Goal: Task Accomplishment & Management: Use online tool/utility

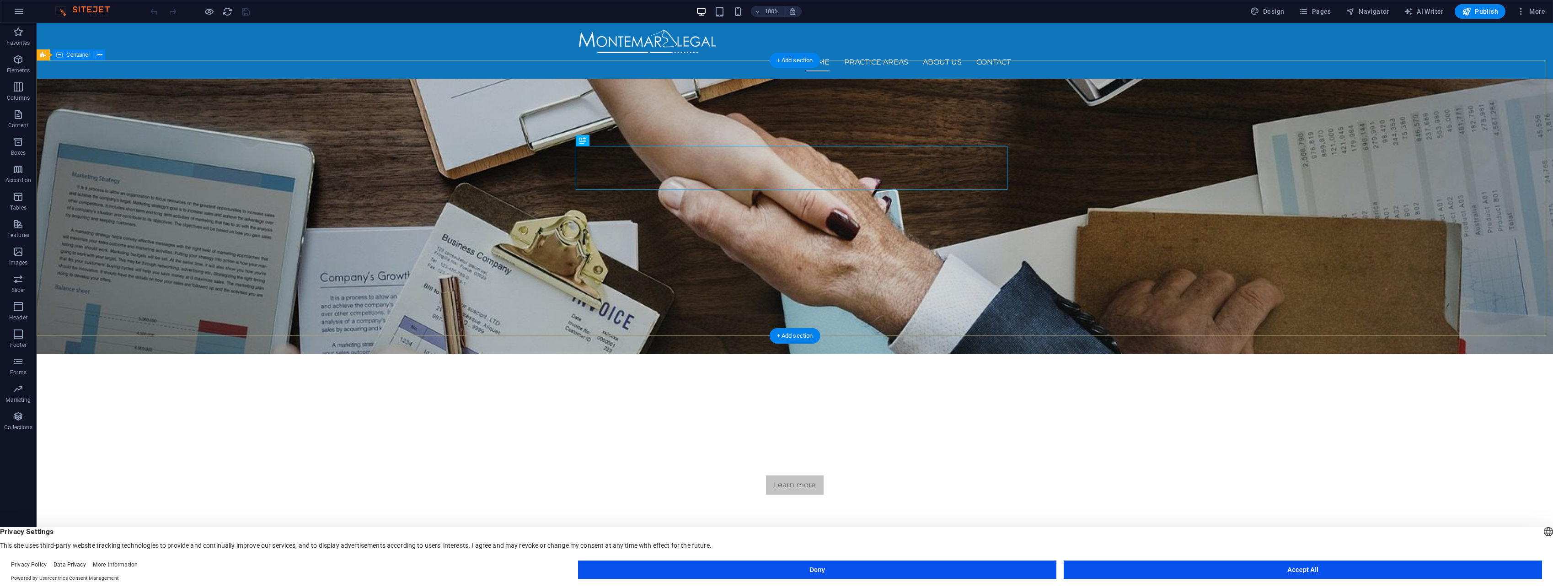
click at [791, 354] on div "We protect your rights Consetetur sadipscing elitr, sed diam nonumy eirmod temp…" at bounding box center [795, 442] width 1516 height 177
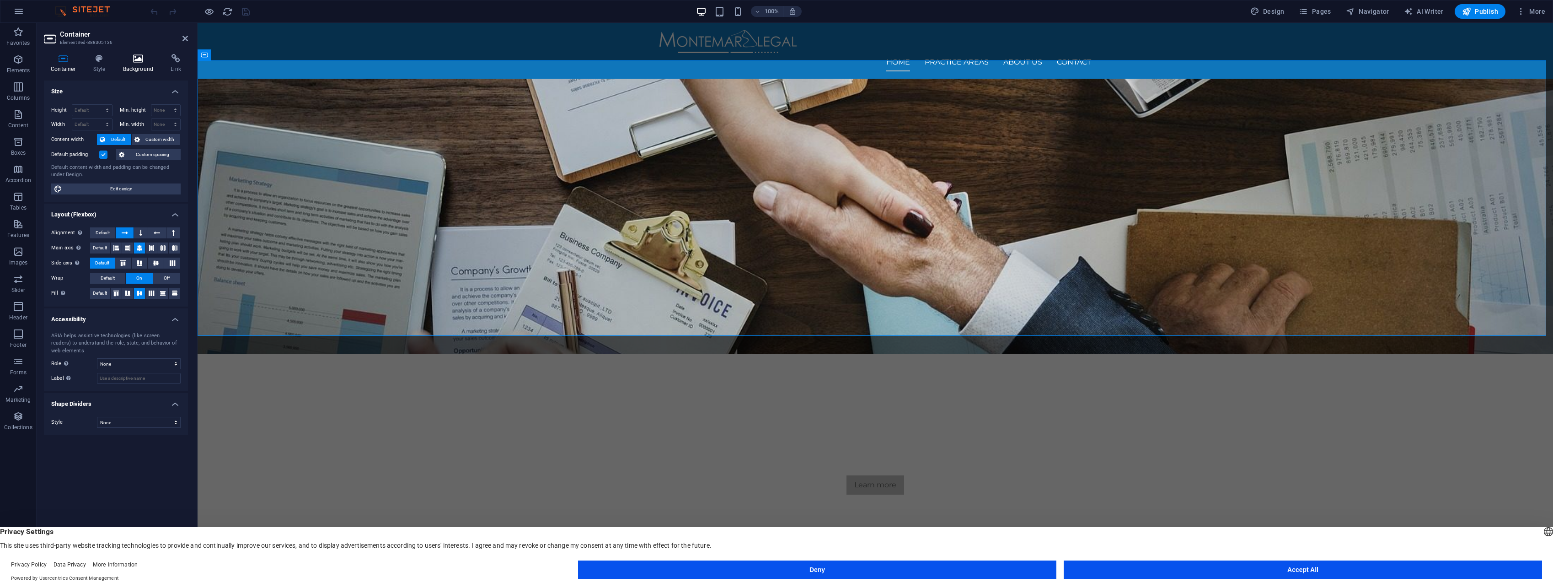
click at [139, 68] on h4 "Background" at bounding box center [140, 63] width 48 height 19
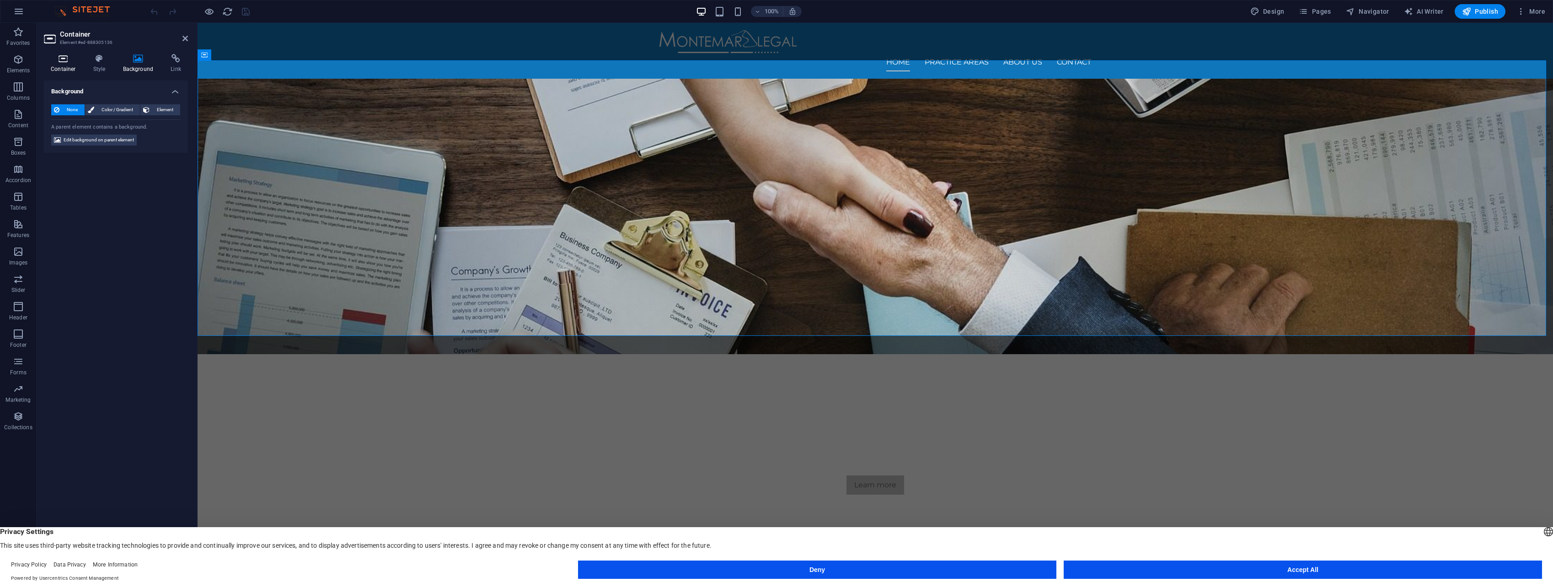
click at [71, 72] on h4 "Container" at bounding box center [65, 63] width 43 height 19
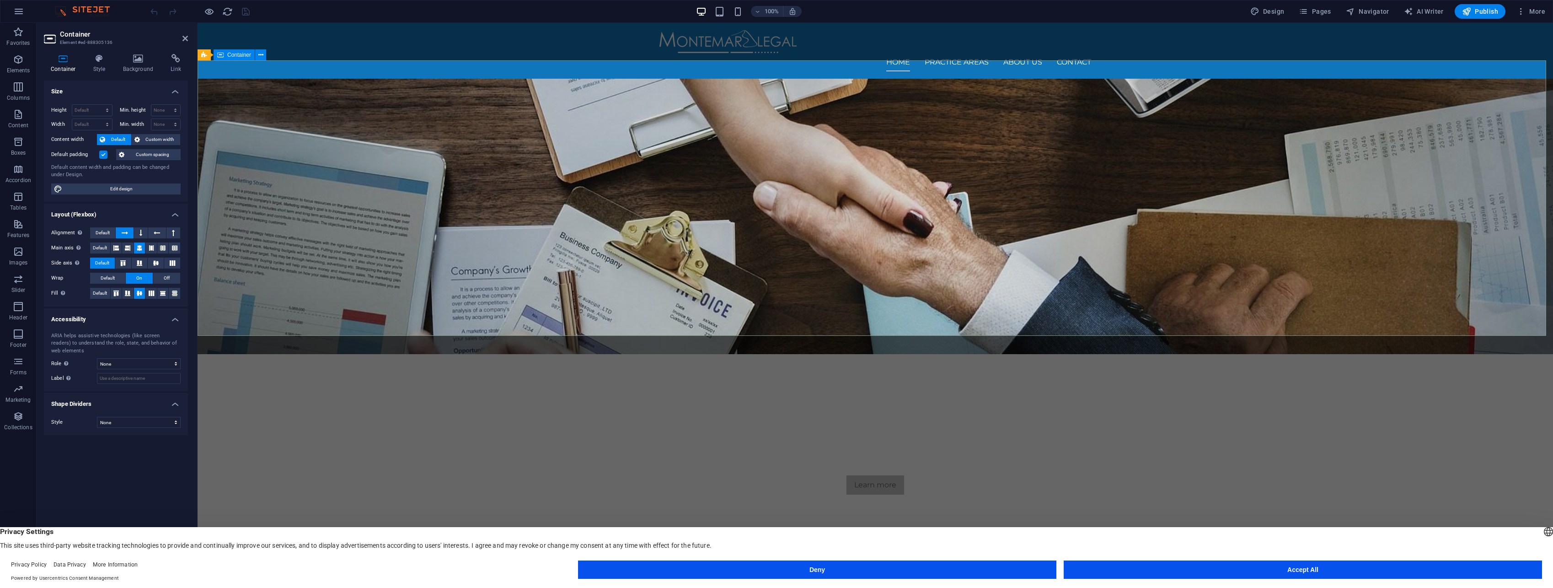
click at [618, 354] on div "We protect your rights Consetetur sadipscing elitr, sed diam nonumy eirmod temp…" at bounding box center [875, 442] width 1355 height 177
click at [518, 354] on div "We protect your rights Consetetur sadipscing elitr, sed diam nonumy eirmod temp…" at bounding box center [875, 442] width 1355 height 177
click at [189, 40] on aside "Container Element #ed-888305136 Container Style Background Link Size Height Def…" at bounding box center [117, 298] width 161 height 550
click at [182, 40] on icon at bounding box center [184, 38] width 5 height 7
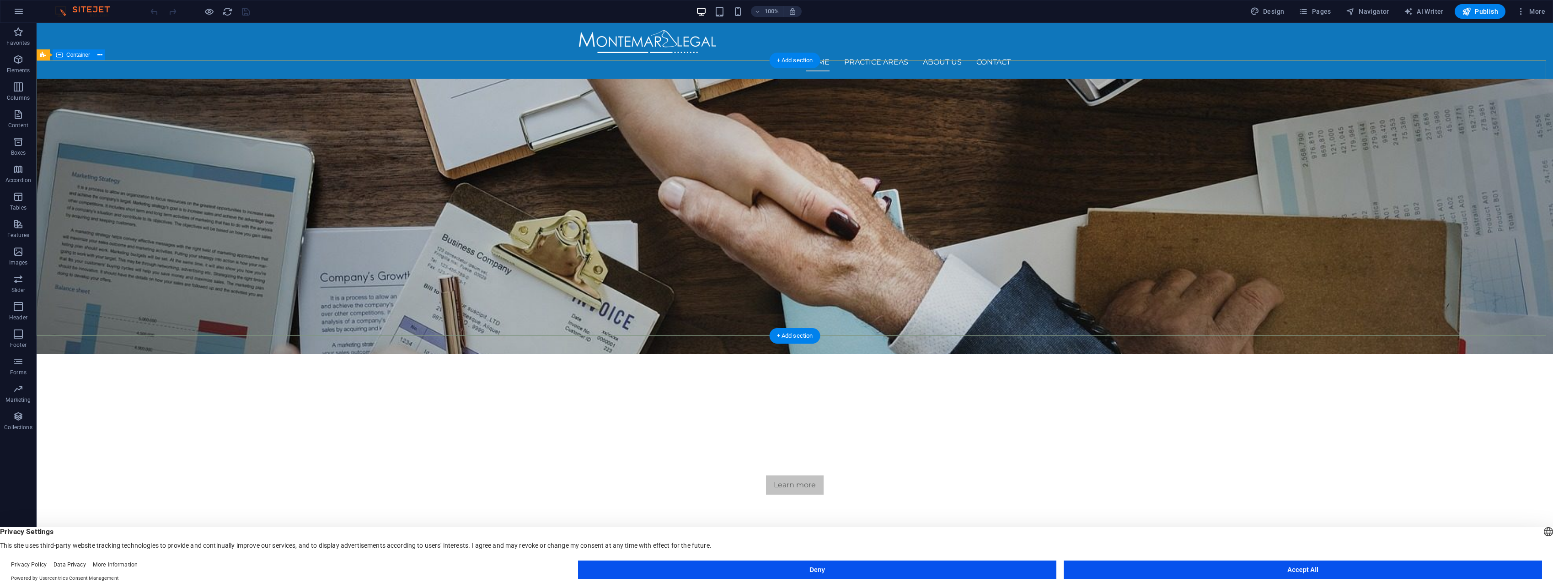
click at [174, 354] on div "We protect your rights Consetetur sadipscing elitr, sed diam nonumy eirmod temp…" at bounding box center [795, 442] width 1516 height 177
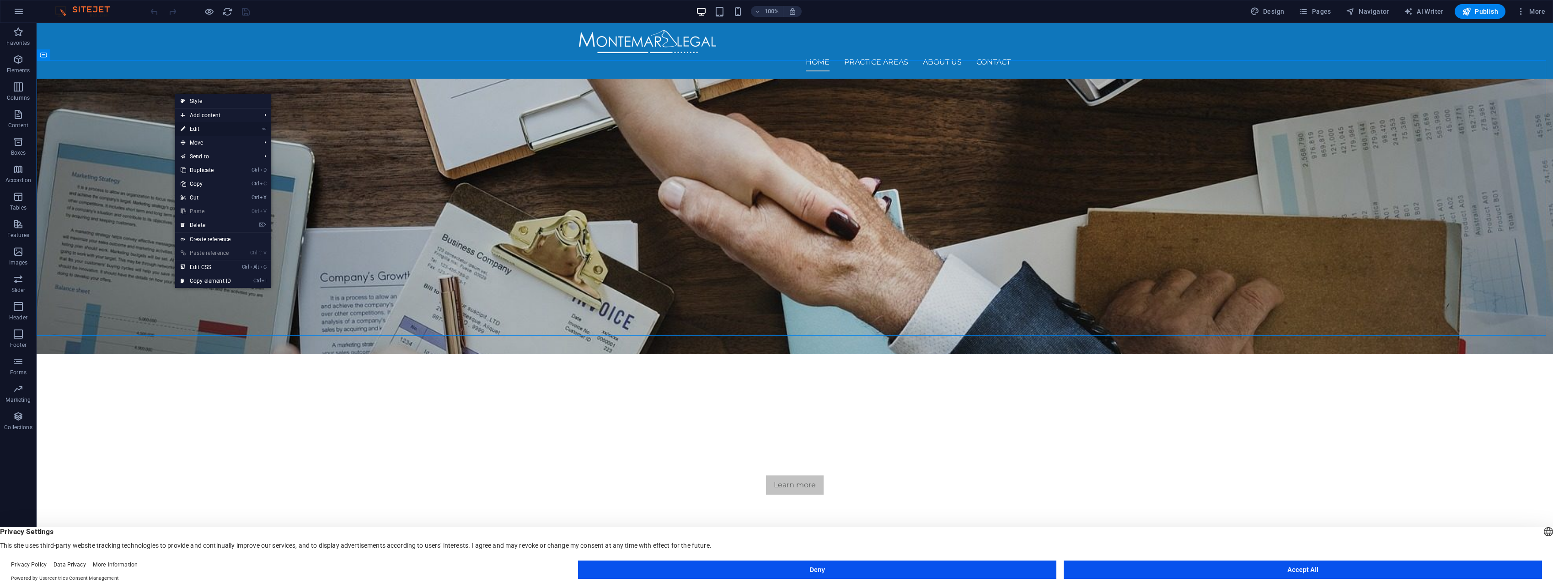
click at [231, 129] on link "⏎ Edit" at bounding box center [205, 129] width 61 height 14
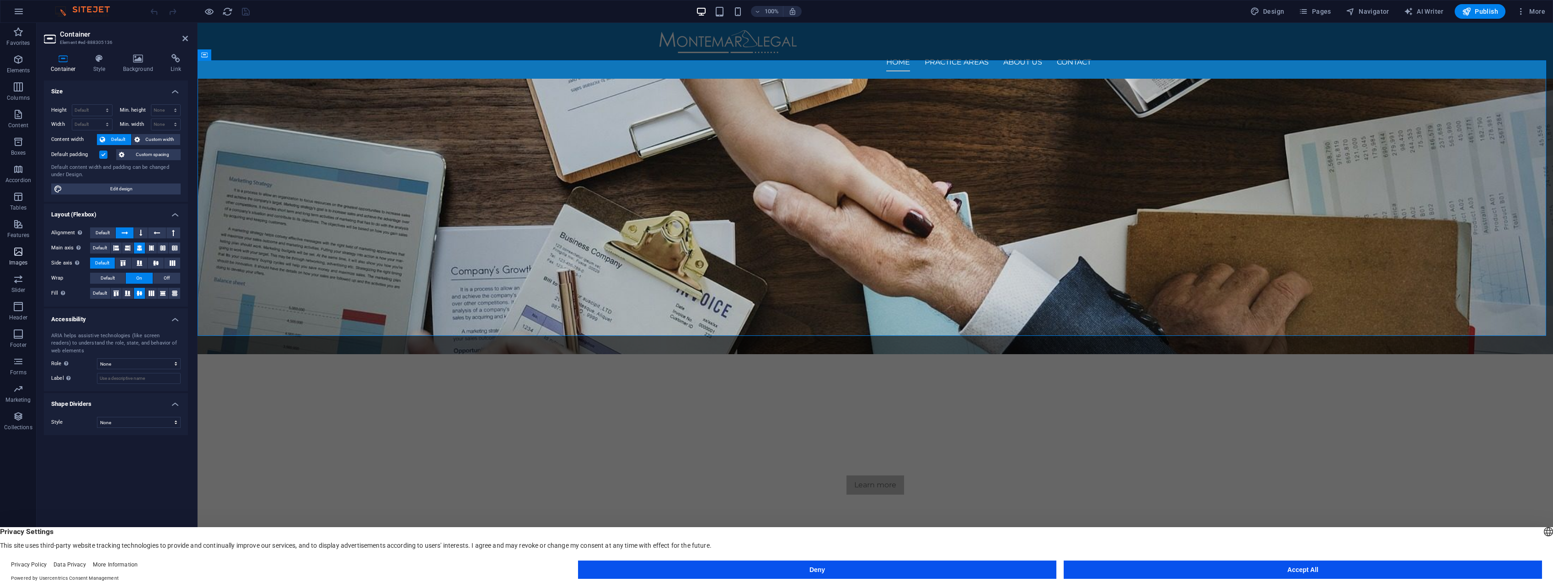
click at [15, 256] on icon "button" at bounding box center [18, 251] width 11 height 11
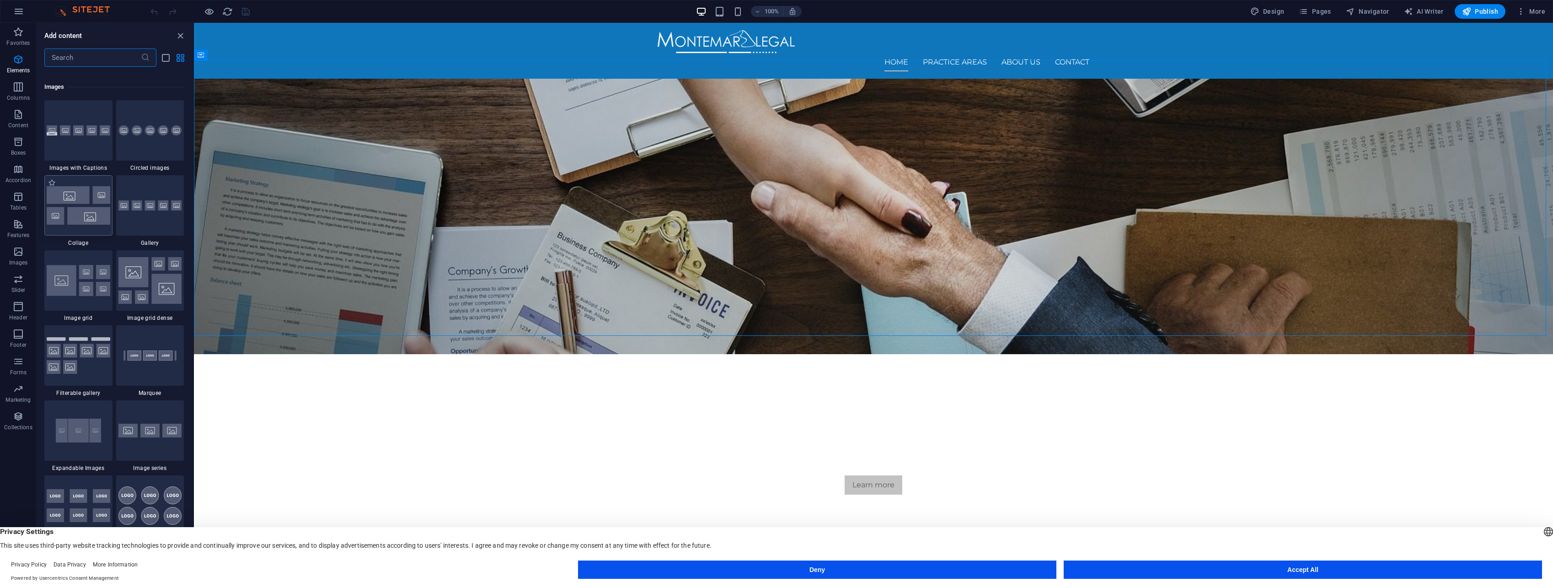
scroll to position [4636, 0]
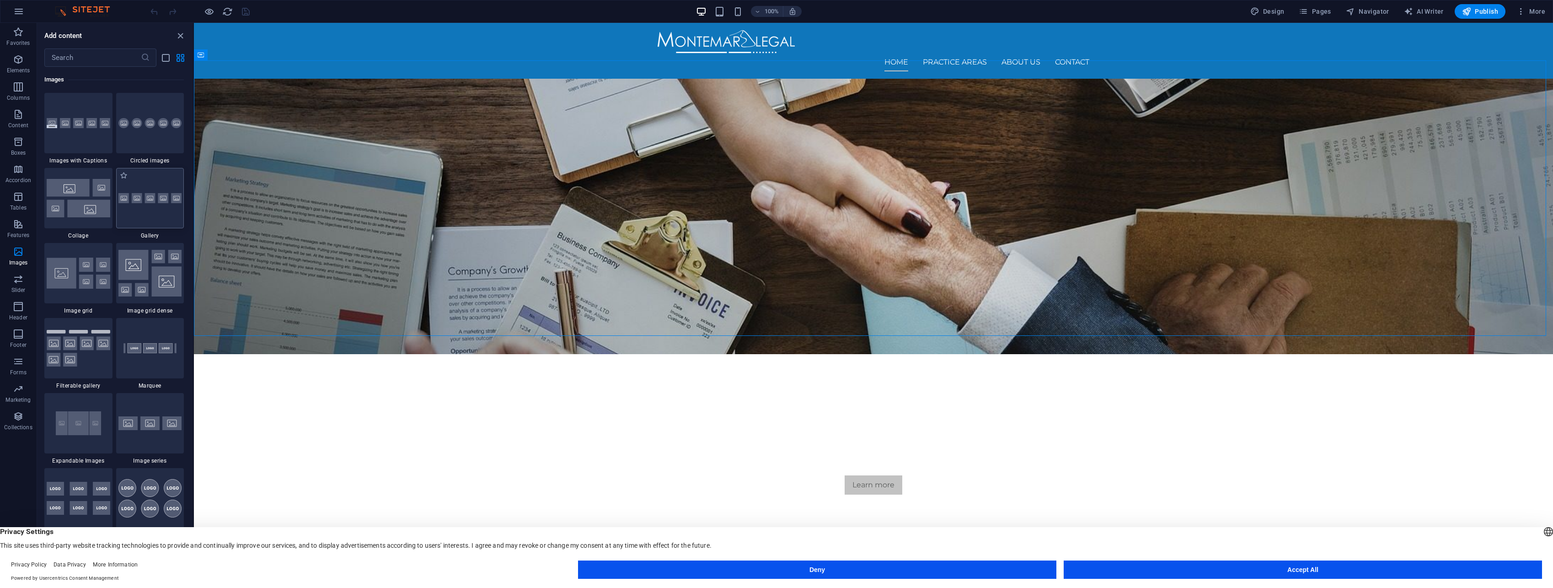
click at [157, 203] on div at bounding box center [150, 198] width 68 height 60
click at [194, 203] on div "Drag here to replace the existing content. Press “Ctrl” if you want to create a…" at bounding box center [873, 298] width 1359 height 550
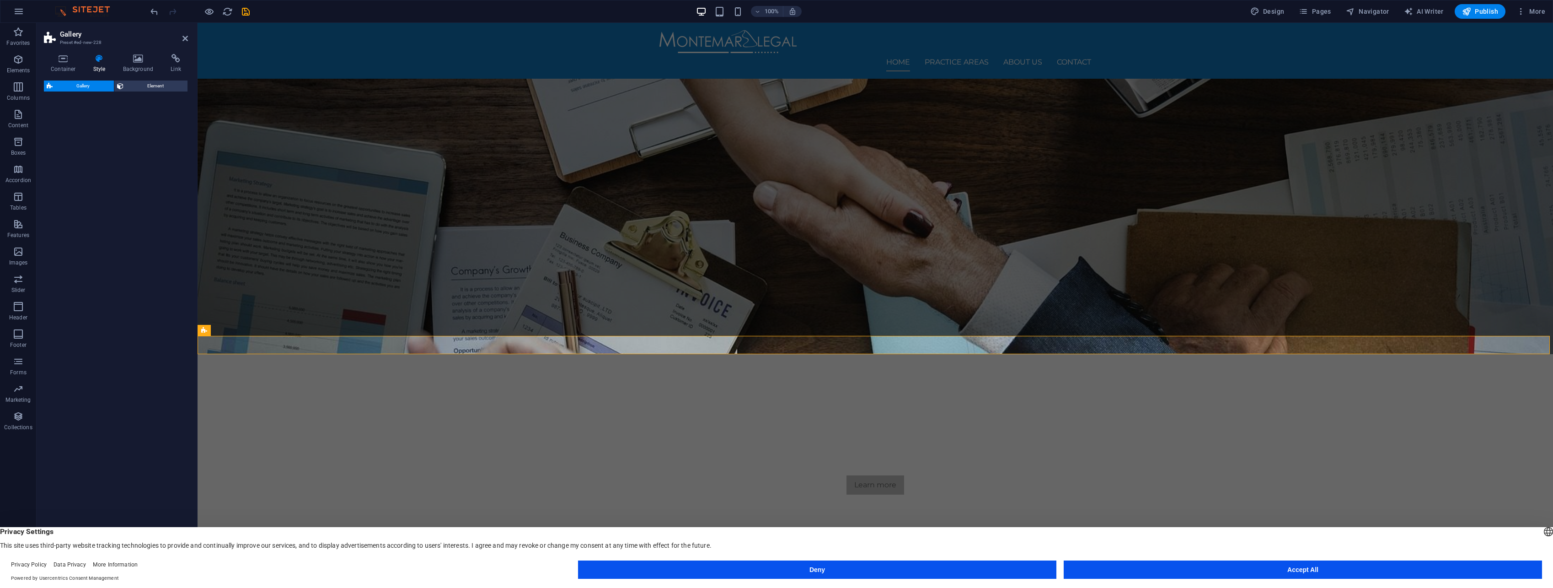
select select "rem"
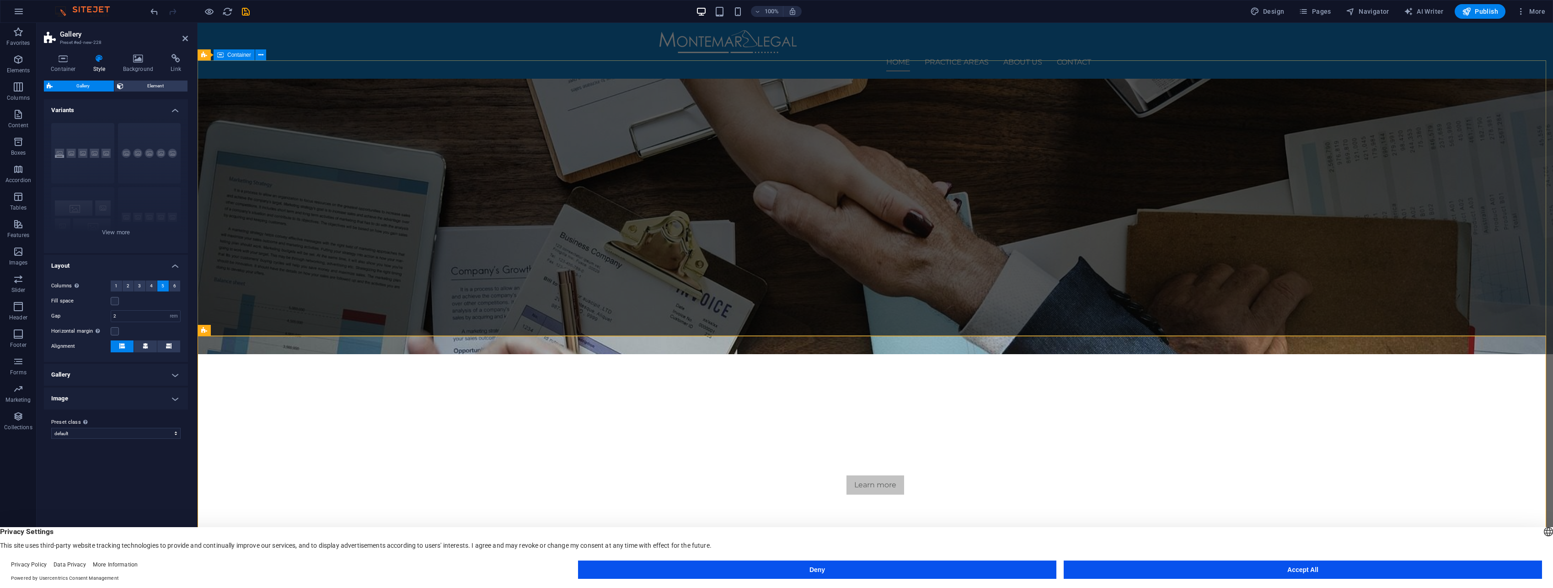
click at [431, 354] on div "We protect your rights Consetetur sadipscing elitr, sed diam nonumy eirmod temp…" at bounding box center [875, 442] width 1355 height 177
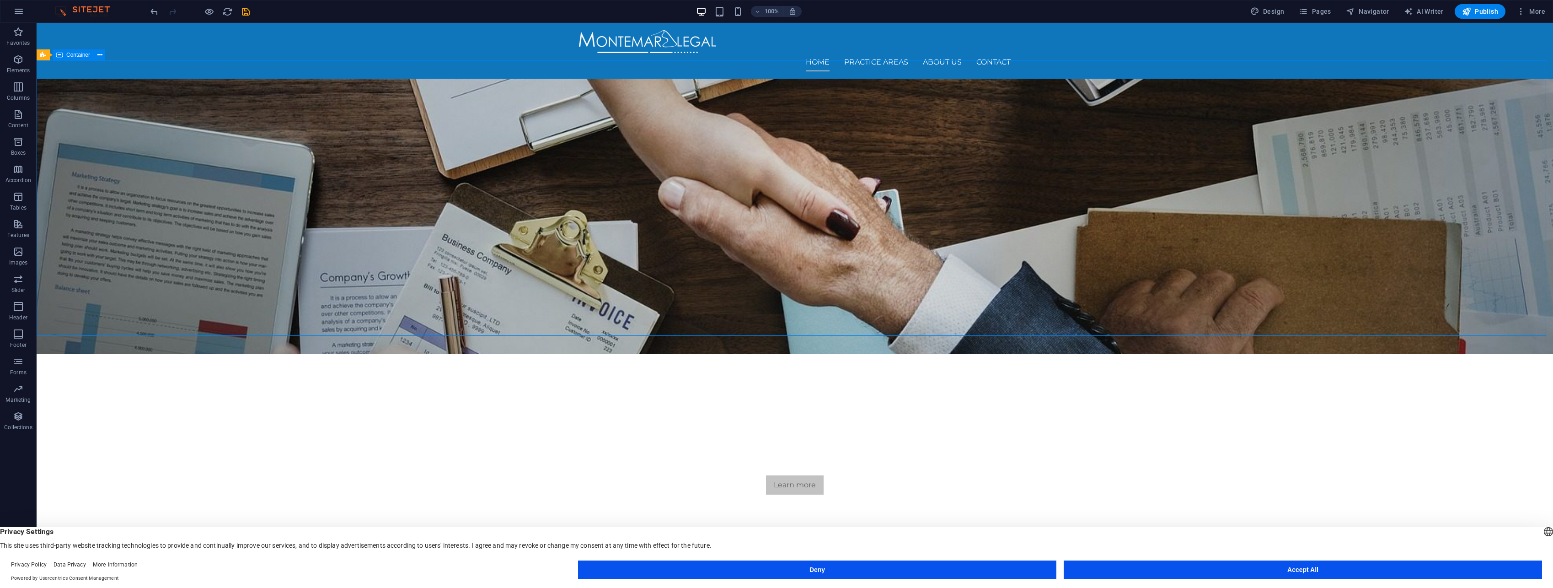
click at [431, 354] on div "We protect your rights Consetetur sadipscing elitr, sed diam nonumy eirmod temp…" at bounding box center [795, 442] width 1516 height 177
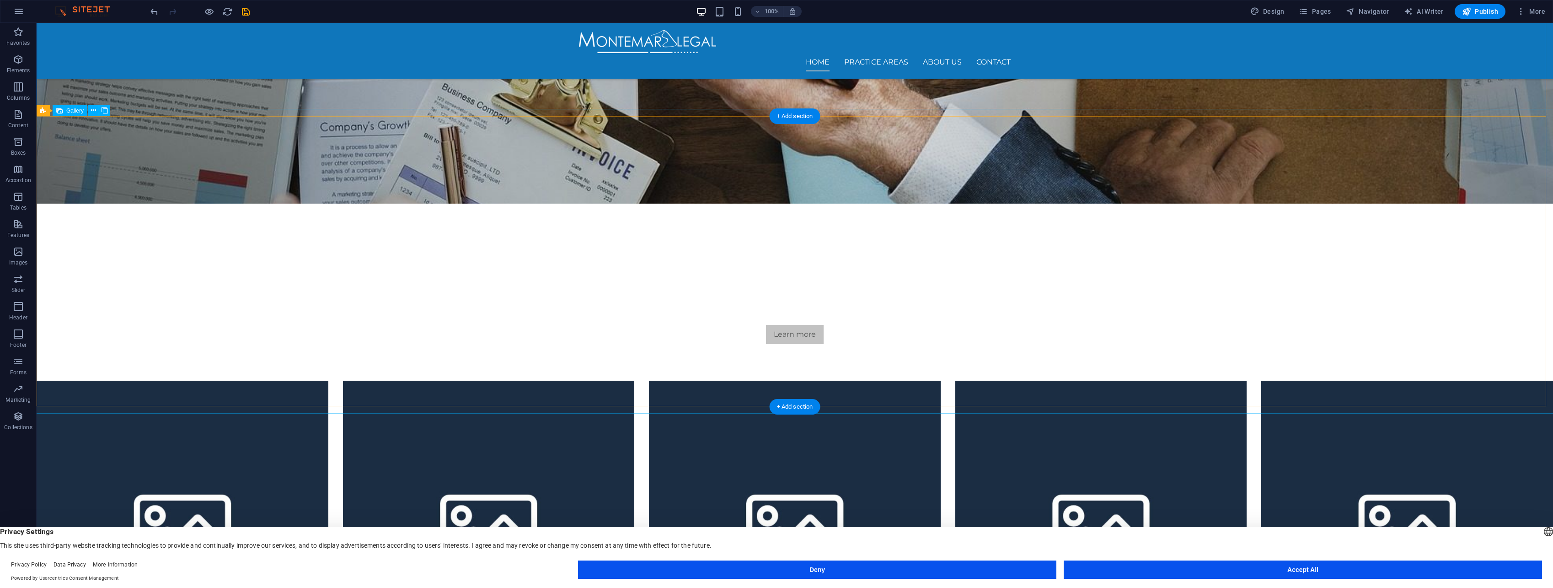
scroll to position [46, 0]
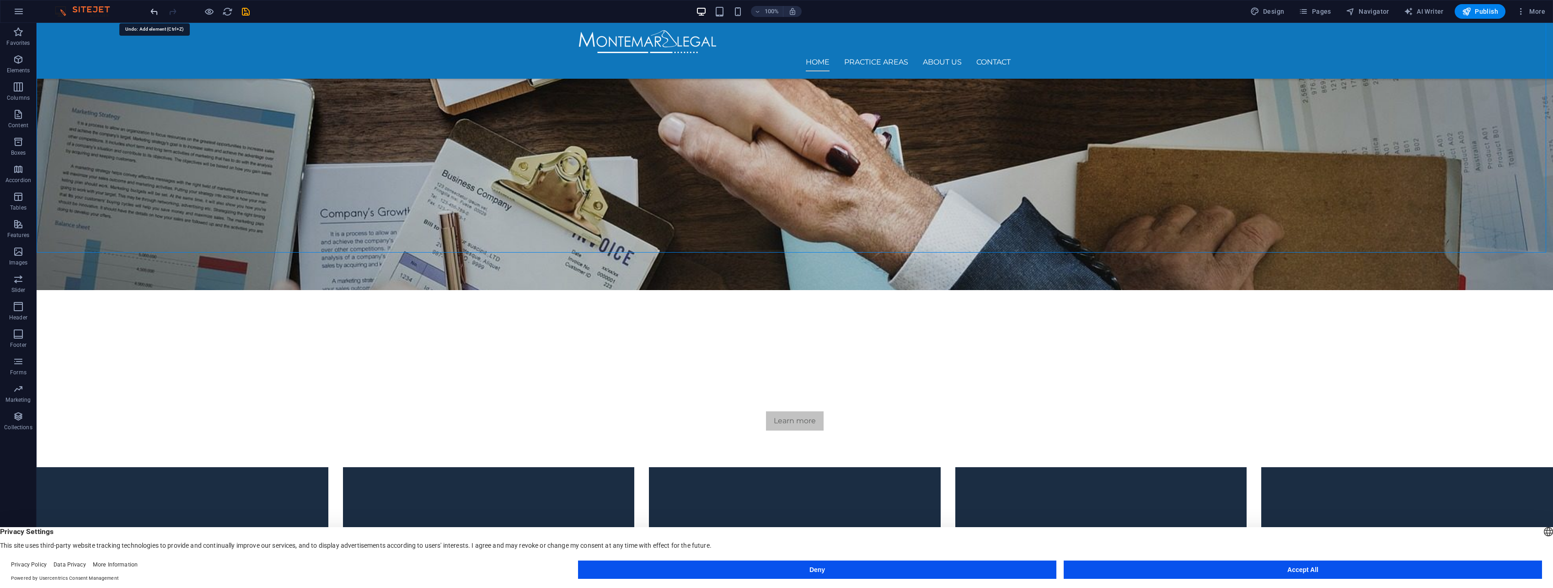
click at [155, 12] on icon "undo" at bounding box center [154, 11] width 11 height 11
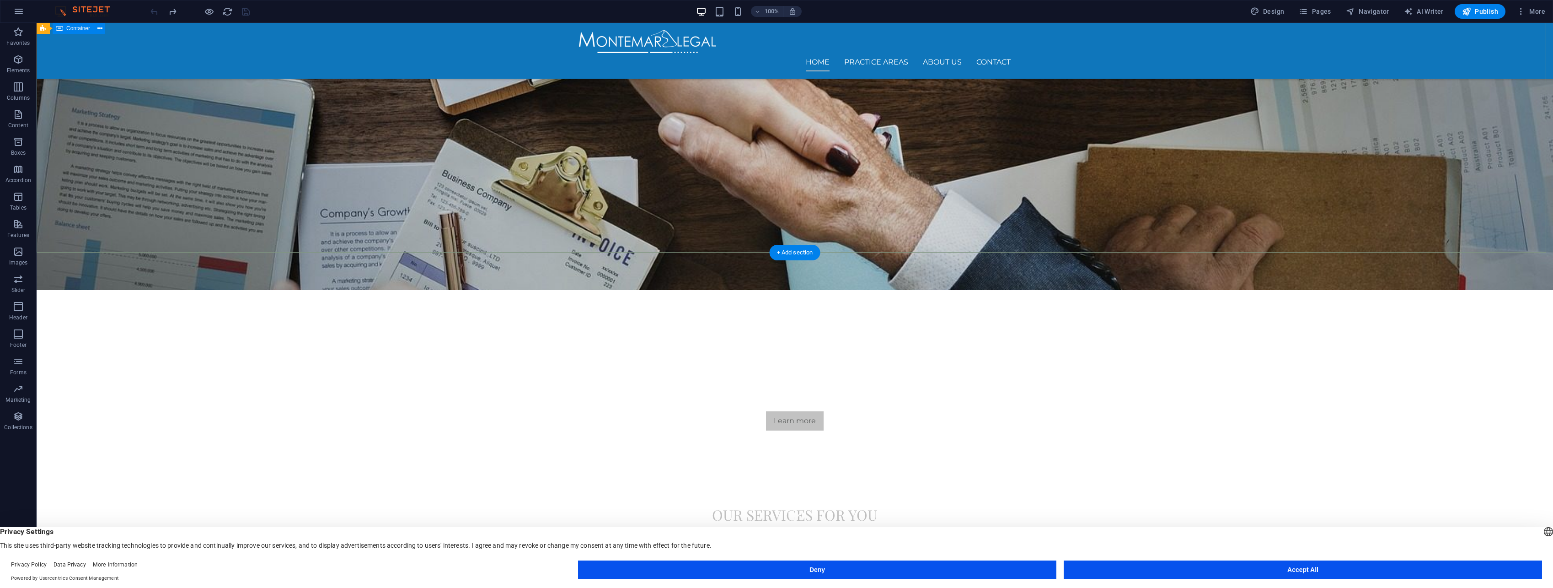
click at [244, 290] on div "We protect your rights Consetetur sadipscing elitr, sed diam nonumy eirmod temp…" at bounding box center [795, 378] width 1516 height 177
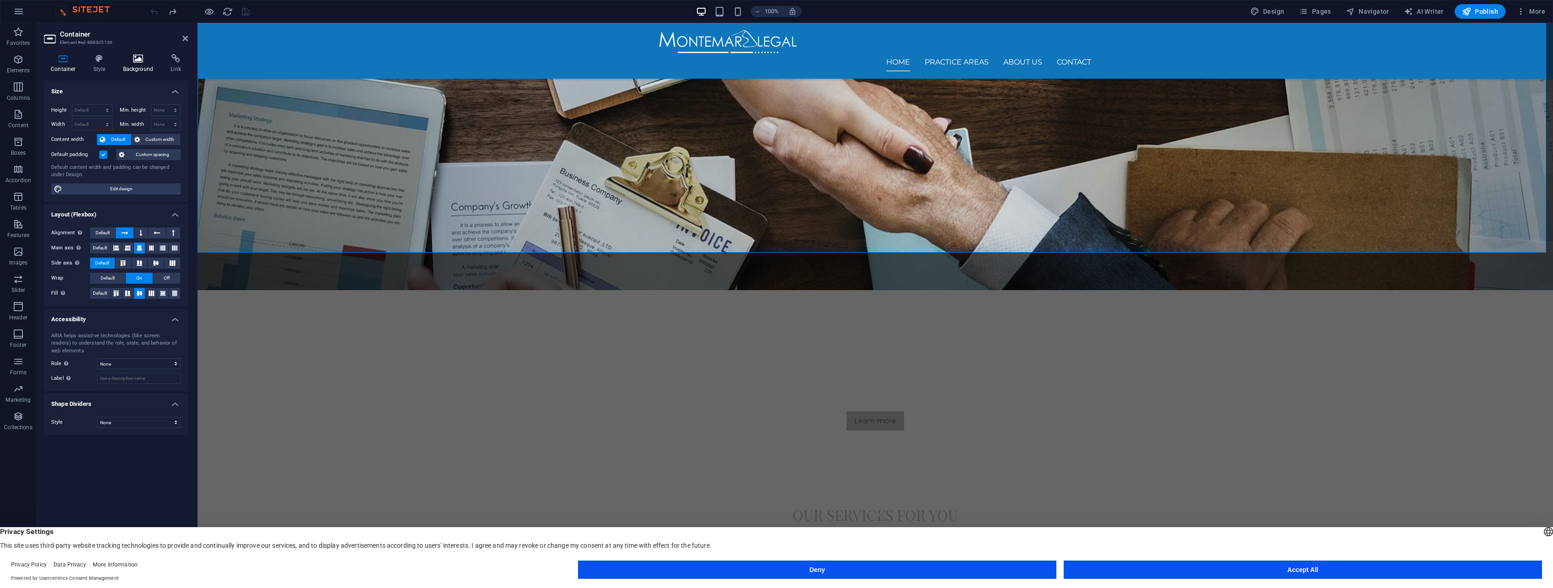
click at [136, 62] on icon at bounding box center [138, 58] width 44 height 9
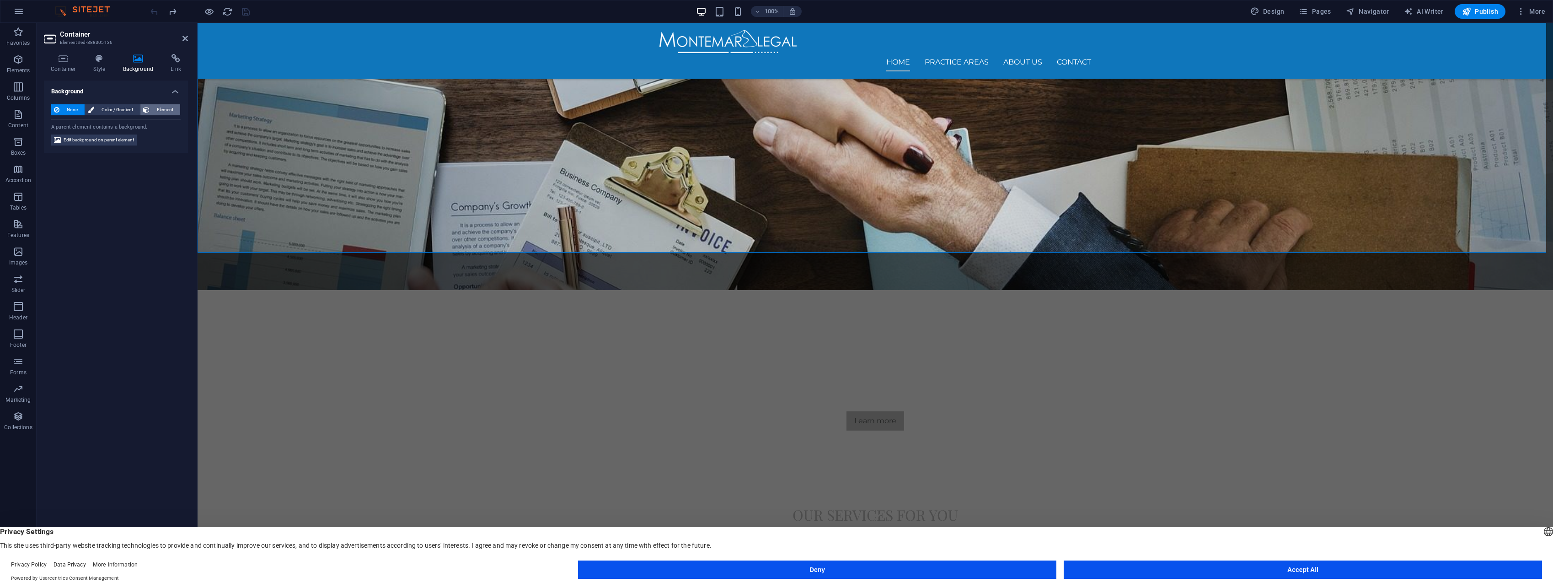
click at [156, 111] on span "Element" at bounding box center [164, 109] width 25 height 11
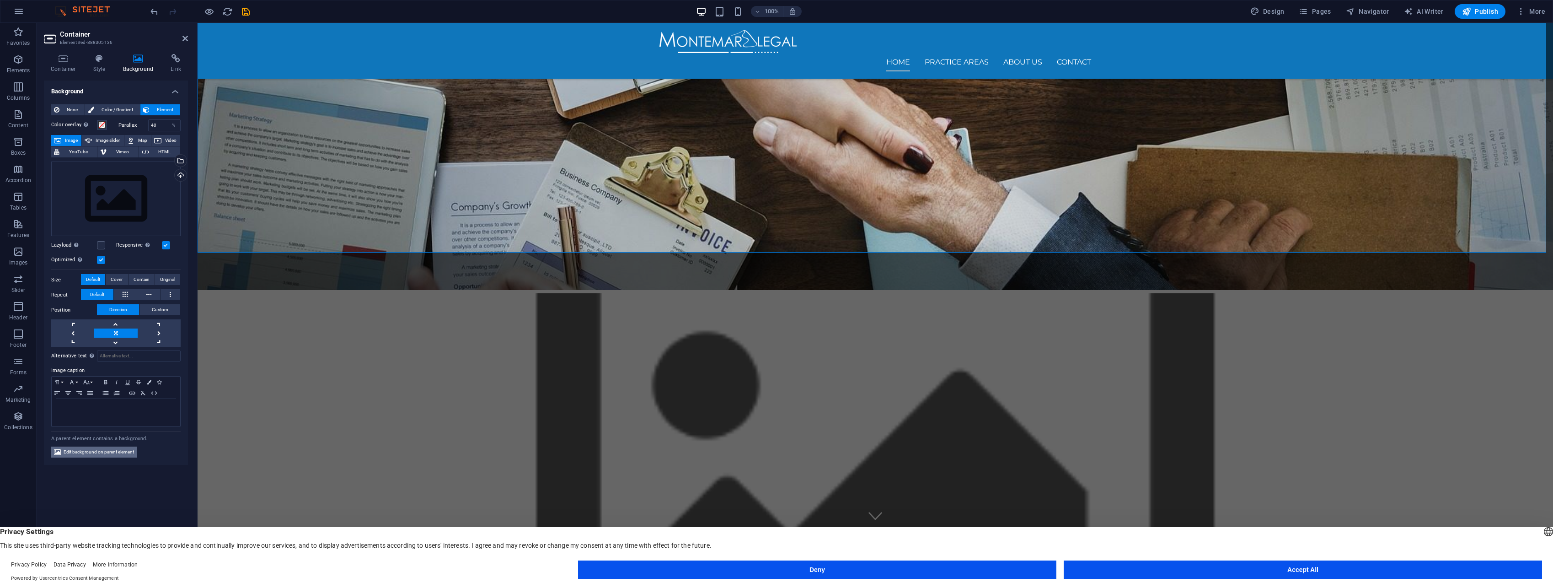
click at [112, 449] on span "Edit background on parent element" at bounding box center [99, 451] width 70 height 11
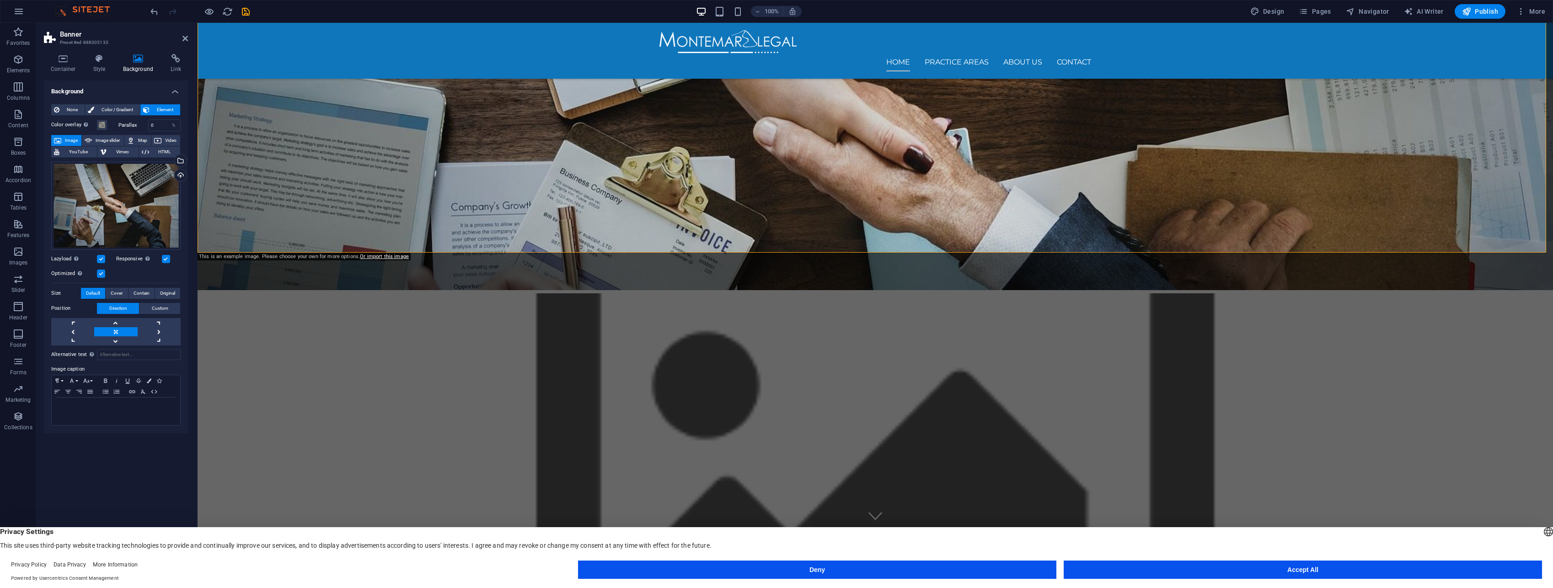
click at [70, 141] on span "Image" at bounding box center [71, 140] width 15 height 11
click at [183, 156] on div "Select files from the file manager, stock photos, or upload file(s)" at bounding box center [180, 162] width 14 height 14
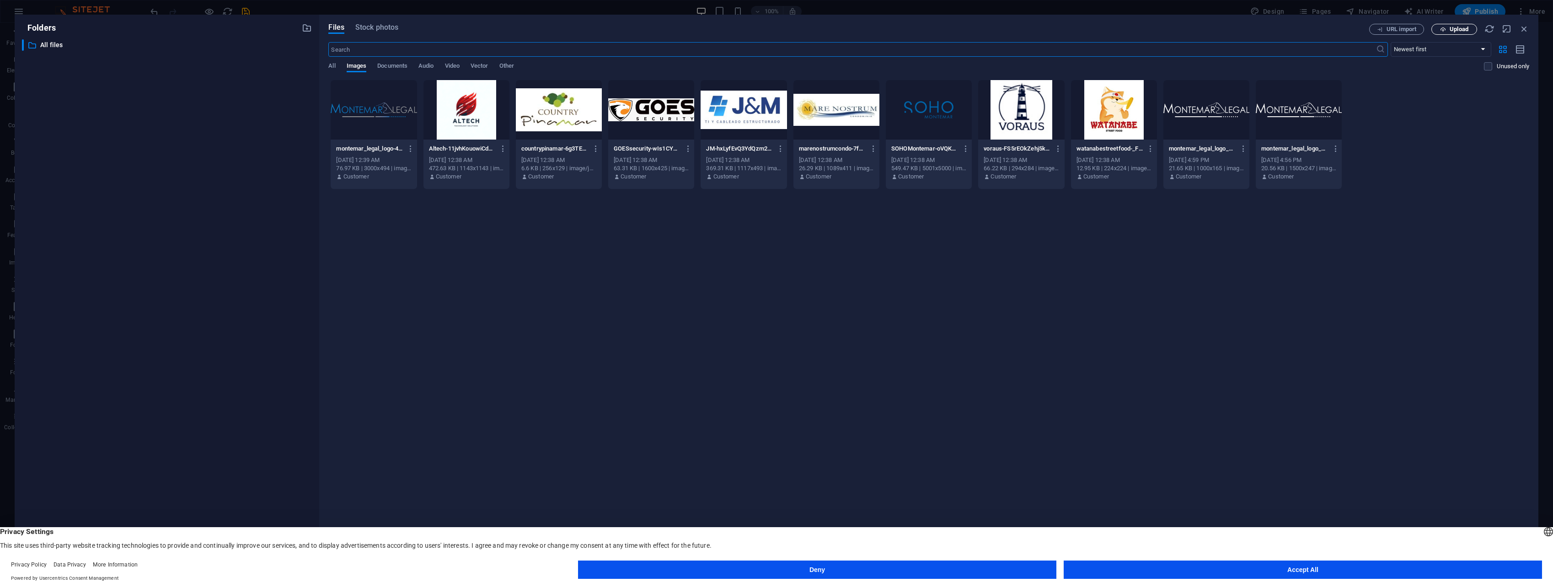
click at [1451, 27] on span "Upload" at bounding box center [1458, 29] width 19 height 5
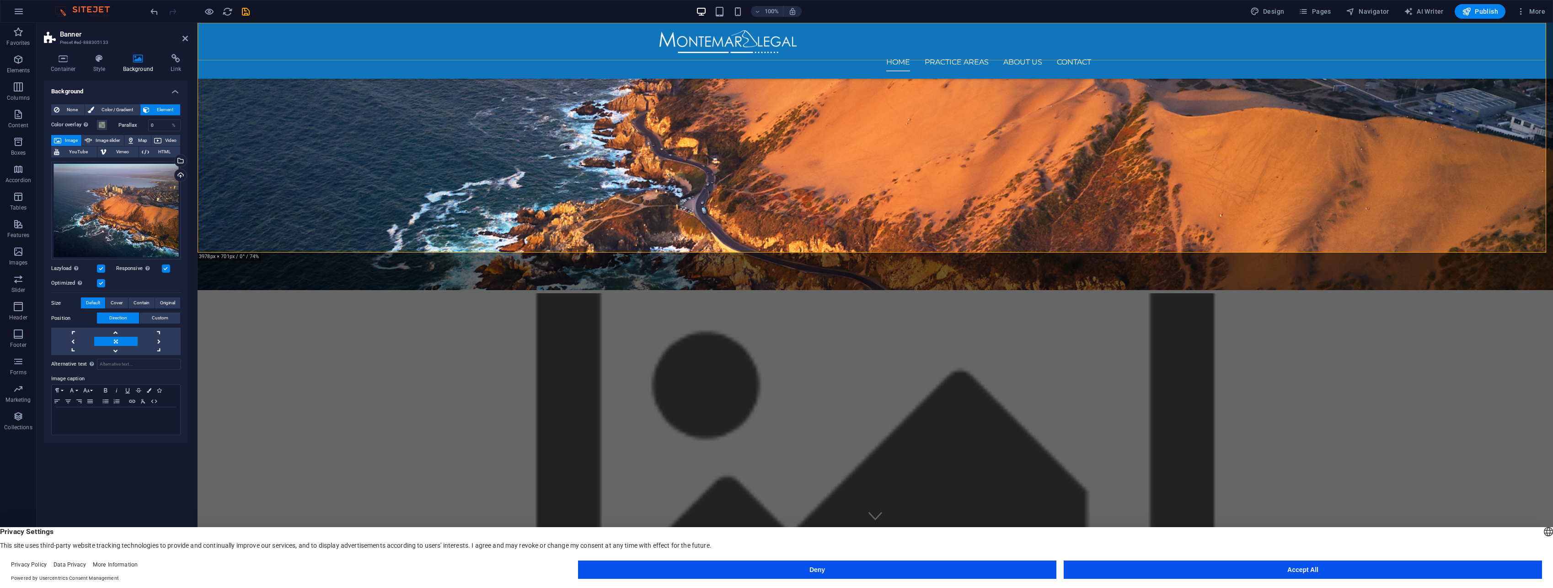
click at [1442, 25] on div "Home Practice Areas About us Contact" at bounding box center [875, 51] width 1355 height 56
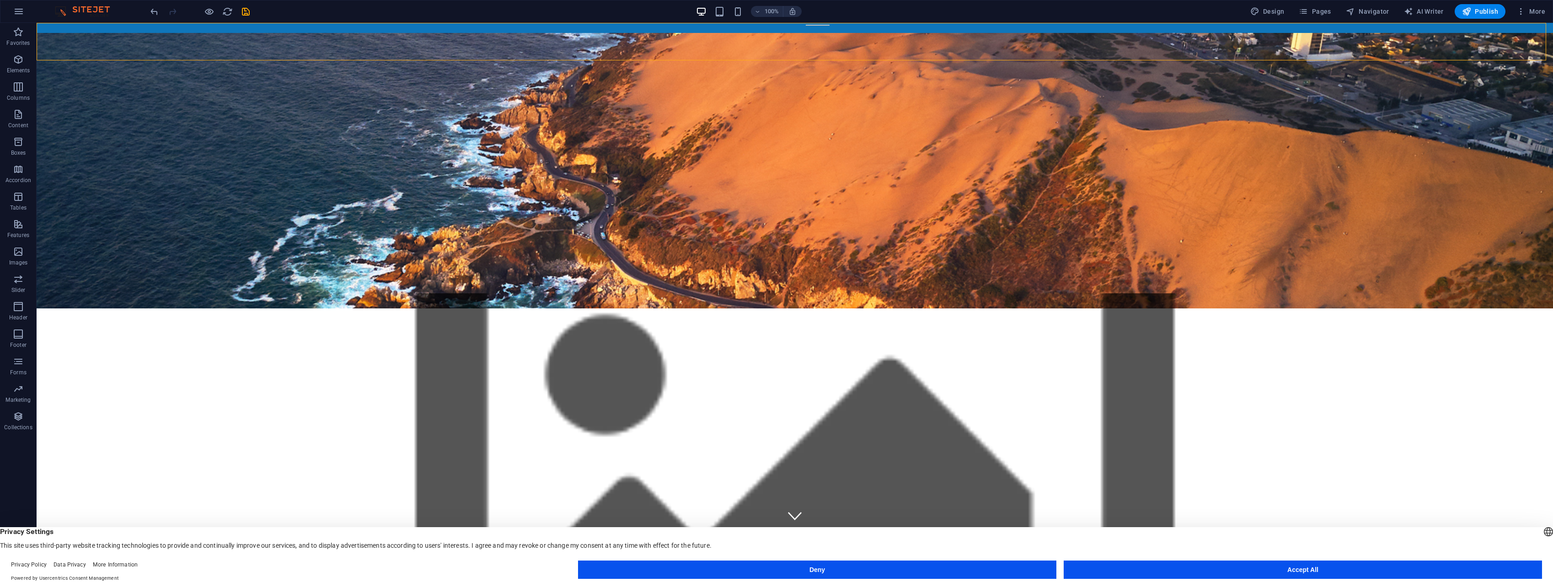
scroll to position [0, 0]
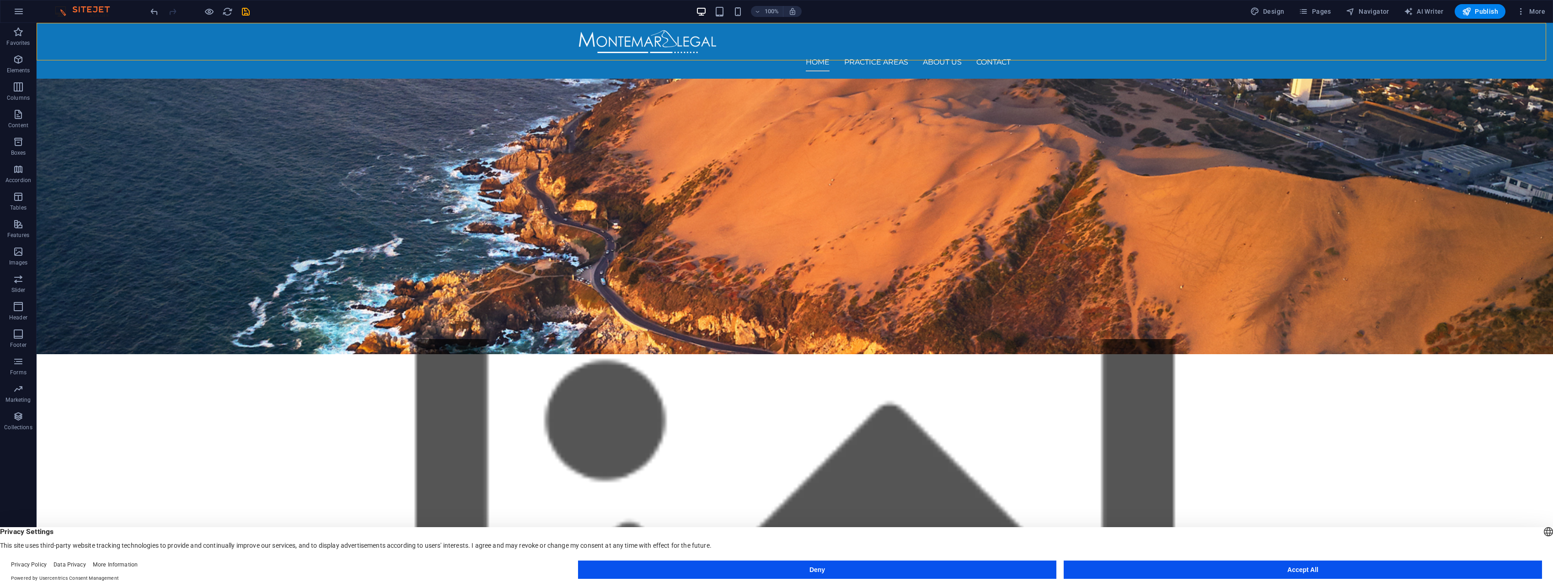
drag, startPoint x: 1479, startPoint y: 48, endPoint x: 1371, endPoint y: 96, distance: 118.1
click at [330, 339] on figure at bounding box center [795, 520] width 1516 height 363
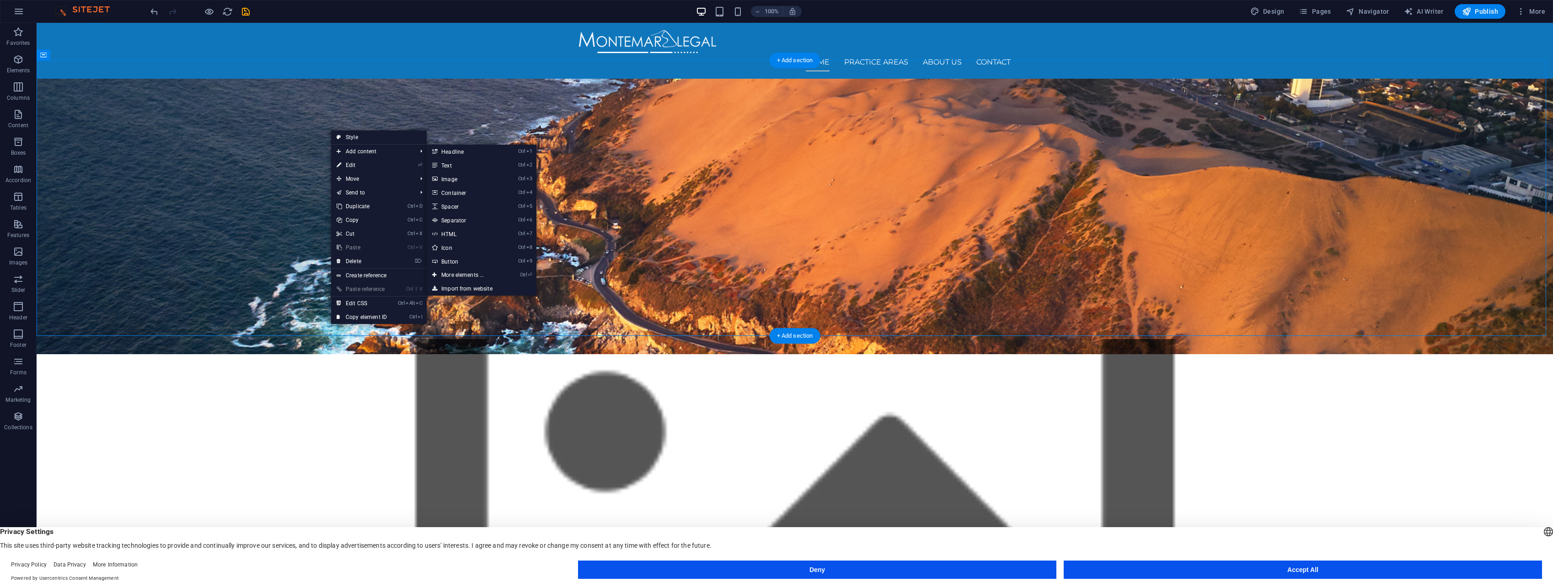
click at [584, 339] on figure at bounding box center [795, 531] width 1516 height 385
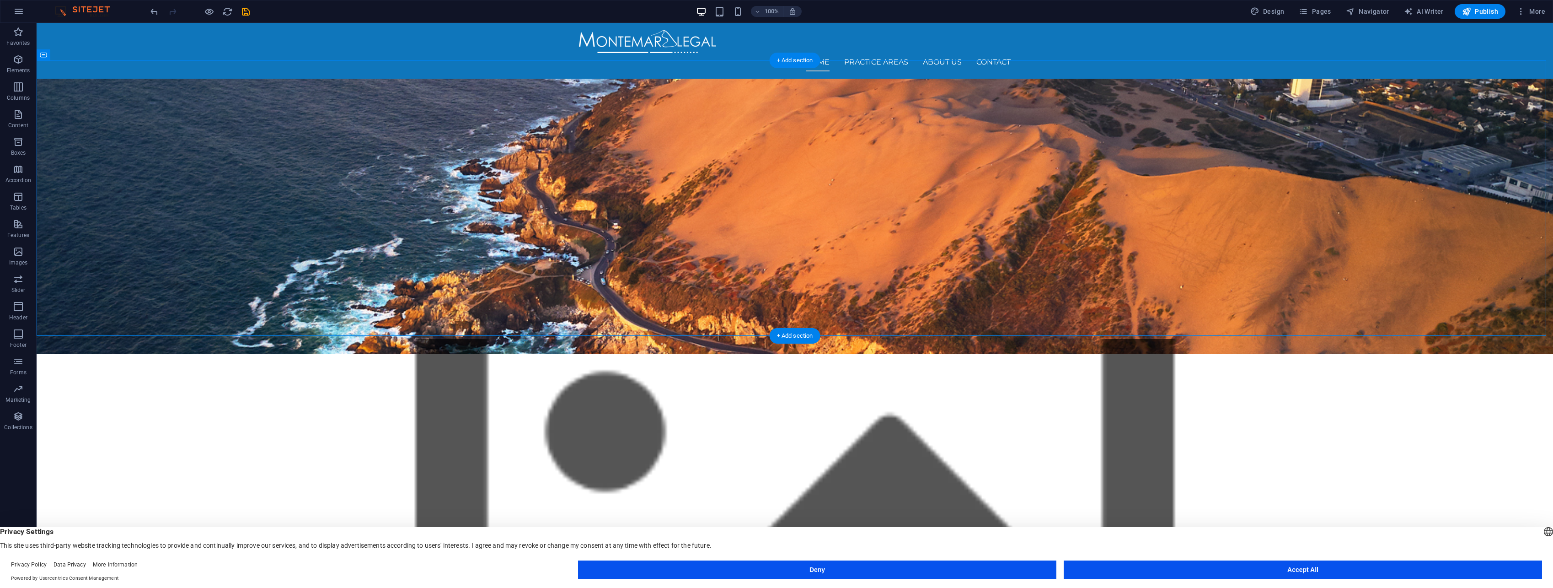
drag, startPoint x: 381, startPoint y: 166, endPoint x: 382, endPoint y: 221, distance: 55.3
click at [382, 339] on figure at bounding box center [795, 531] width 1516 height 385
click at [381, 339] on figure at bounding box center [795, 531] width 1516 height 385
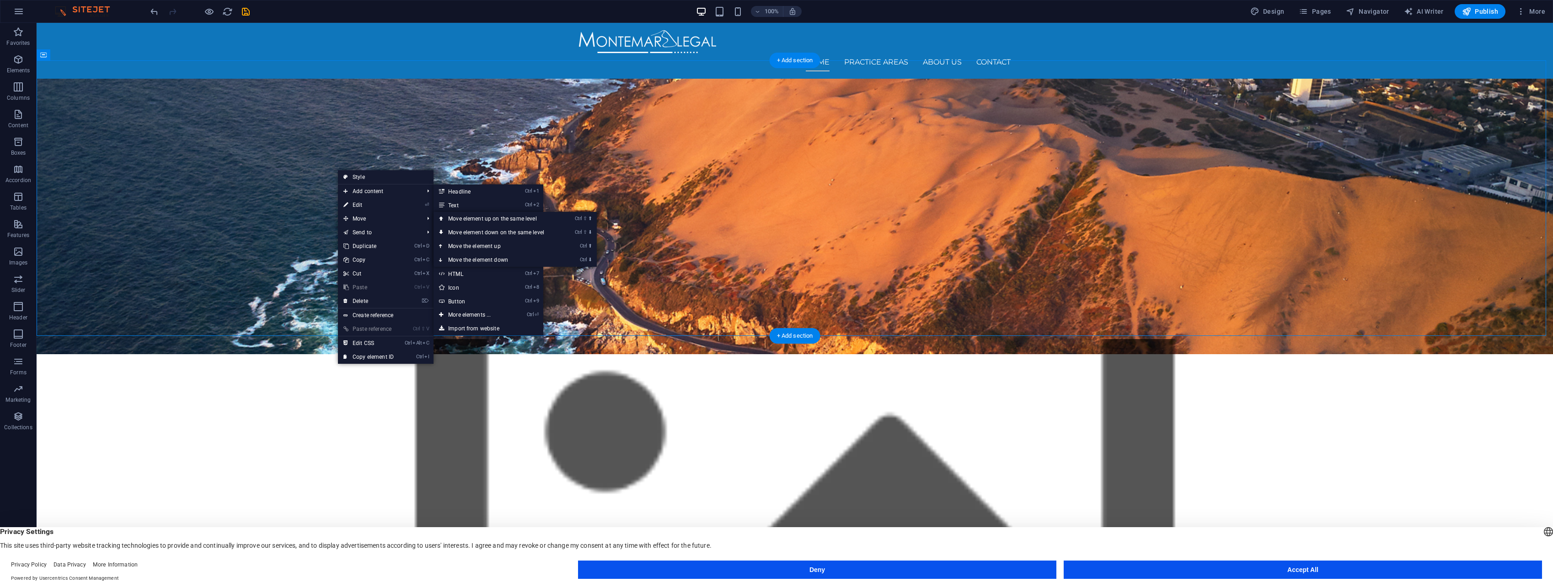
click at [216, 339] on figure at bounding box center [795, 531] width 1516 height 385
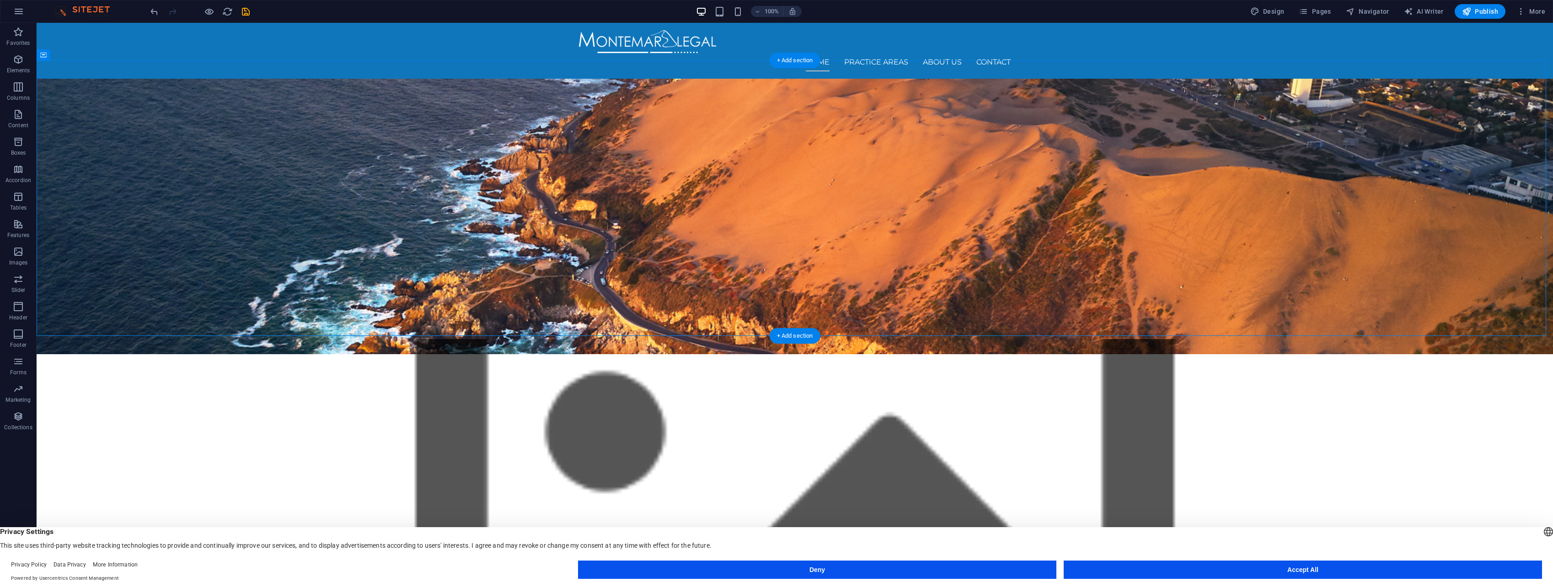
click at [91, 339] on figure at bounding box center [795, 531] width 1516 height 385
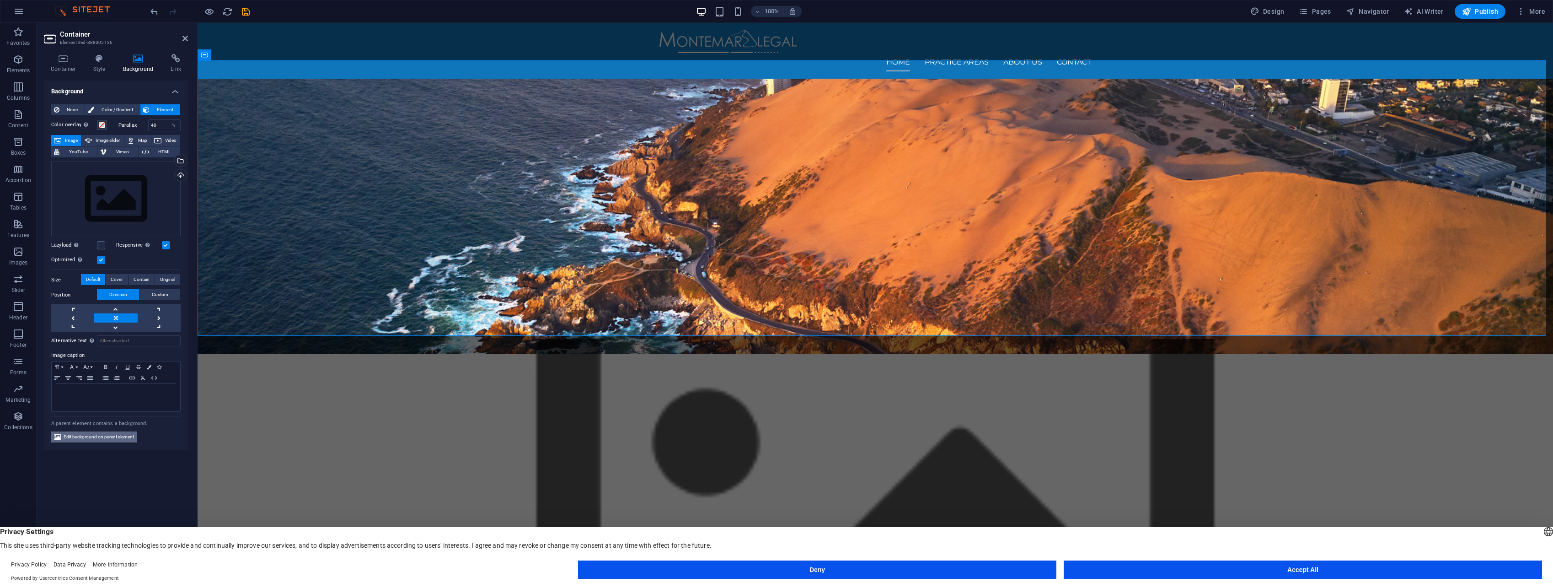
click at [122, 440] on span "Edit background on parent element" at bounding box center [99, 436] width 70 height 11
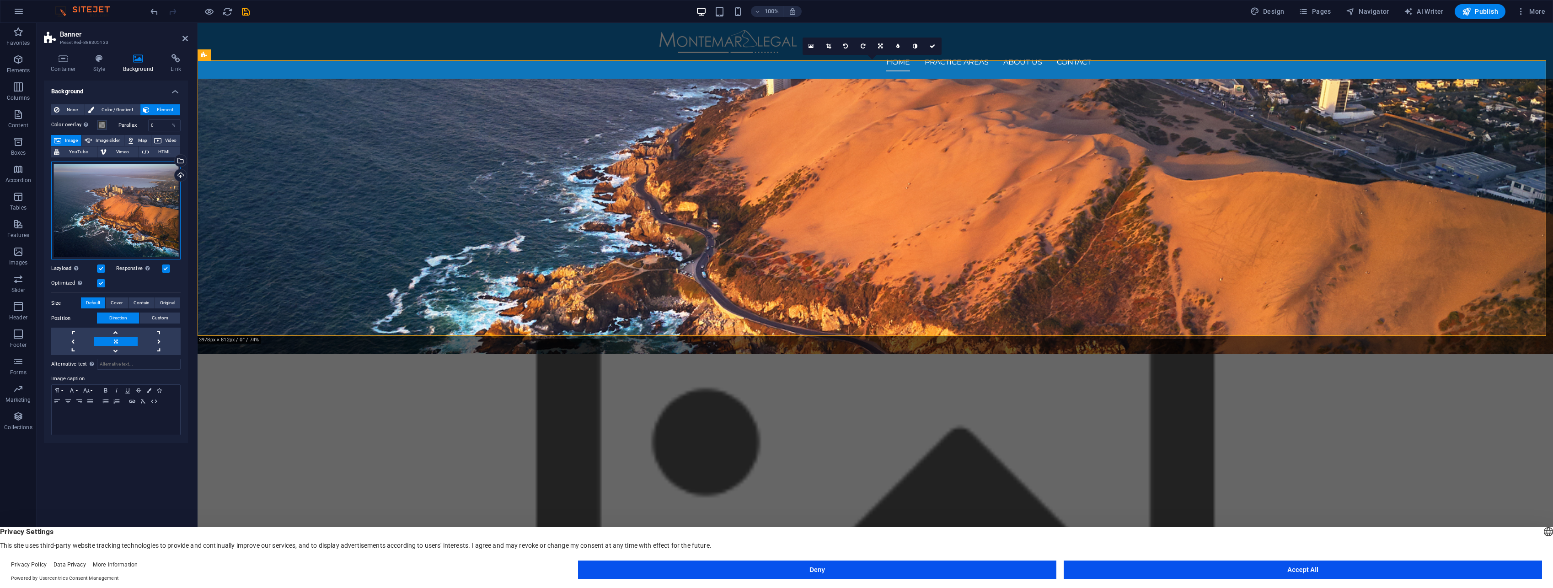
click at [149, 191] on div "Drag files here, click to choose files or select files from Files or our free s…" at bounding box center [115, 210] width 129 height 98
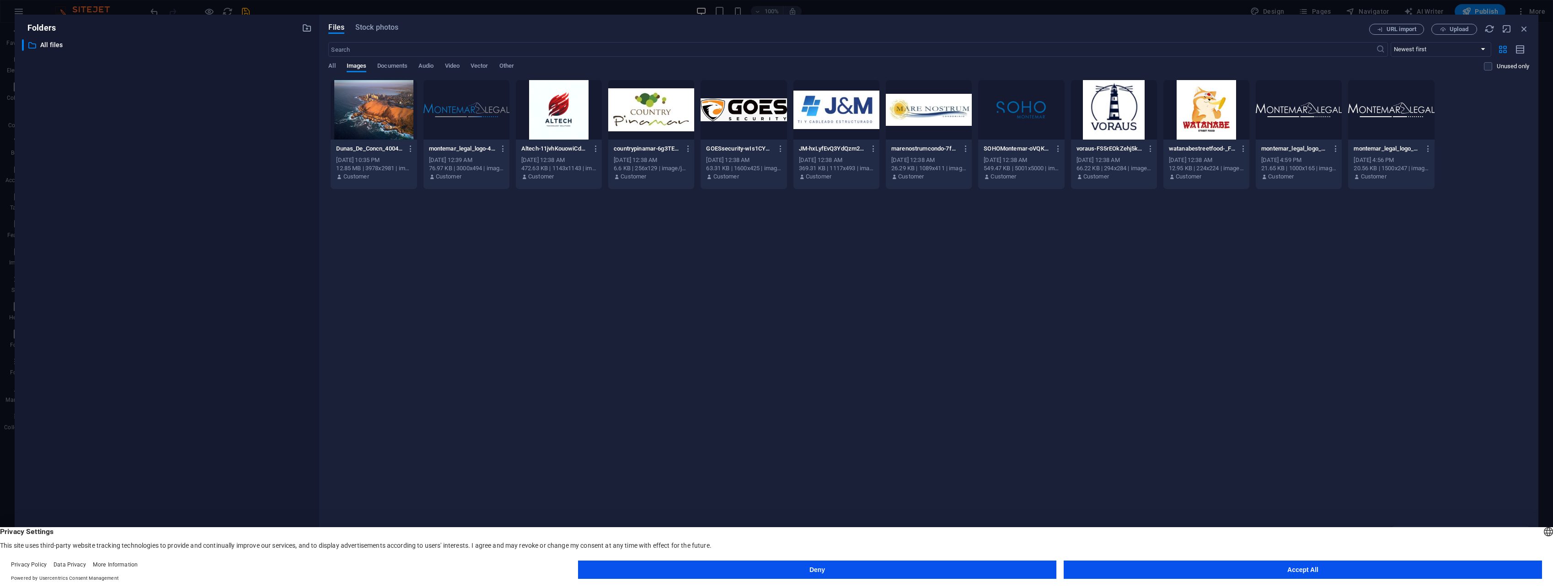
click at [353, 138] on div at bounding box center [374, 109] width 86 height 59
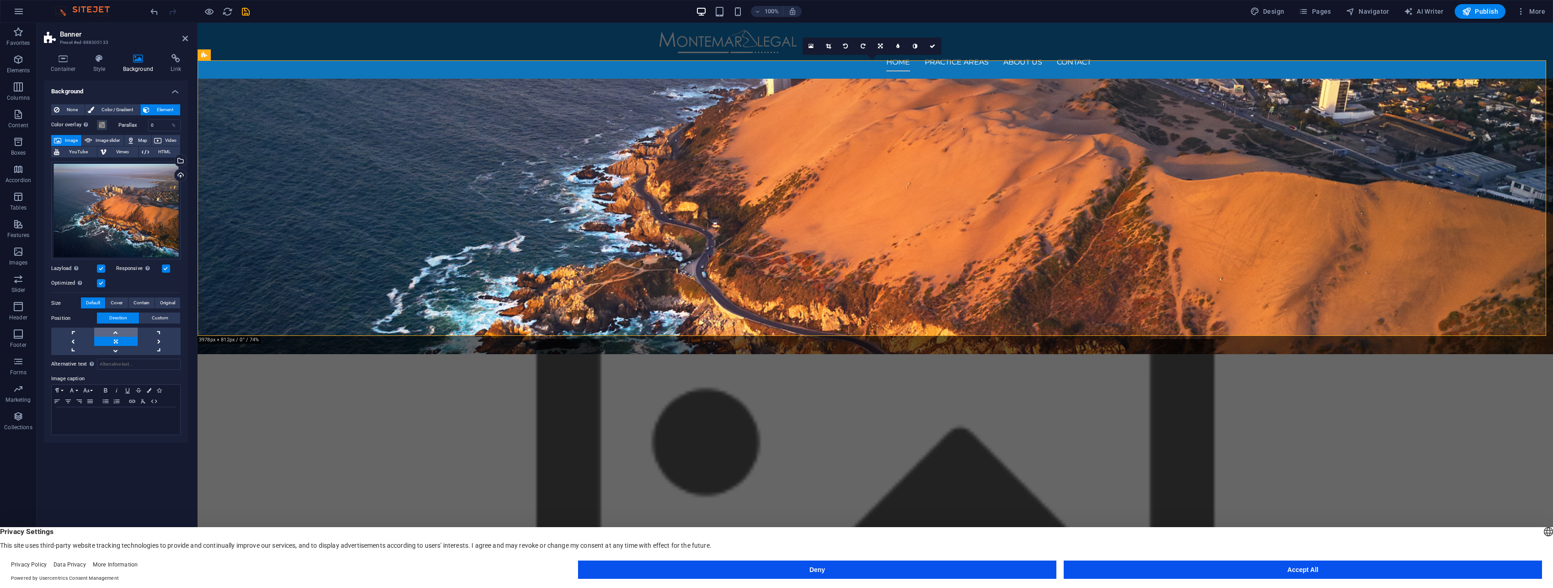
click at [120, 333] on link at bounding box center [115, 331] width 43 height 9
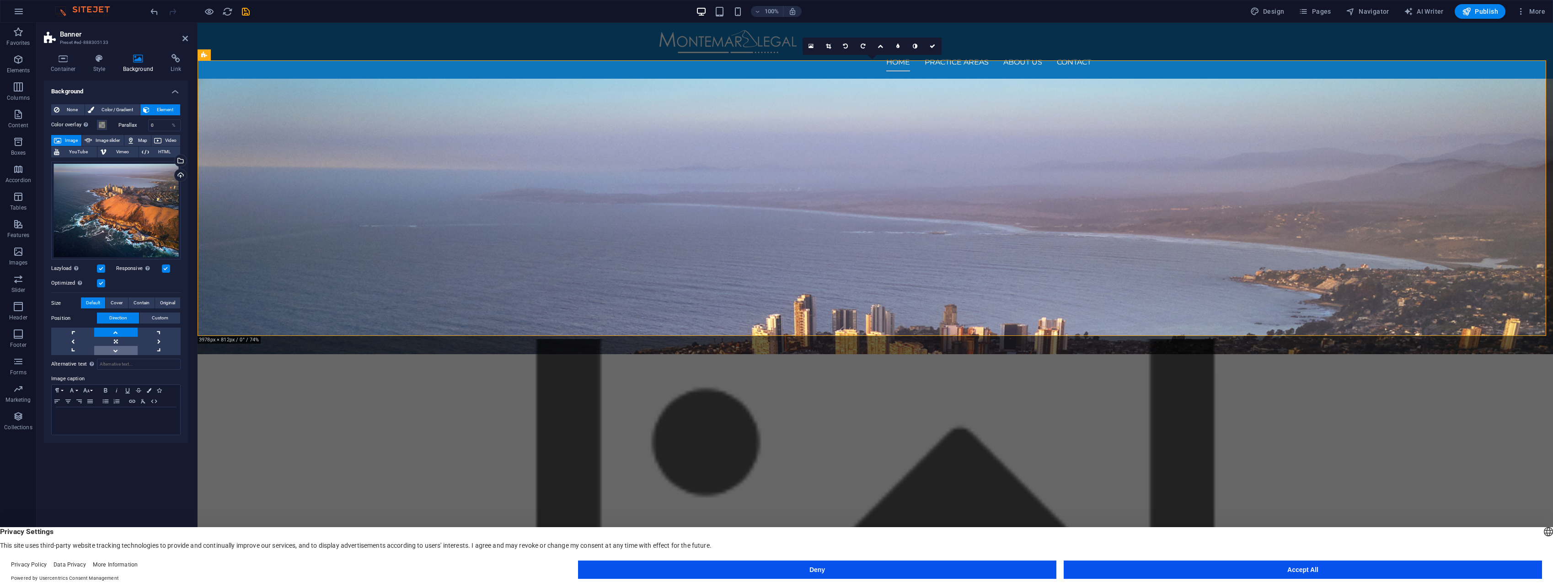
click at [123, 350] on link at bounding box center [115, 350] width 43 height 9
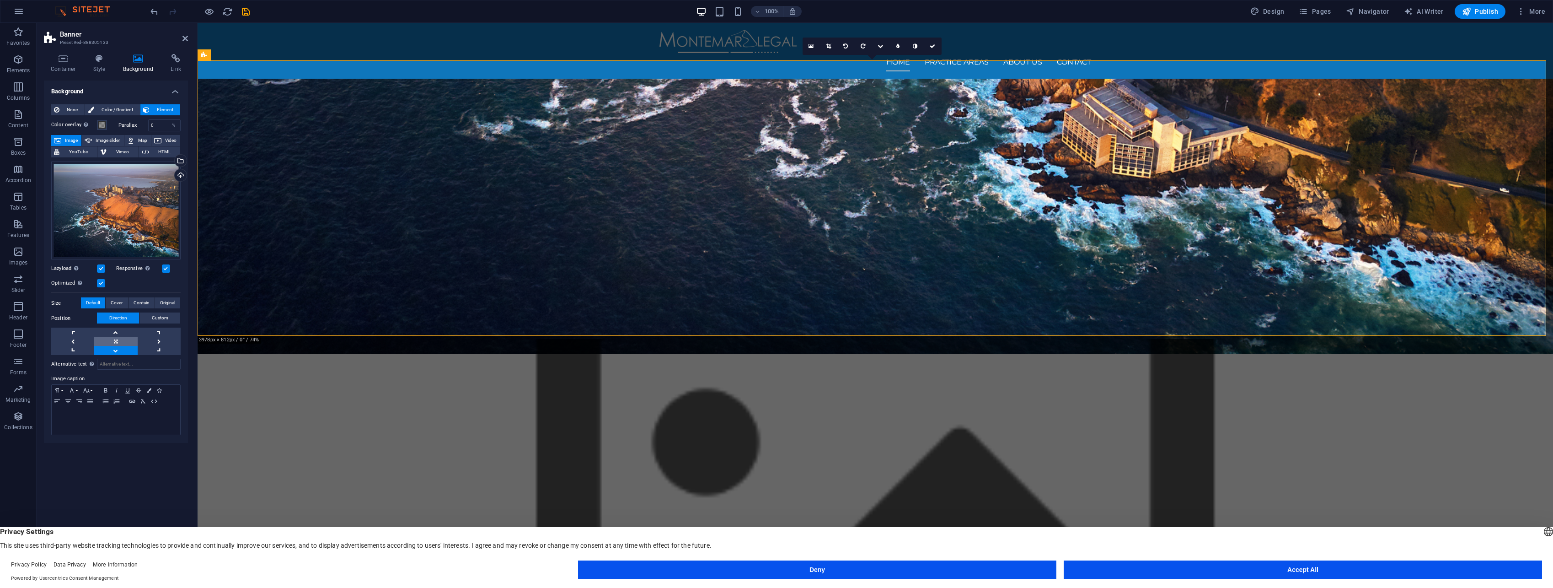
click at [122, 340] on link at bounding box center [115, 341] width 43 height 9
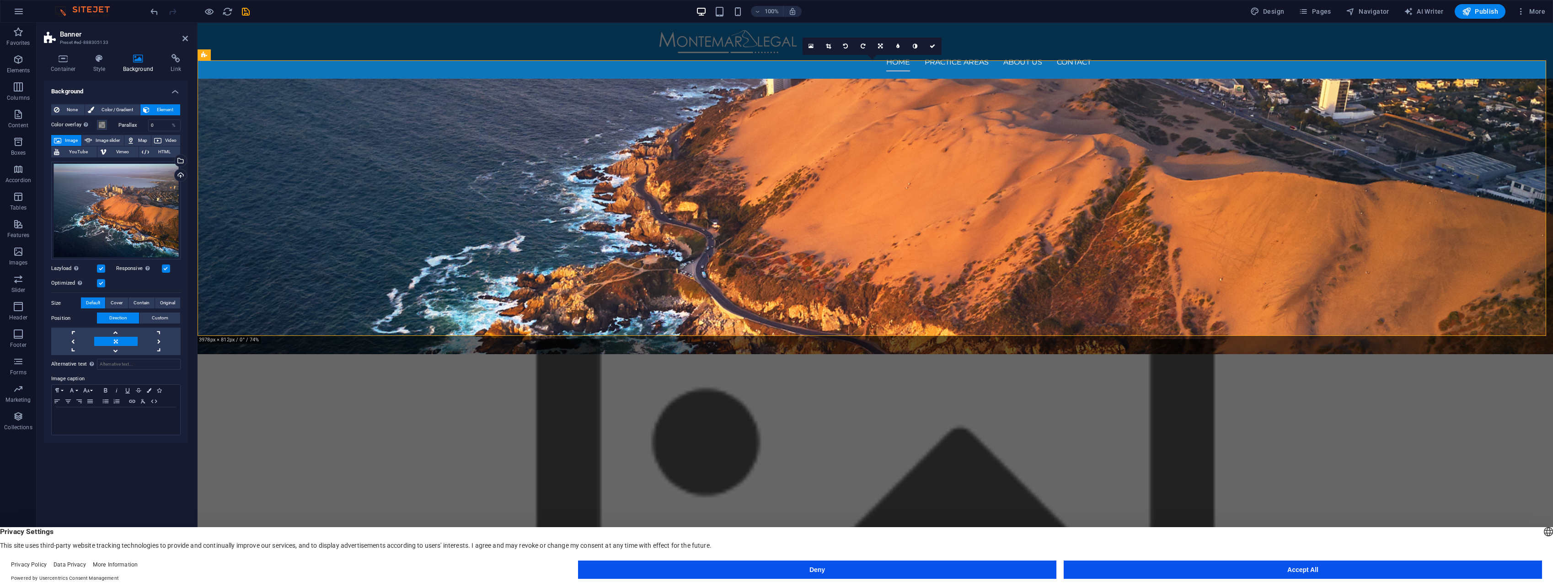
drag, startPoint x: 603, startPoint y: 171, endPoint x: 566, endPoint y: 226, distance: 66.1
click at [599, 339] on figure at bounding box center [875, 531] width 1355 height 385
click at [115, 340] on link at bounding box center [115, 341] width 43 height 9
click at [166, 331] on link at bounding box center [159, 331] width 43 height 9
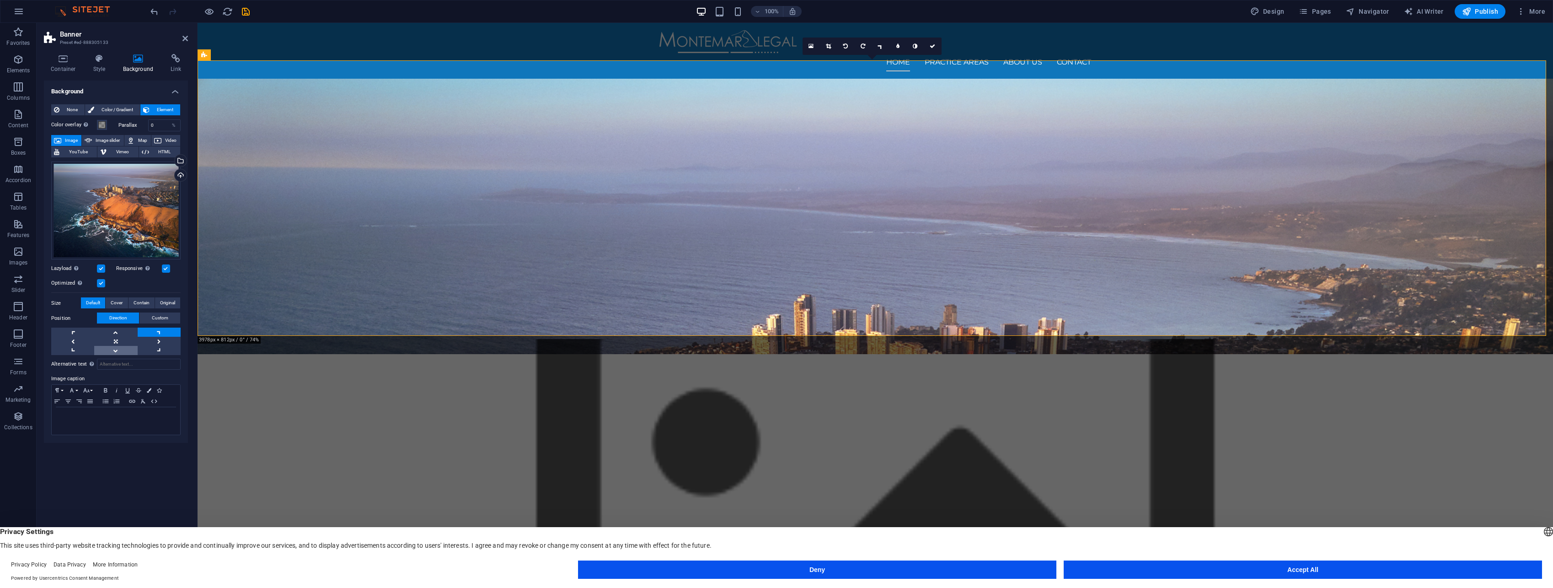
click at [112, 348] on link at bounding box center [115, 350] width 43 height 9
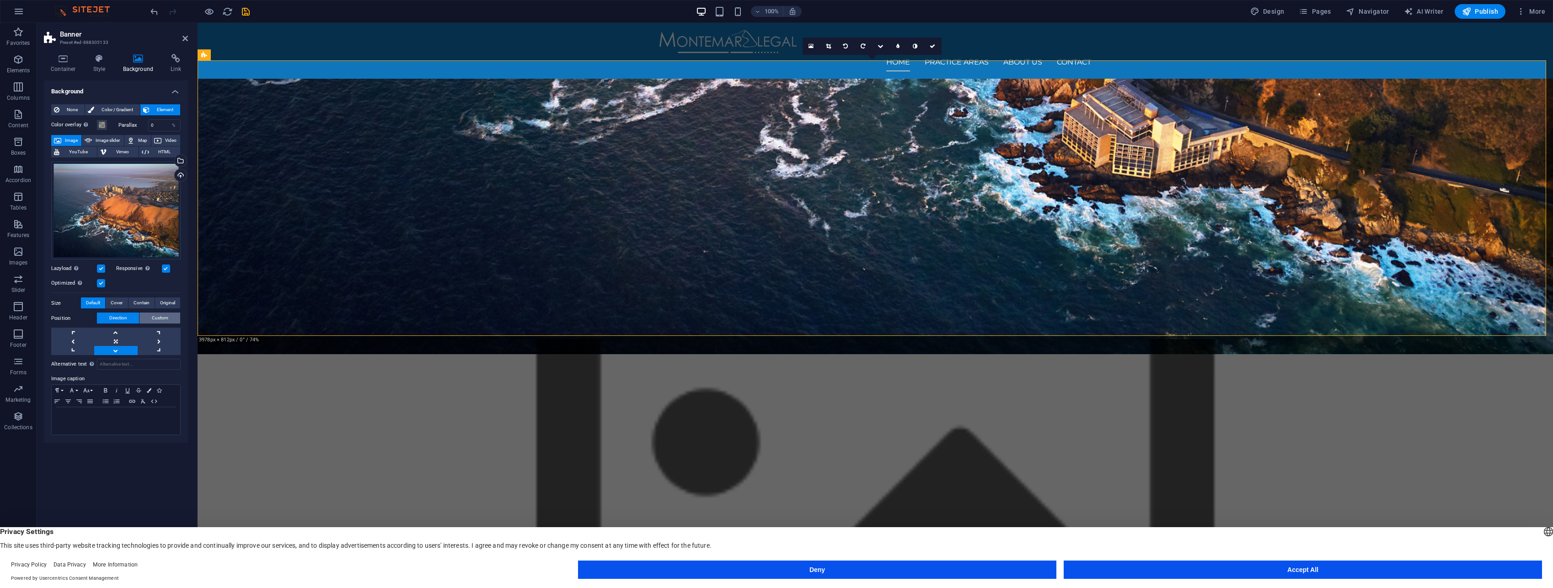
click at [162, 317] on span "Custom" at bounding box center [160, 317] width 16 height 11
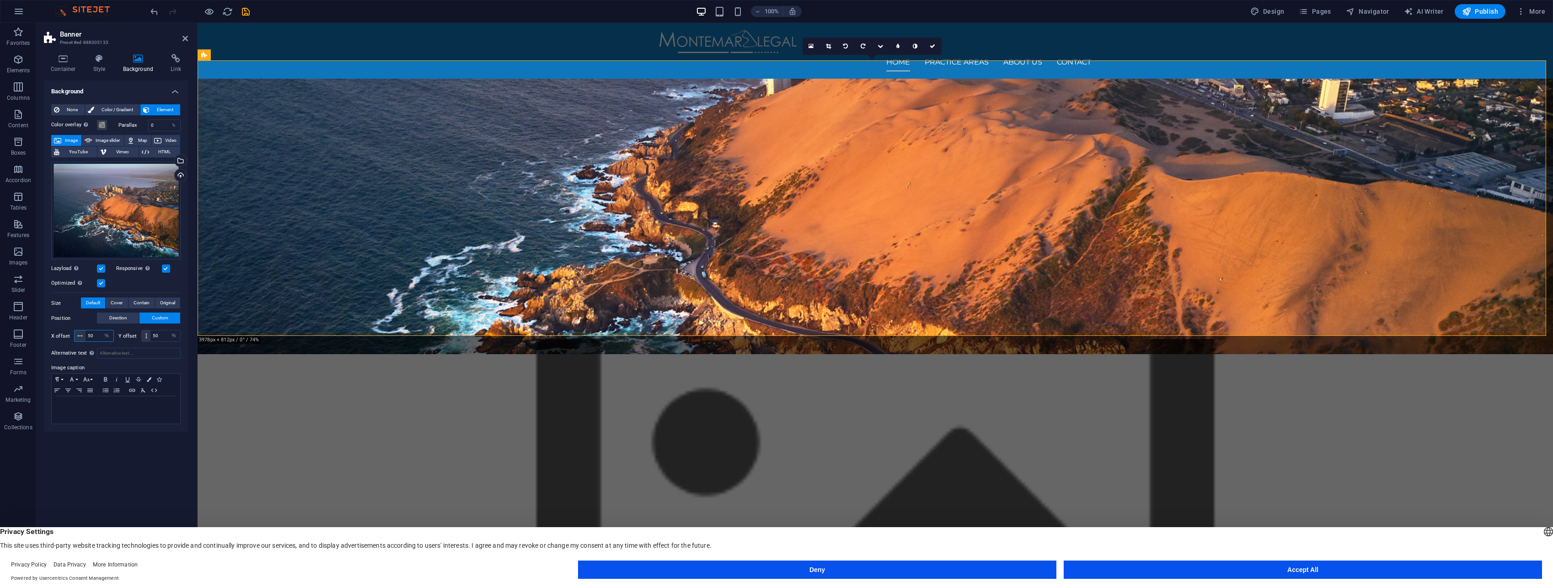
click at [93, 332] on input "50" at bounding box center [99, 335] width 28 height 11
type input "5"
type input "80"
click at [185, 370] on div "None Color / Gradient Element Stretch background to full-width Color overlay Pl…" at bounding box center [116, 264] width 144 height 335
drag, startPoint x: 136, startPoint y: 220, endPoint x: 137, endPoint y: 232, distance: 11.5
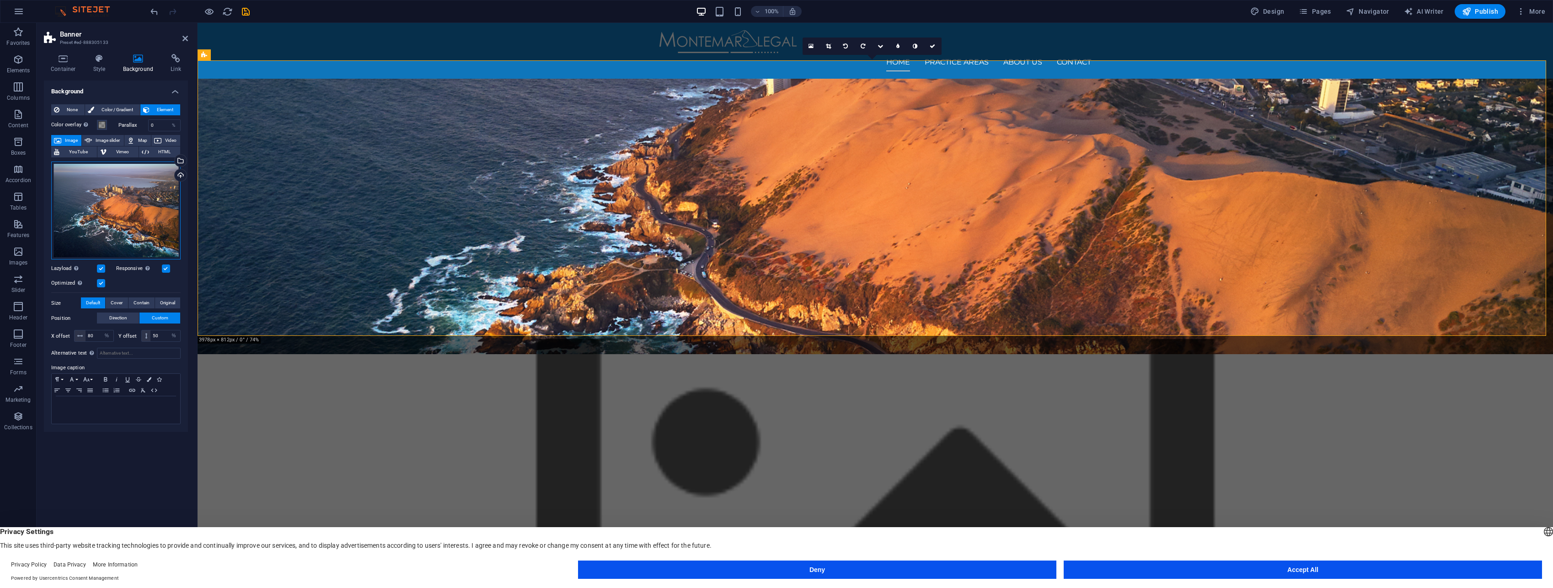
click at [137, 232] on div "Drag files here, click to choose files or select files from Files or our free s…" at bounding box center [115, 210] width 129 height 98
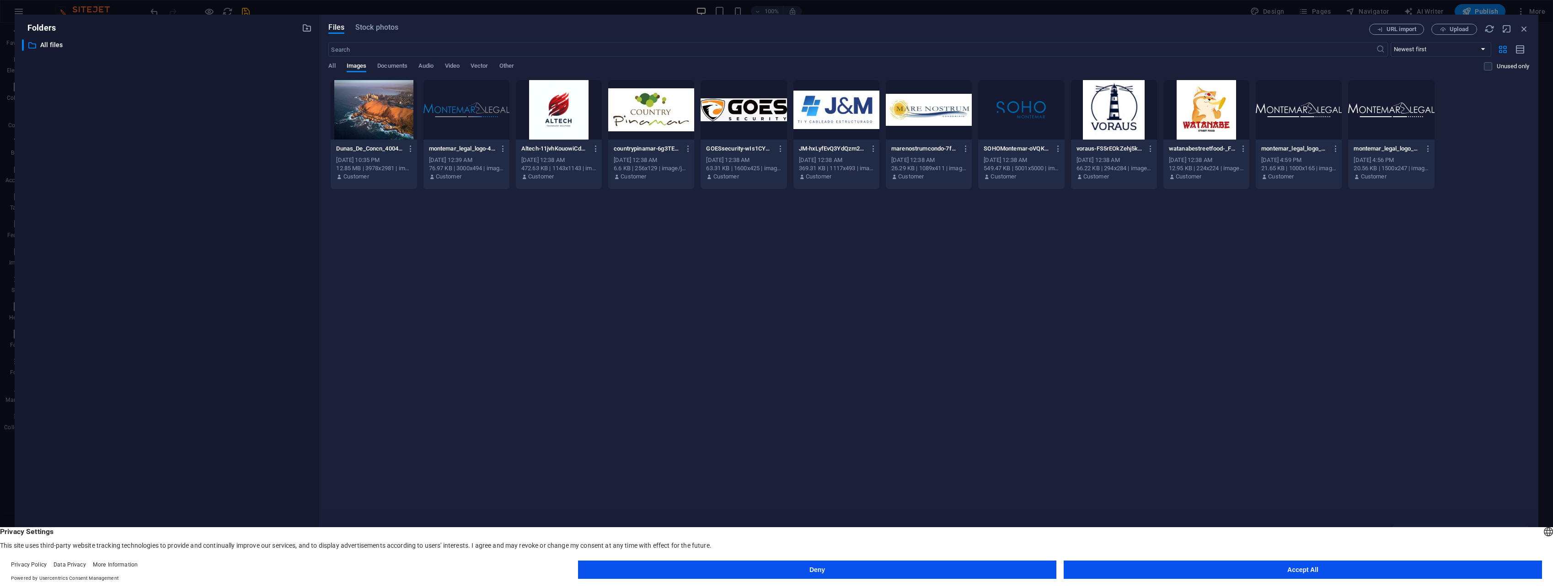
click at [404, 116] on div at bounding box center [374, 109] width 86 height 59
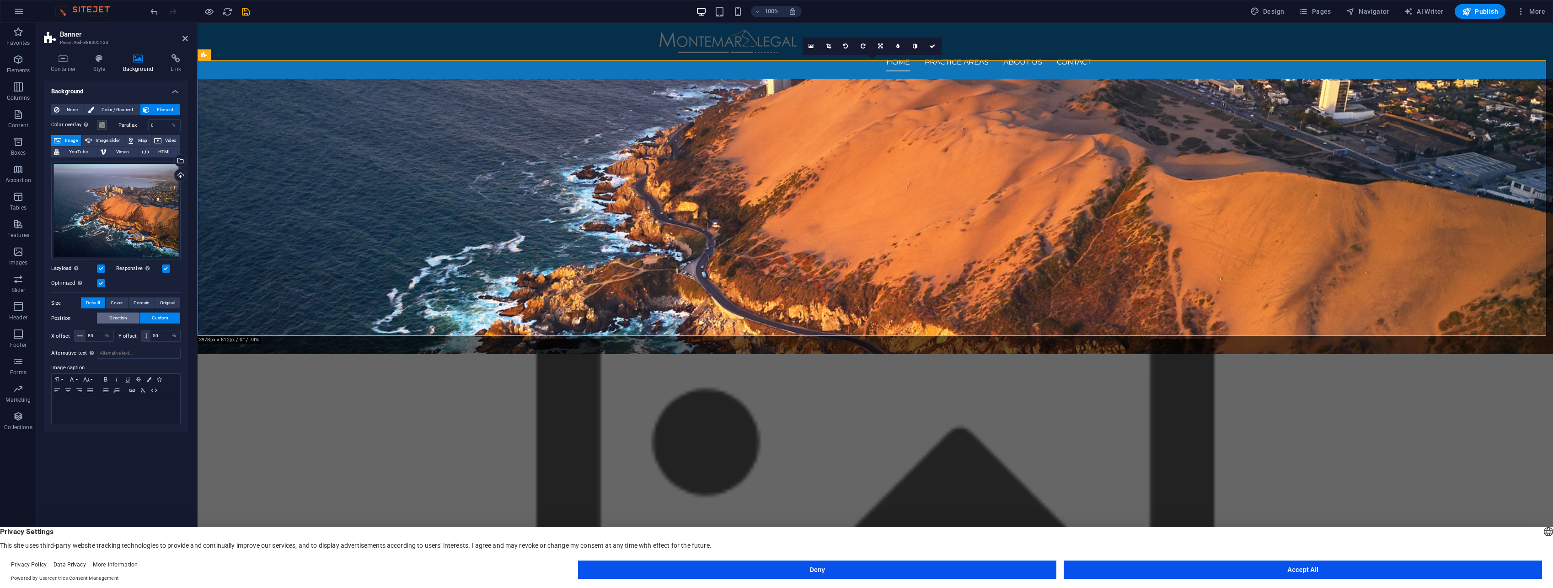
click at [127, 318] on span "Direction" at bounding box center [118, 317] width 18 height 11
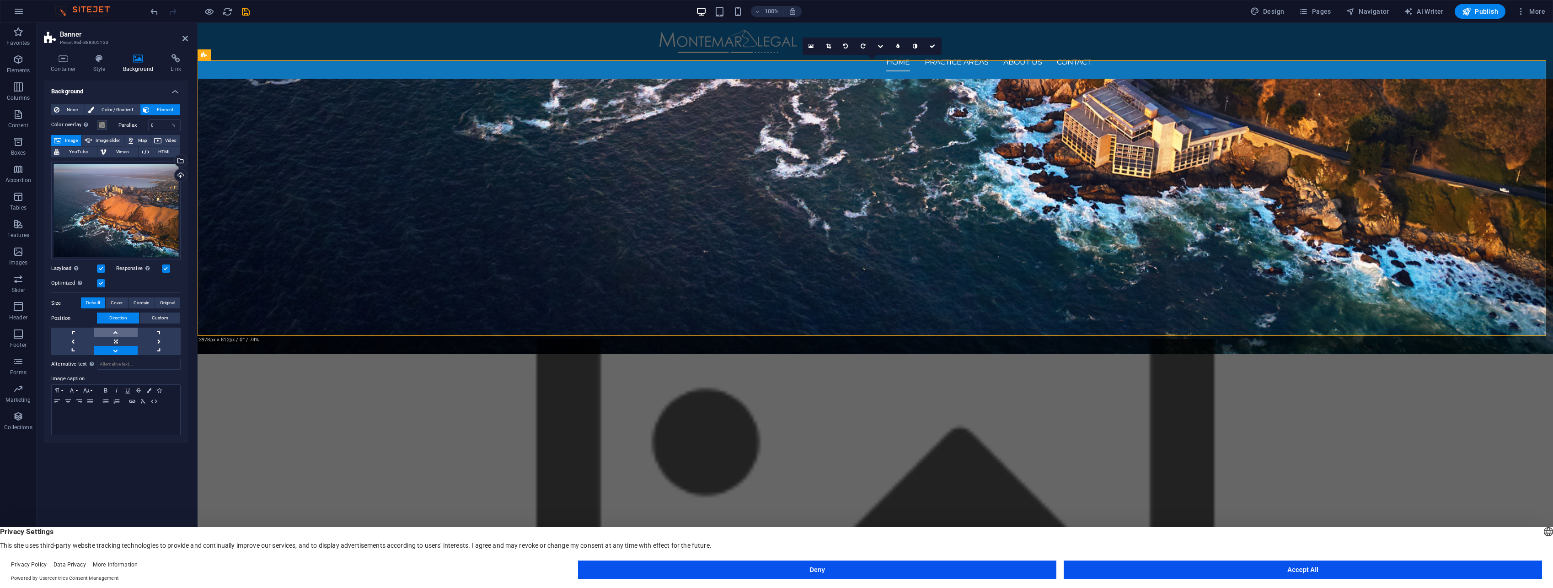
click at [119, 331] on link at bounding box center [115, 331] width 43 height 9
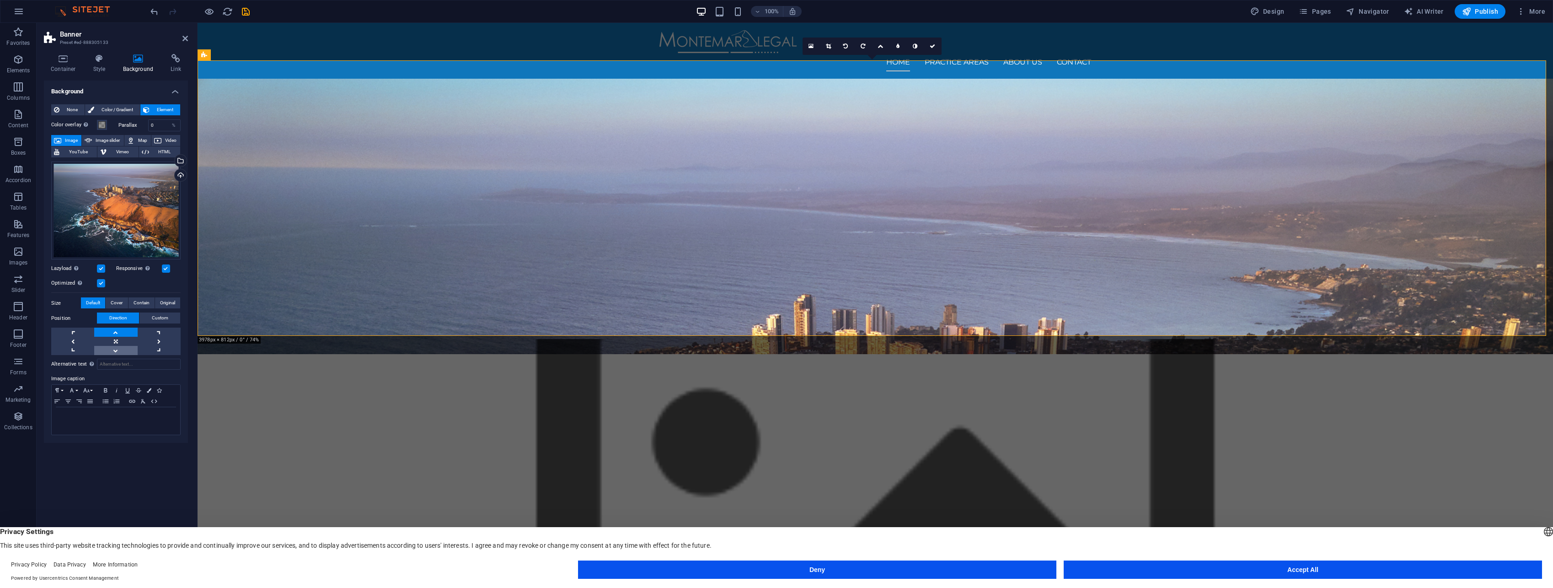
click at [126, 347] on link at bounding box center [115, 350] width 43 height 9
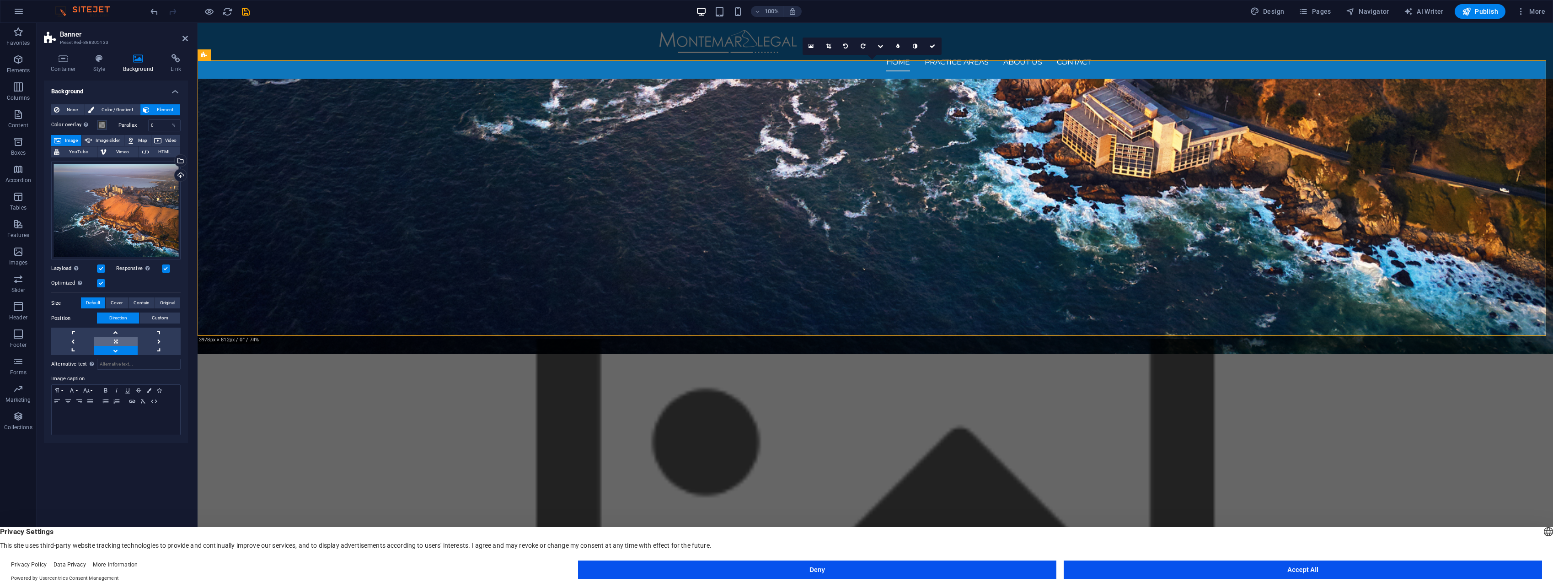
click at [118, 344] on link at bounding box center [115, 341] width 43 height 9
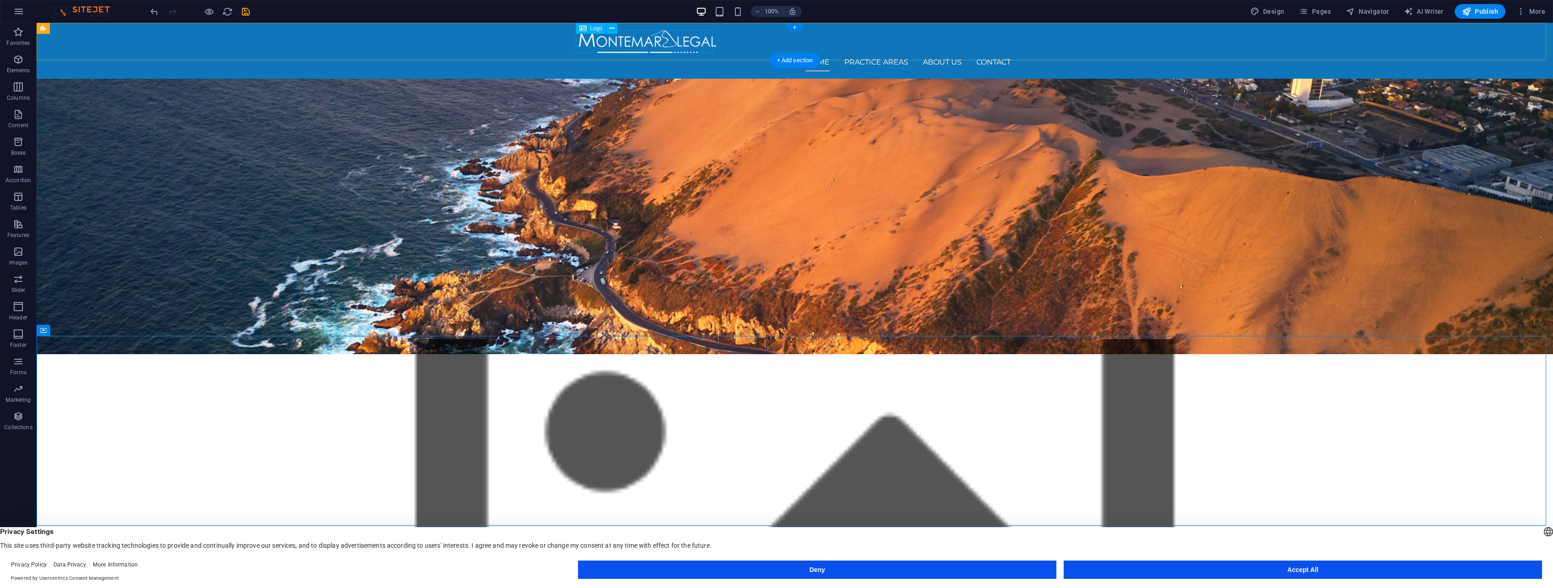
click at [645, 46] on div at bounding box center [795, 41] width 432 height 23
click at [484, 46] on div "Home Practice Areas About us Contact" at bounding box center [795, 51] width 1516 height 56
select select "px"
click at [670, 41] on div at bounding box center [795, 41] width 432 height 23
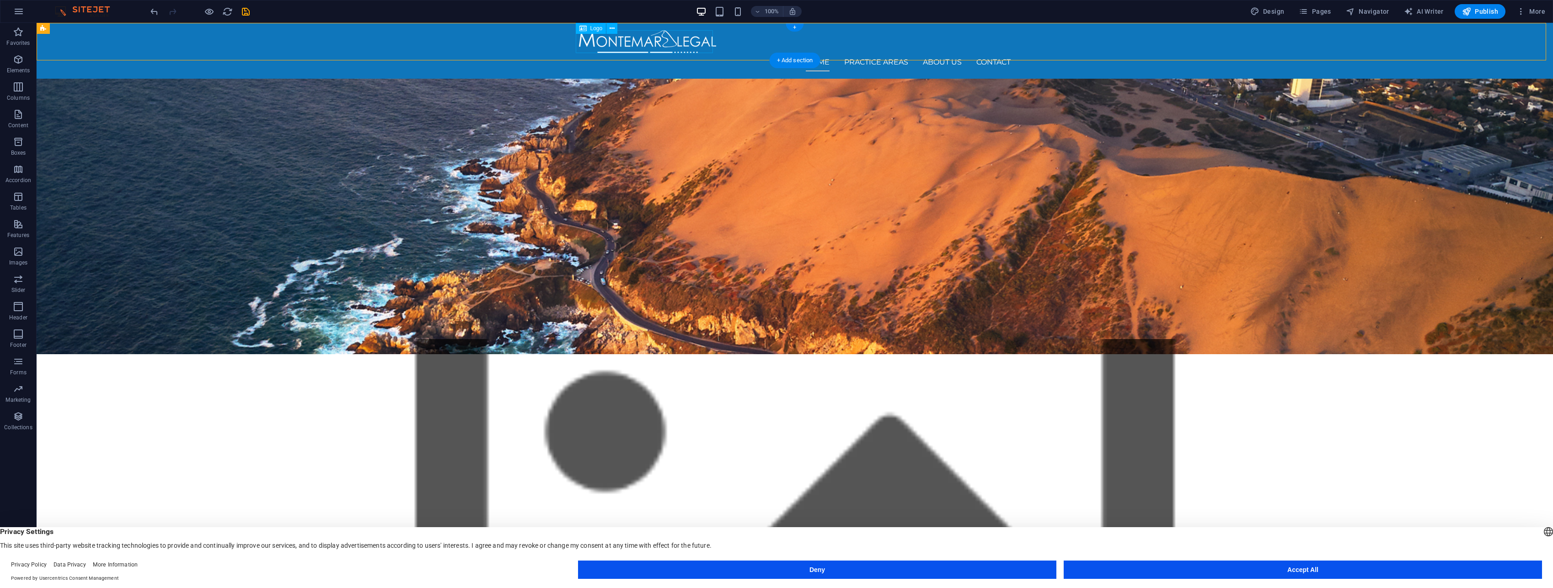
click at [670, 41] on div at bounding box center [795, 41] width 432 height 23
select select "px"
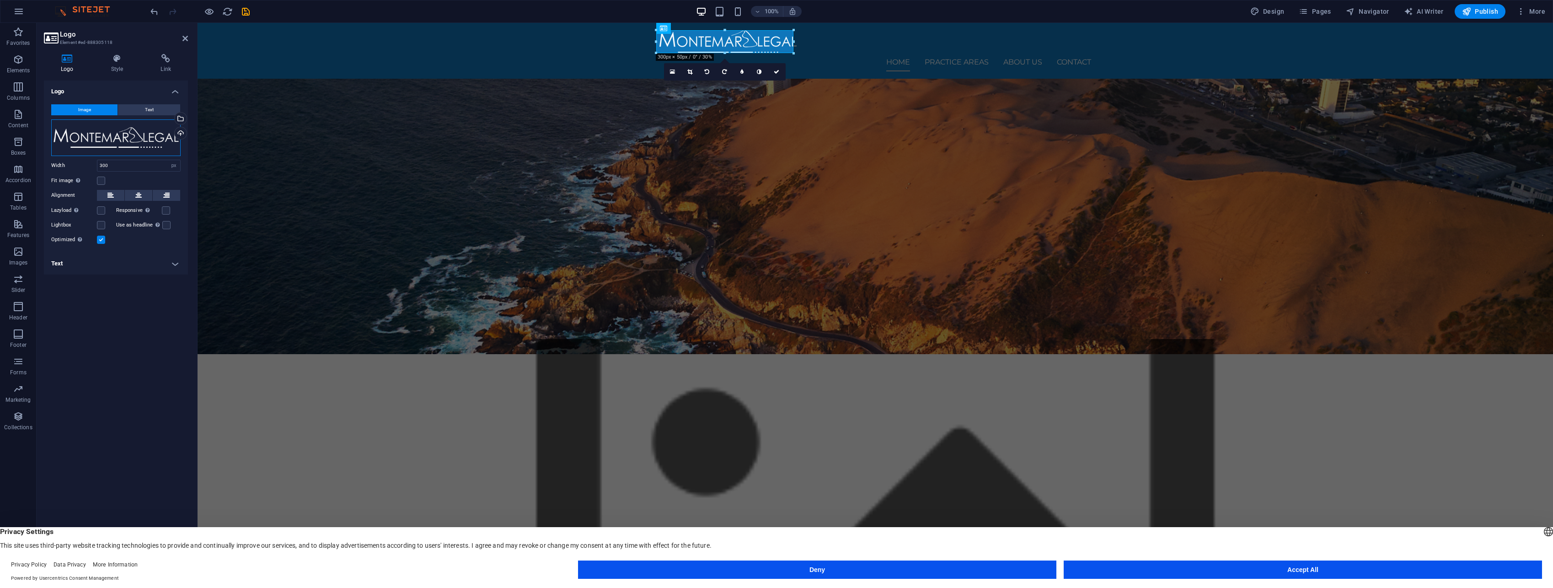
click at [144, 139] on div "Drag files here, click to choose files or select files from Files or our free s…" at bounding box center [115, 137] width 129 height 37
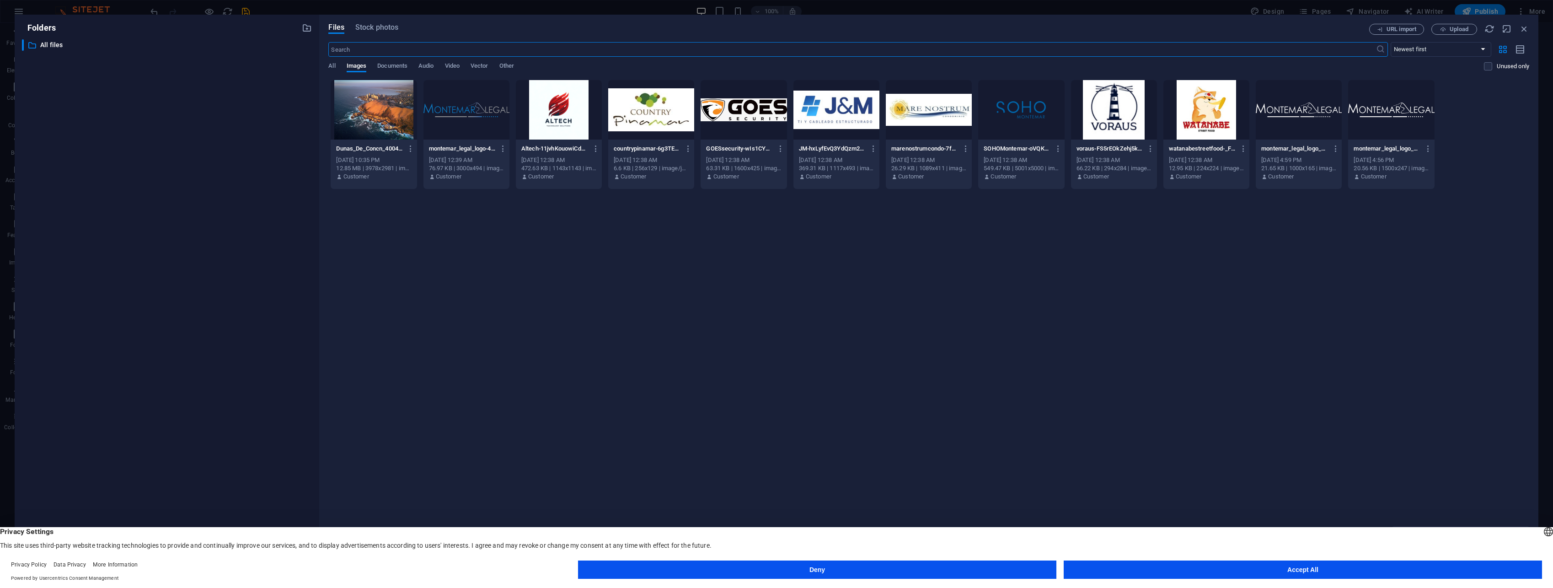
click at [482, 120] on div at bounding box center [466, 109] width 86 height 59
click at [482, 120] on div "1" at bounding box center [466, 109] width 86 height 59
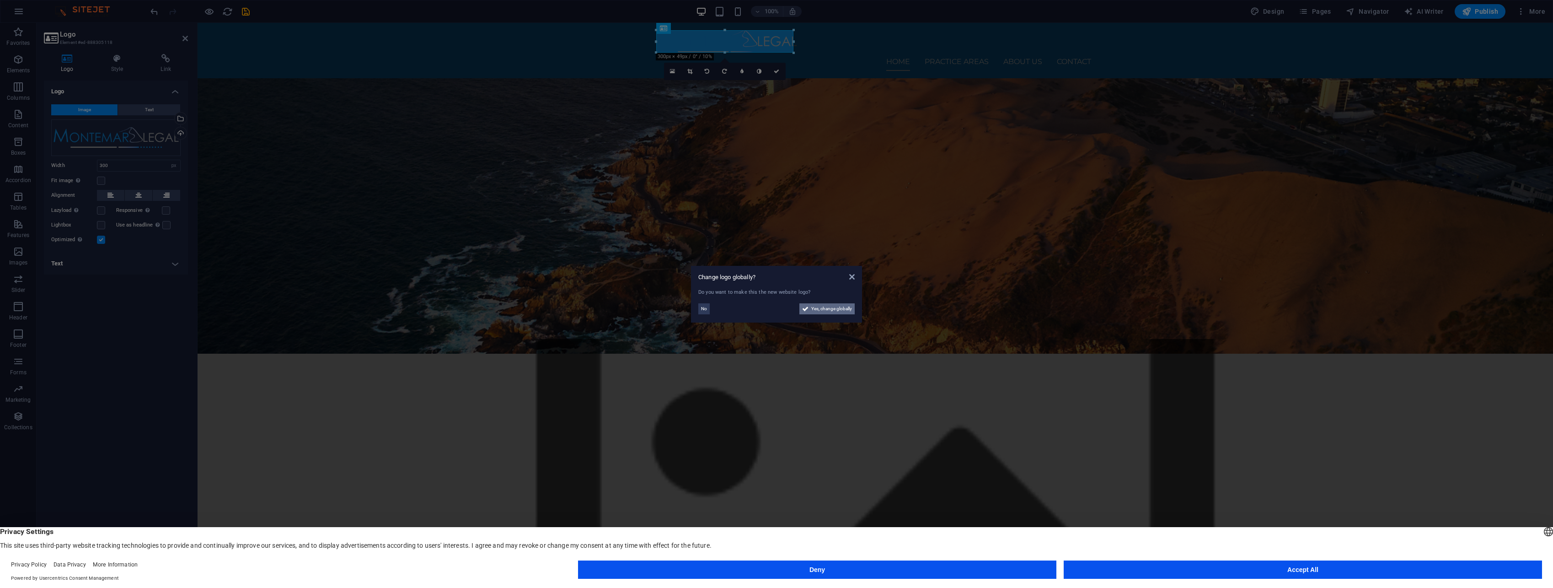
click at [818, 311] on span "Yes, change globally" at bounding box center [831, 308] width 41 height 11
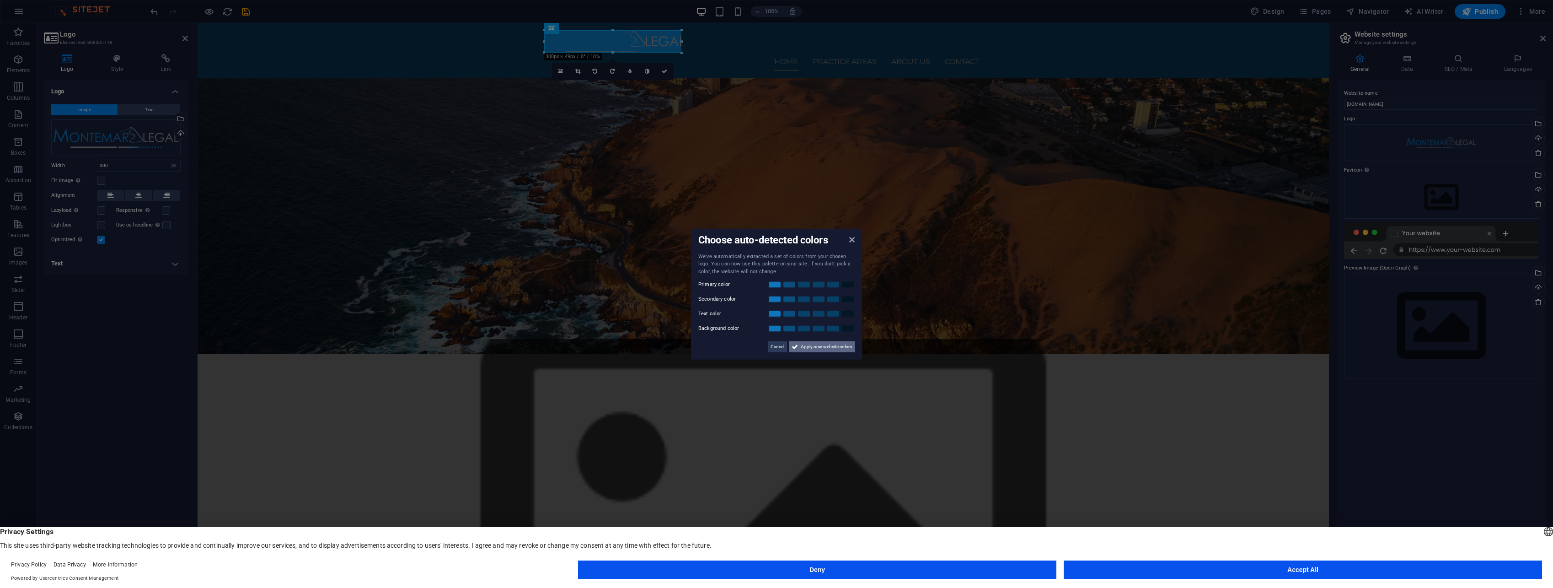
click at [838, 347] on span "Apply new website colors" at bounding box center [826, 346] width 51 height 11
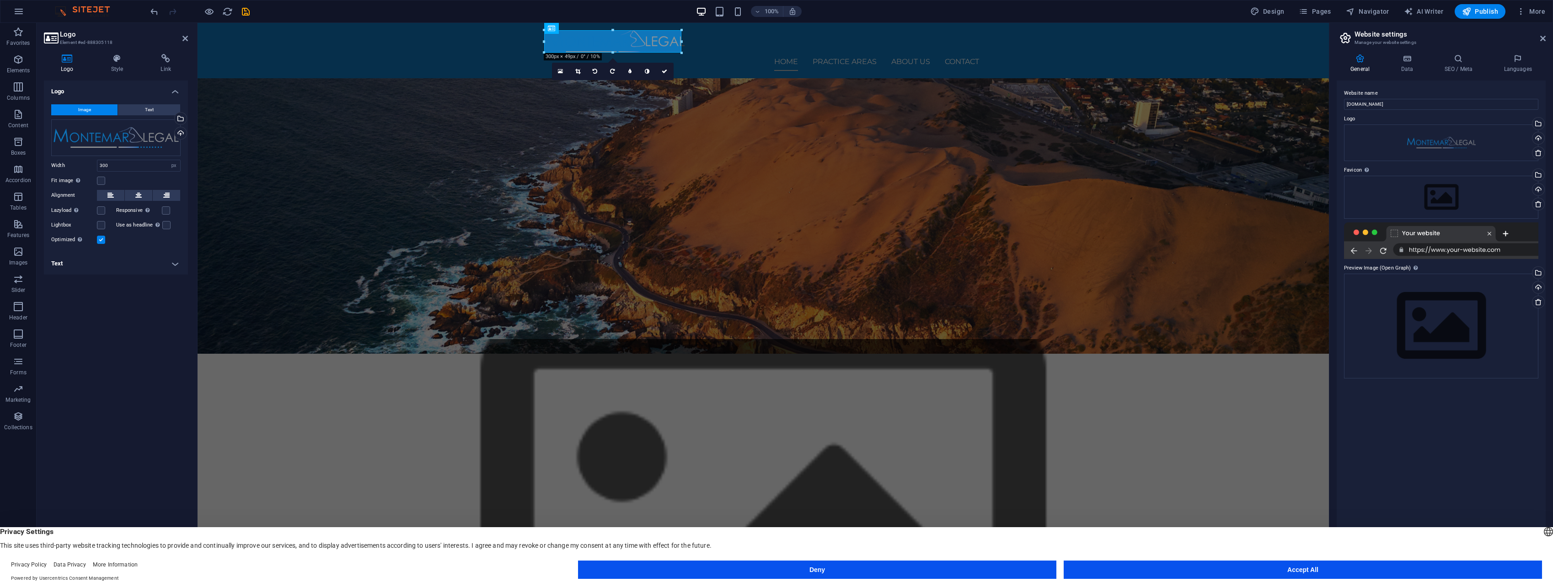
click at [455, 339] on figure at bounding box center [763, 531] width 1131 height 385
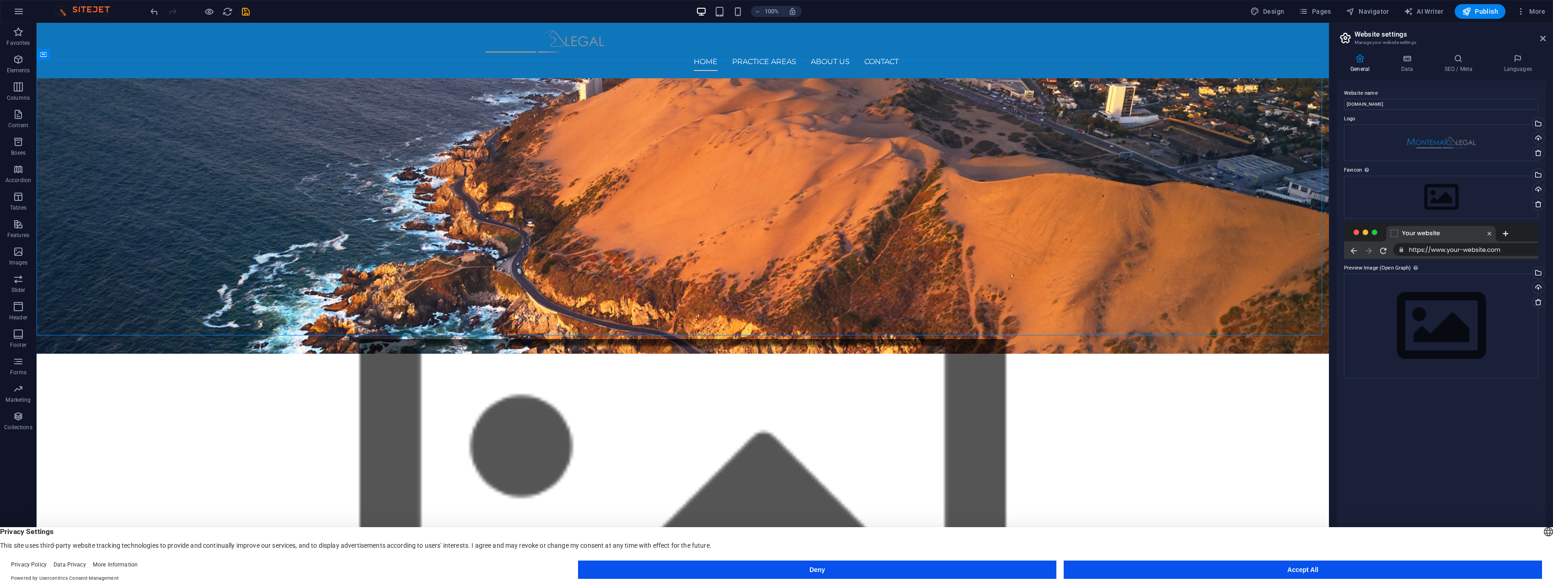
click at [455, 339] on figure at bounding box center [683, 531] width 1292 height 385
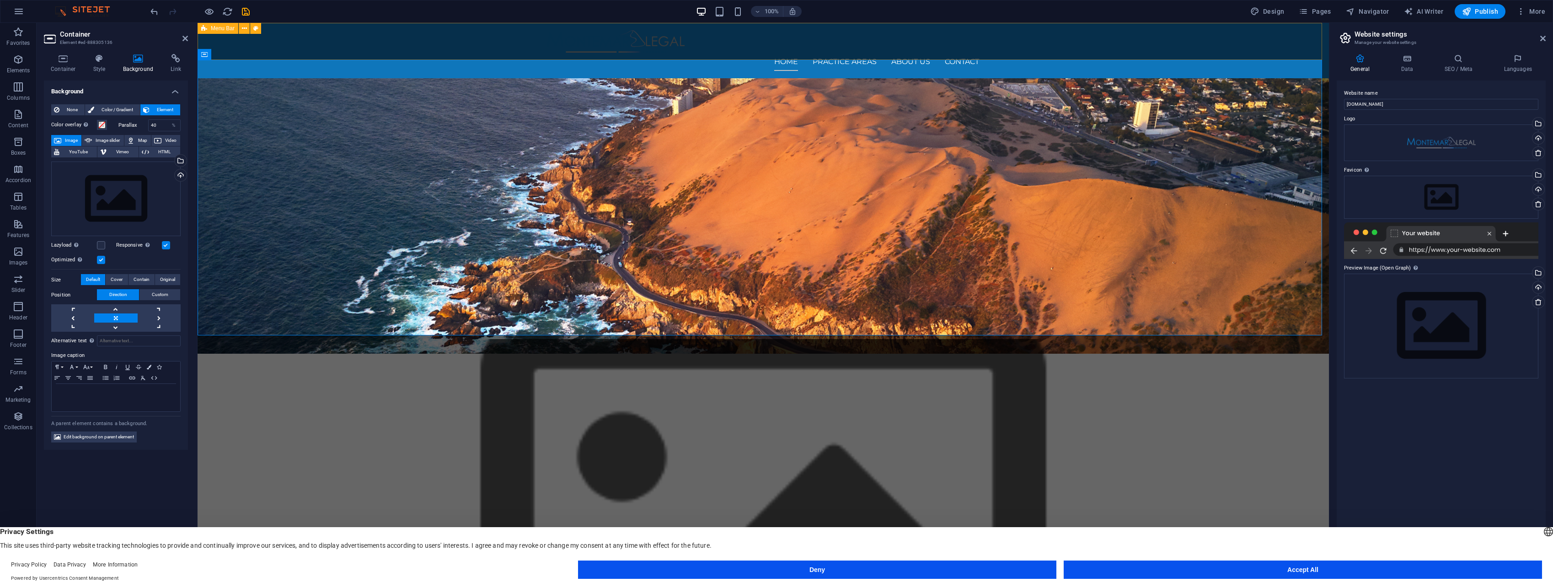
click at [599, 53] on div "Home Practice Areas About us Contact" at bounding box center [763, 50] width 1131 height 55
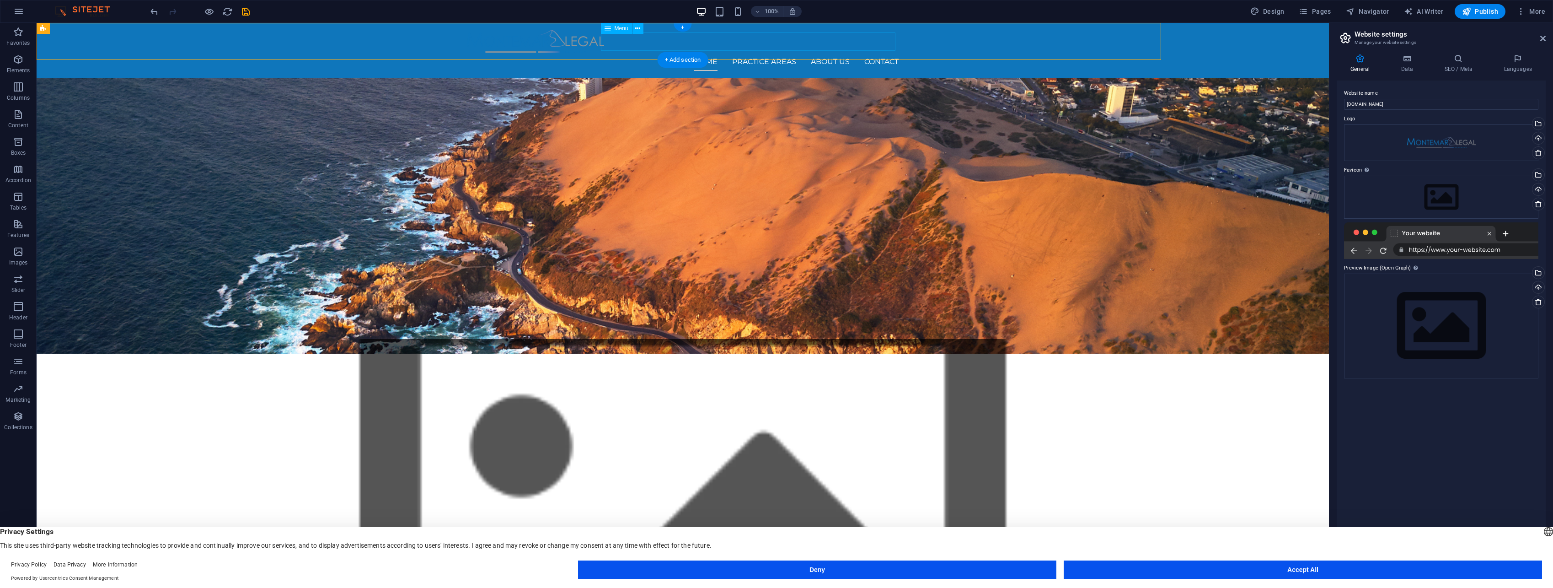
click at [603, 53] on nav "Home Practice Areas About us Contact" at bounding box center [683, 62] width 432 height 18
click at [573, 45] on div at bounding box center [683, 41] width 432 height 22
select select "px"
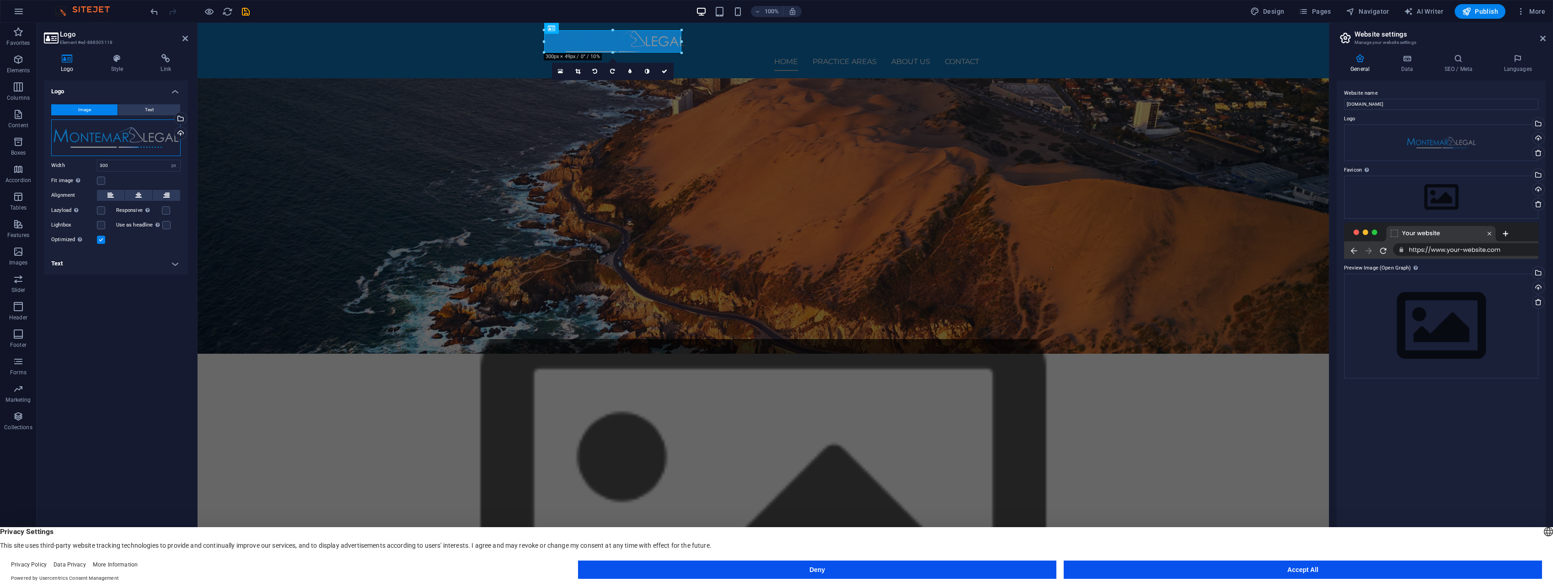
click at [137, 142] on div "Drag files here, click to choose files or select files from Files or our free s…" at bounding box center [115, 137] width 129 height 37
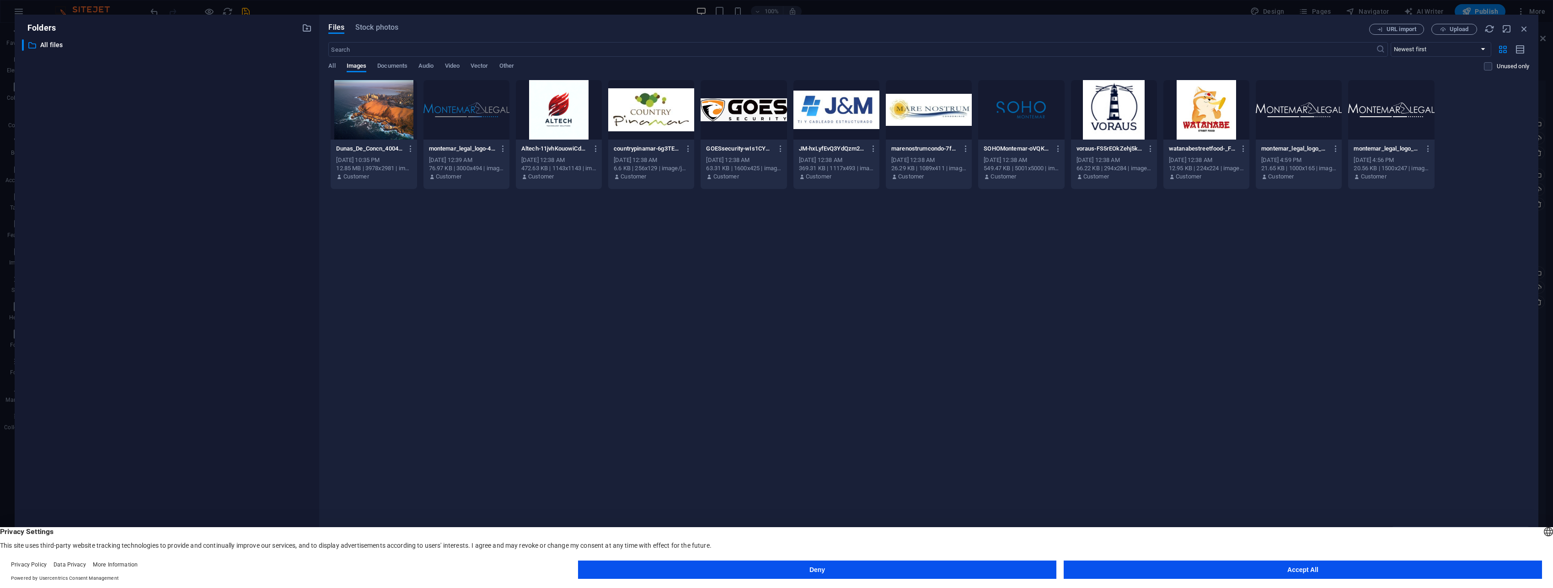
click at [1298, 127] on div at bounding box center [1299, 109] width 86 height 59
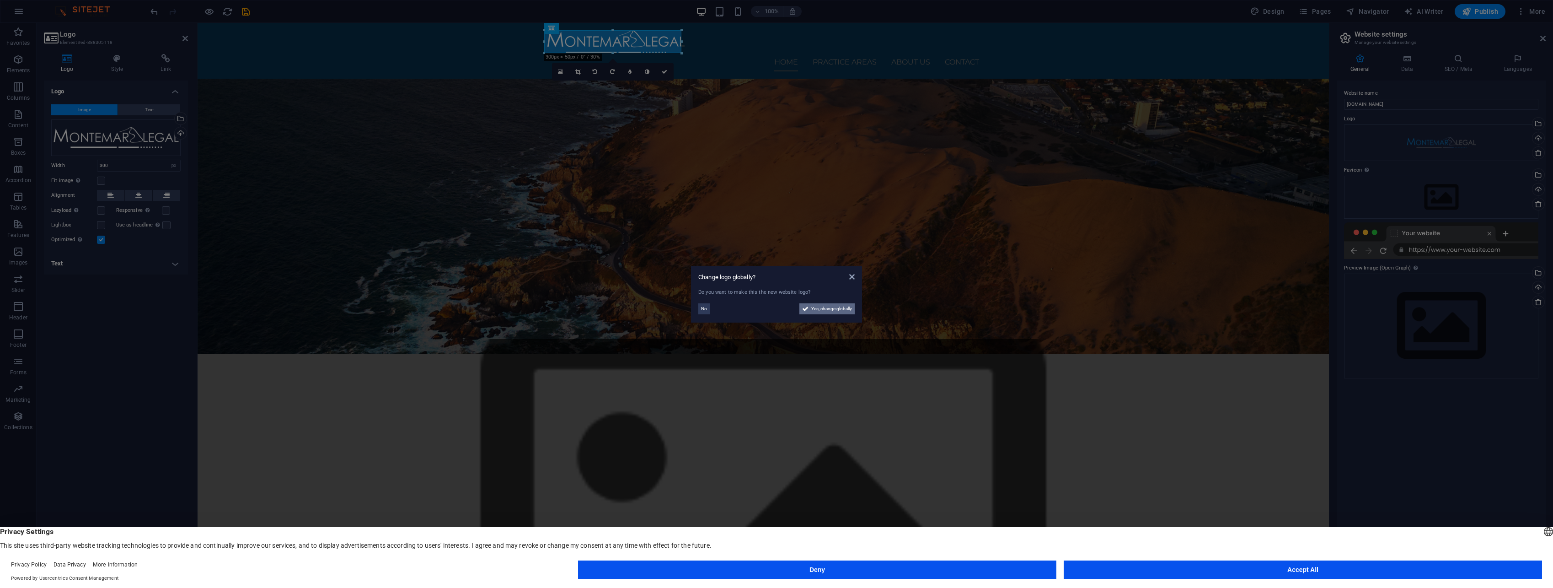
click at [825, 310] on span "Yes, change globally" at bounding box center [831, 308] width 41 height 11
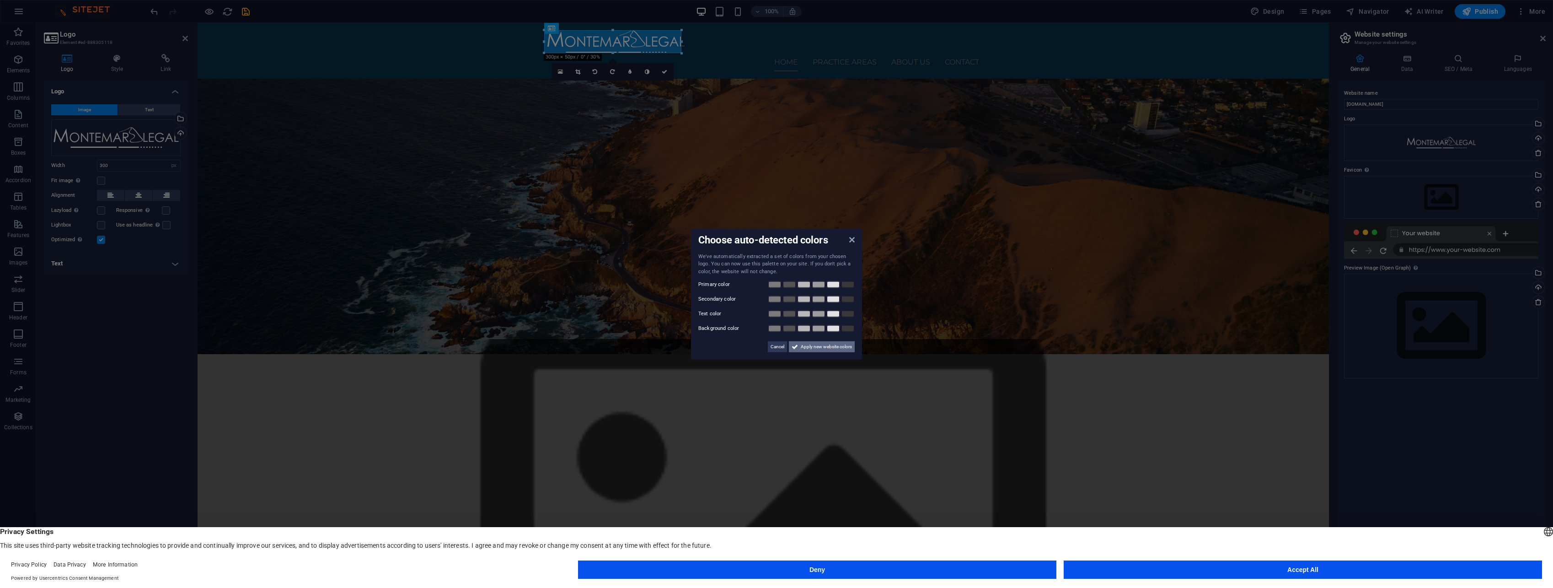
click at [821, 344] on span "Apply new website colors" at bounding box center [826, 346] width 51 height 11
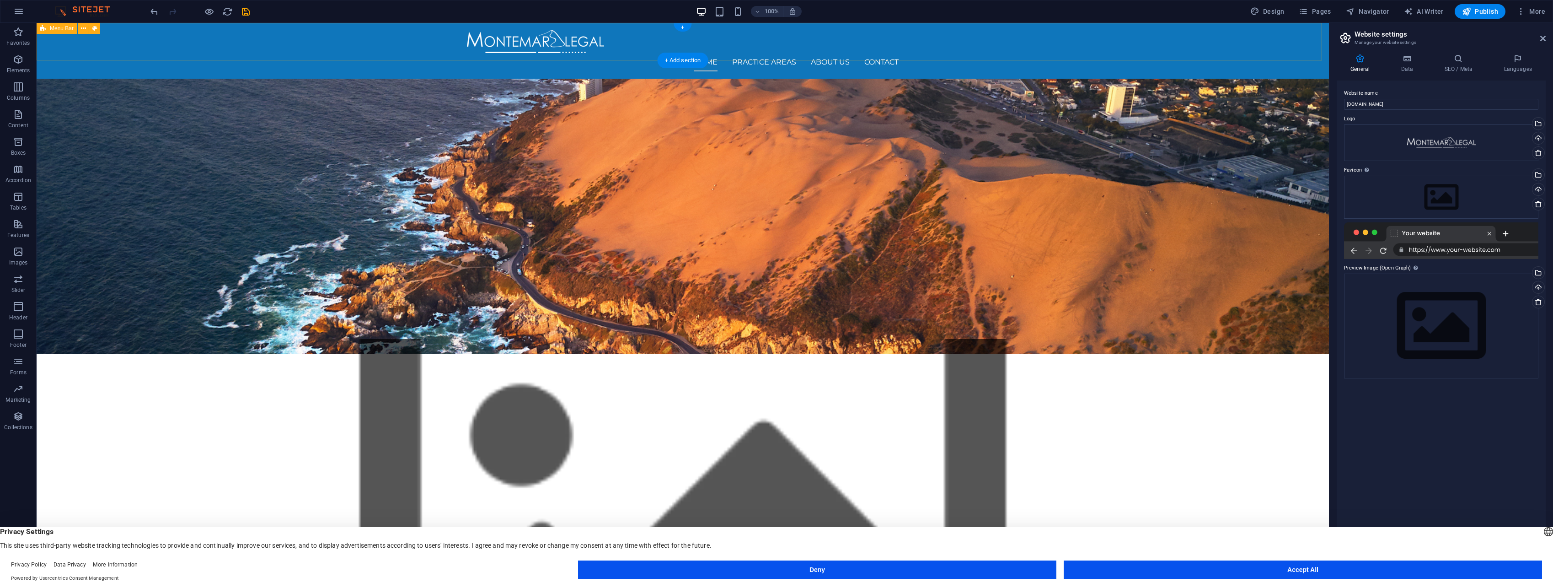
click at [338, 44] on div "Home Practice Areas About us Contact" at bounding box center [683, 51] width 1292 height 56
select select "header"
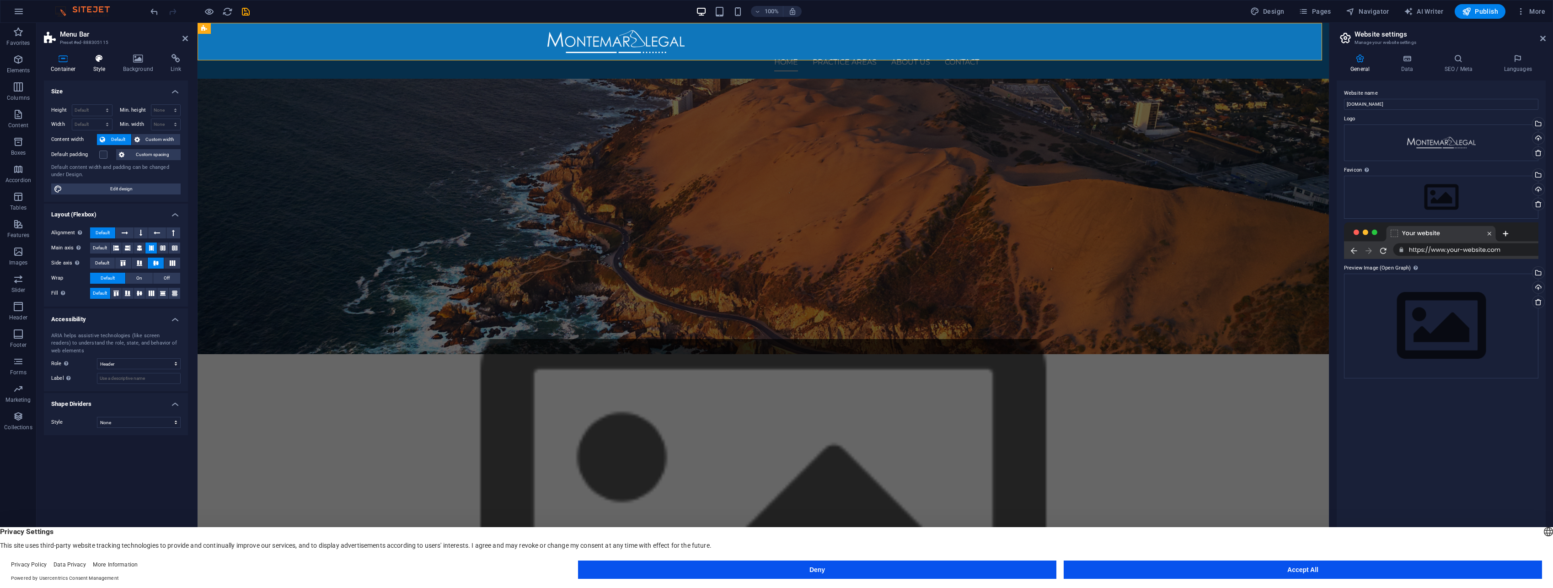
click at [105, 67] on h4 "Style" at bounding box center [101, 63] width 30 height 19
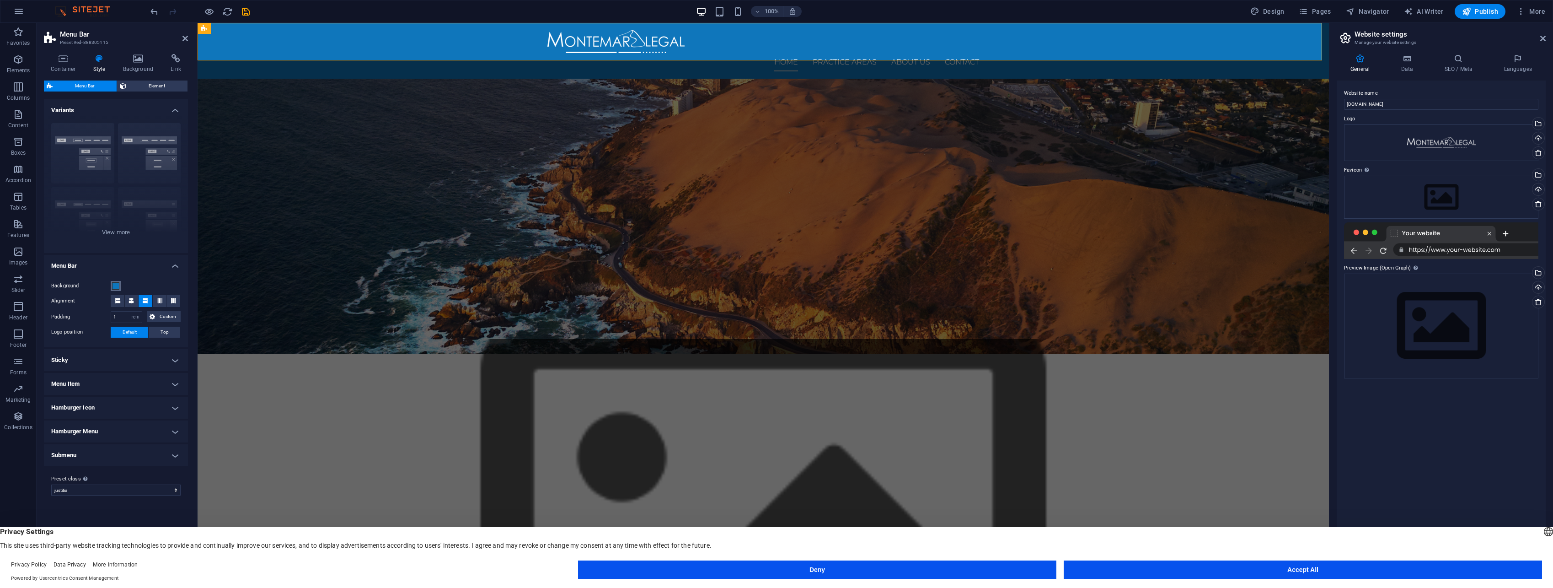
click at [112, 285] on span at bounding box center [115, 285] width 7 height 7
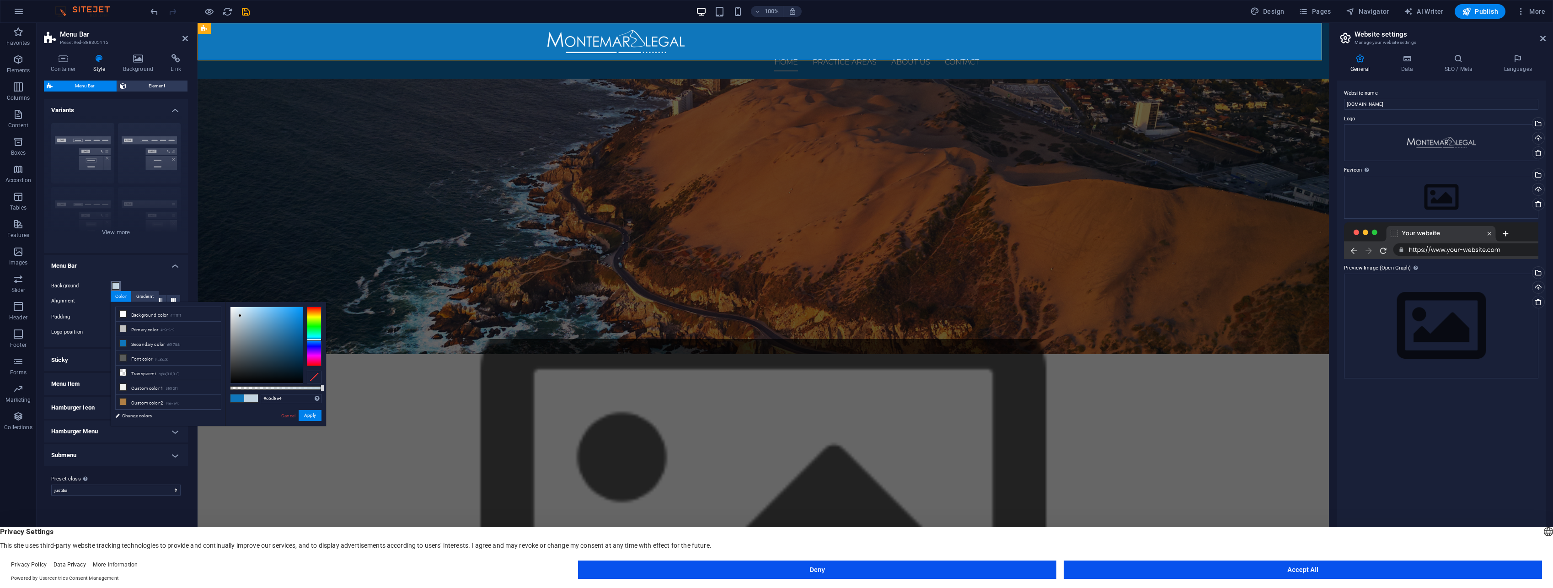
type input "#c7dae6"
drag, startPoint x: 262, startPoint y: 334, endPoint x: 240, endPoint y: 314, distance: 30.8
click at [240, 314] on div at bounding box center [266, 345] width 72 height 76
click at [309, 416] on button "Apply" at bounding box center [310, 415] width 23 height 11
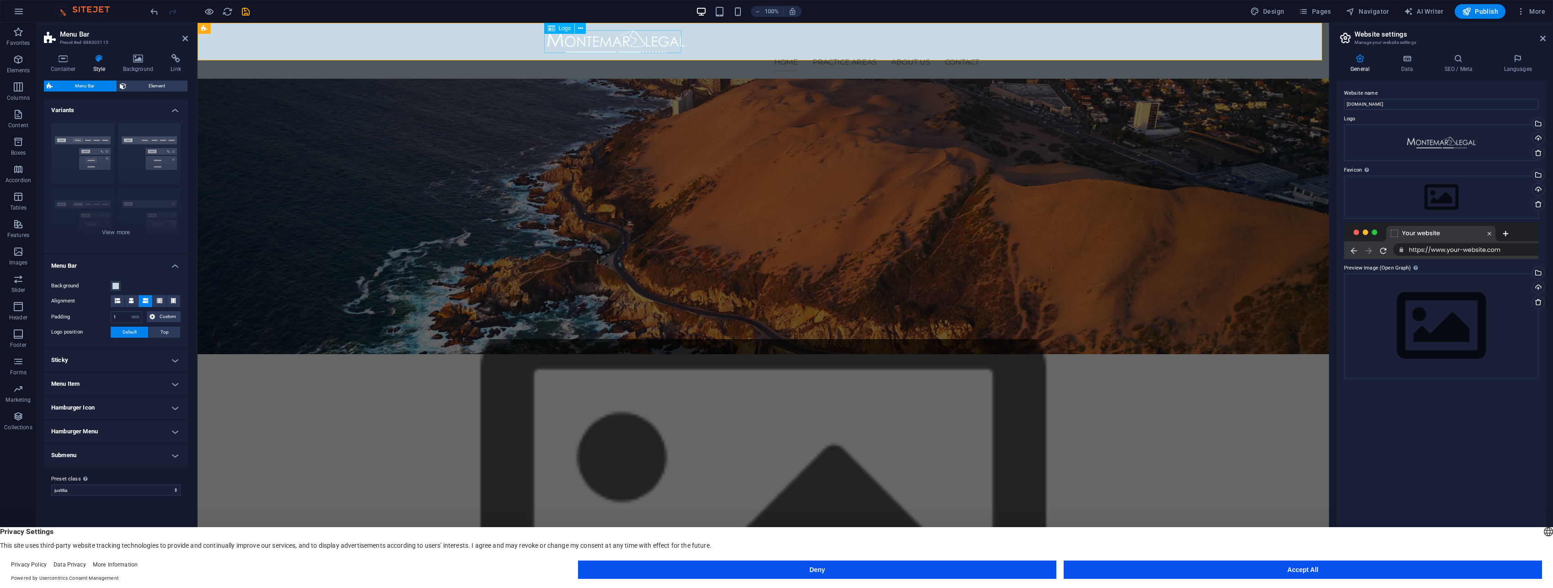
click at [603, 44] on div at bounding box center [763, 41] width 432 height 23
select select "px"
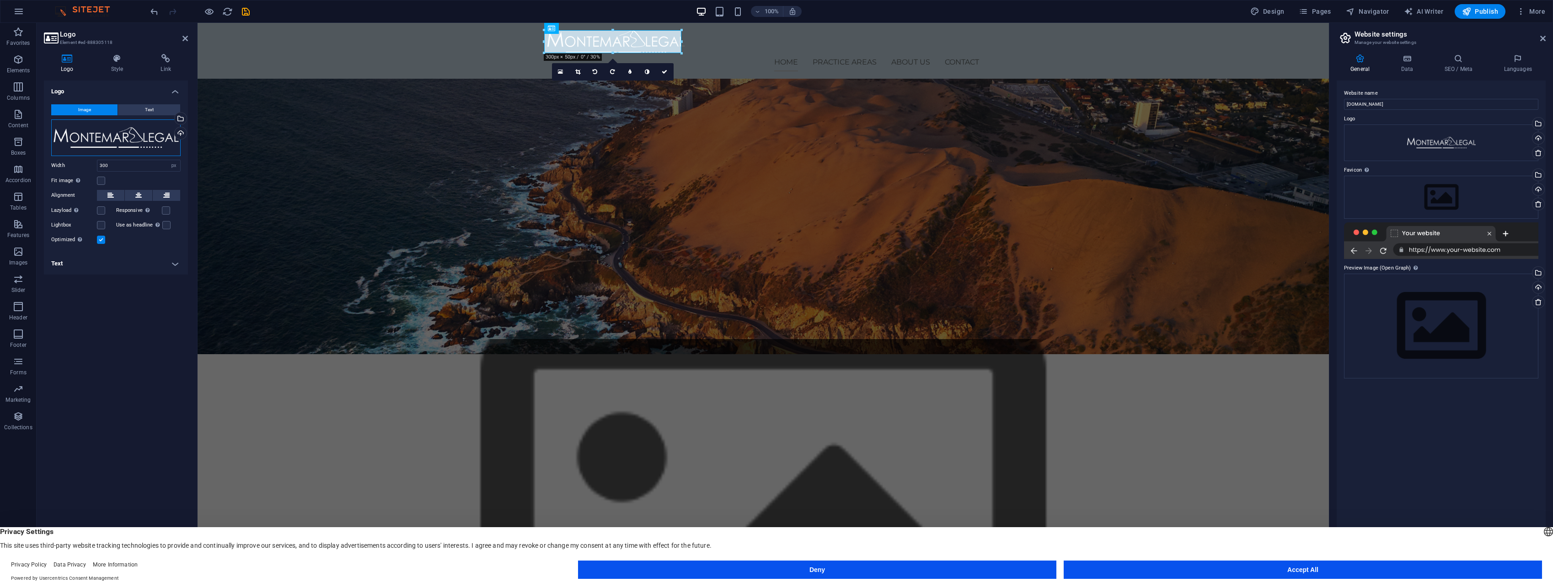
click at [126, 133] on div "Drag files here, click to choose files or select files from Files or our free s…" at bounding box center [115, 137] width 129 height 37
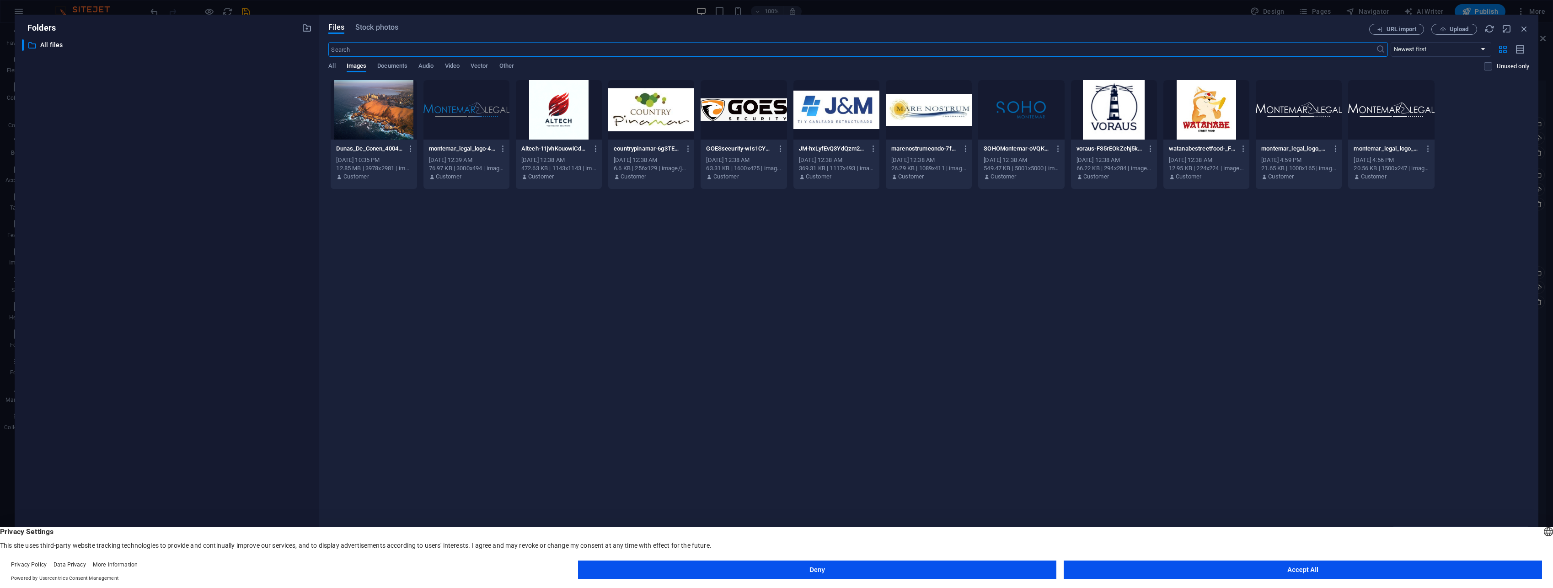
click at [445, 123] on div at bounding box center [466, 109] width 86 height 59
click at [445, 123] on div "1" at bounding box center [466, 109] width 86 height 59
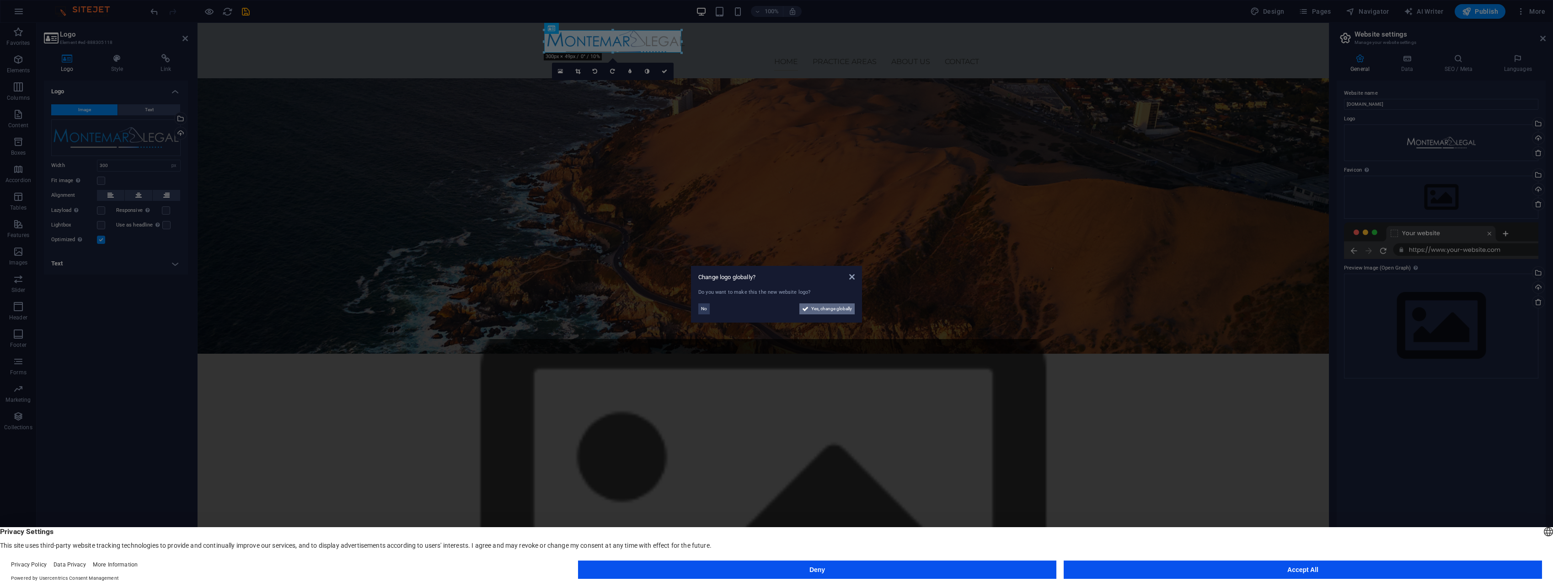
click at [833, 308] on span "Yes, change globally" at bounding box center [831, 308] width 41 height 11
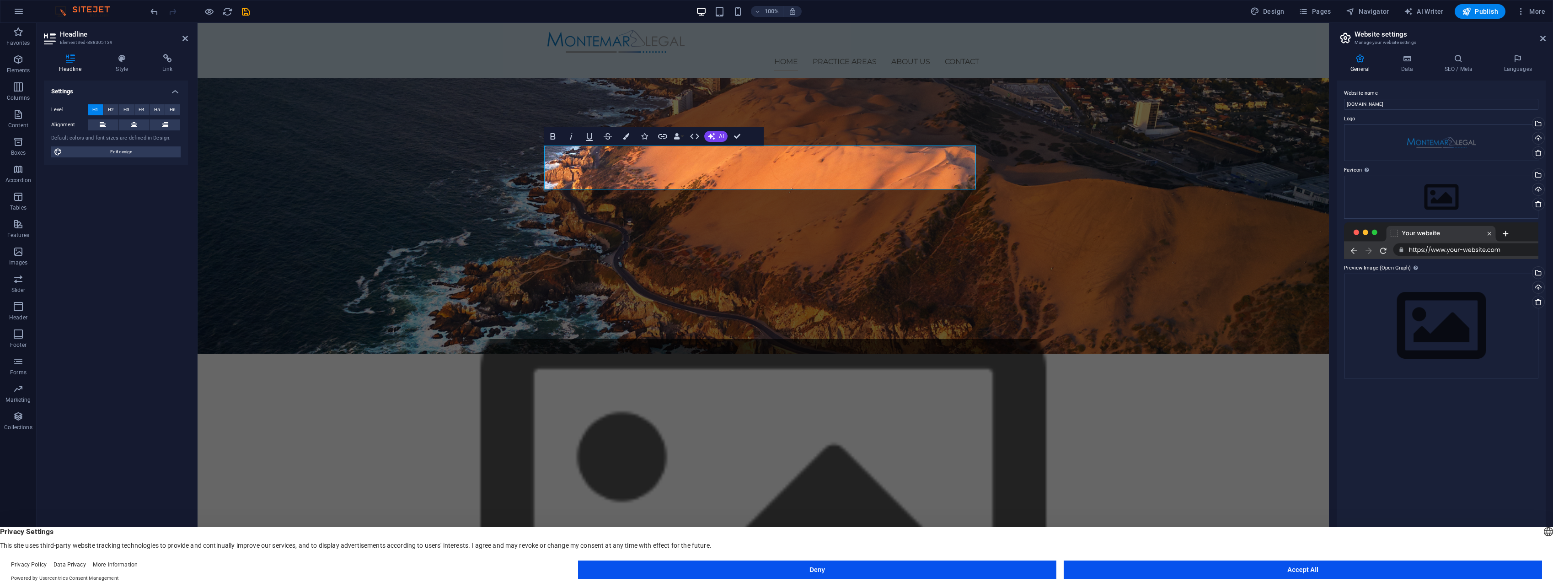
click at [617, 339] on figure at bounding box center [763, 531] width 1131 height 385
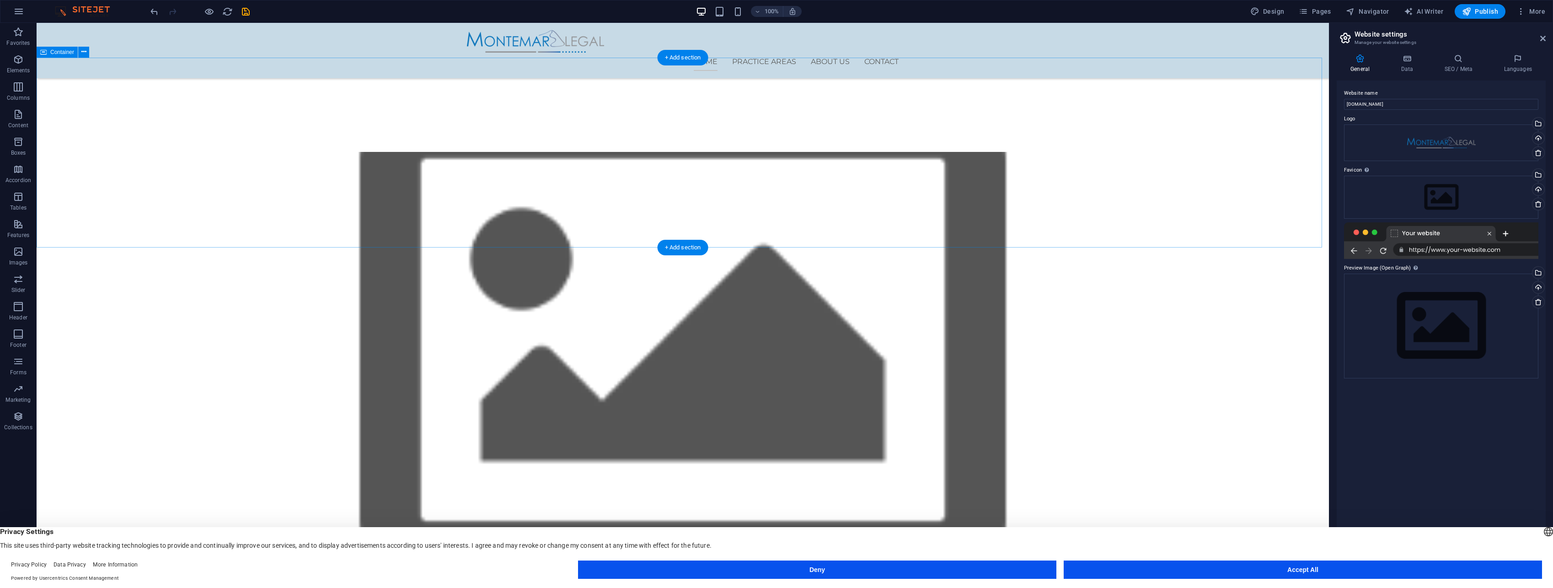
scroll to position [274, 0]
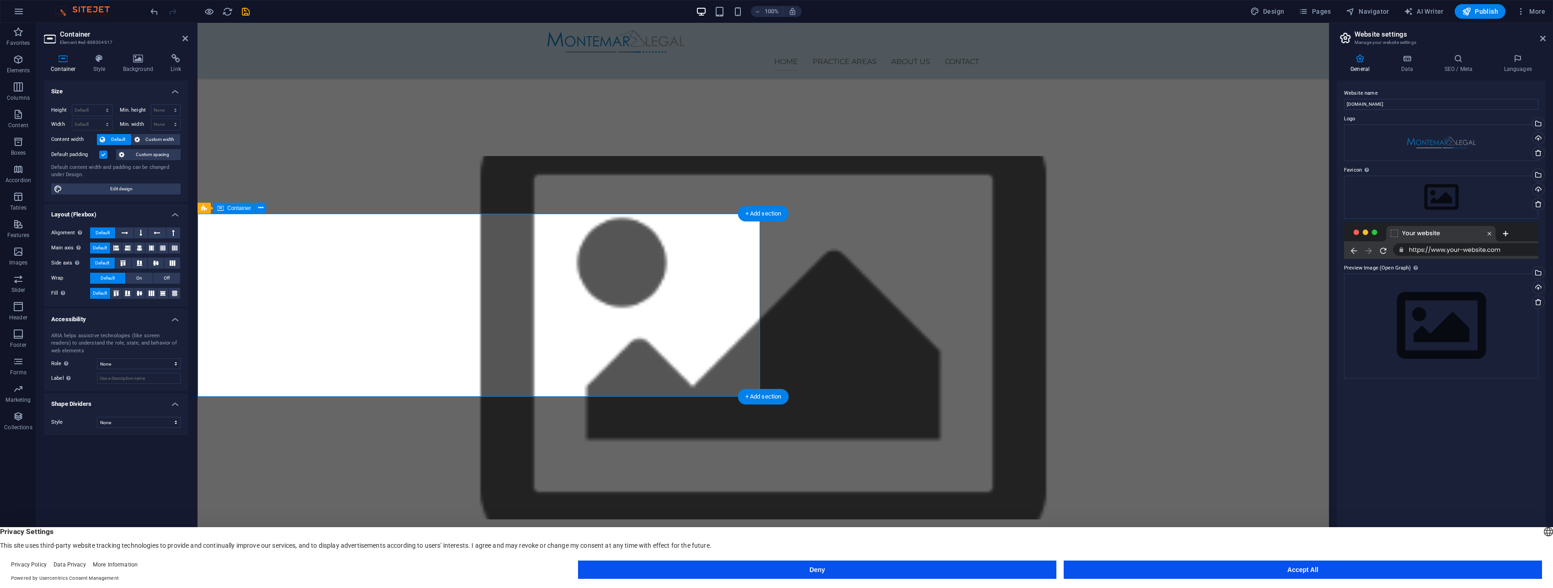
click at [89, 66] on h4 "Style" at bounding box center [101, 63] width 30 height 19
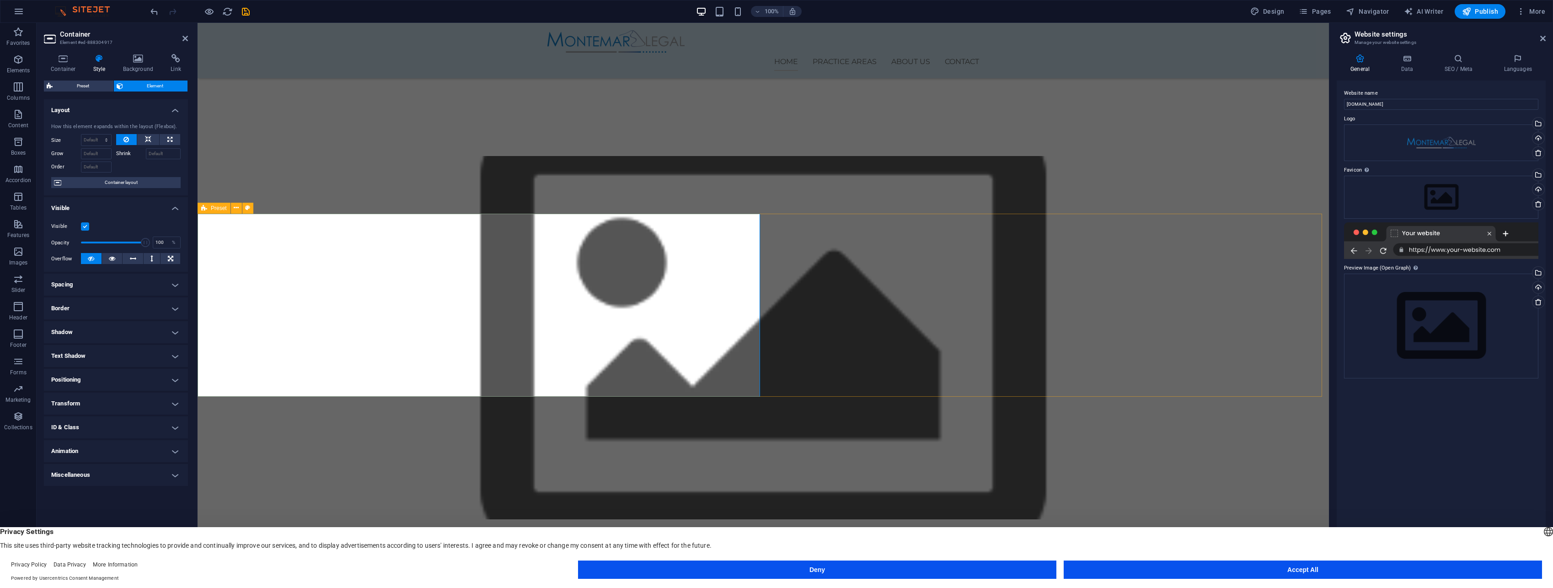
click at [180, 282] on h4 "Spacing" at bounding box center [116, 284] width 144 height 22
click at [177, 283] on h4 "Spacing" at bounding box center [116, 281] width 144 height 16
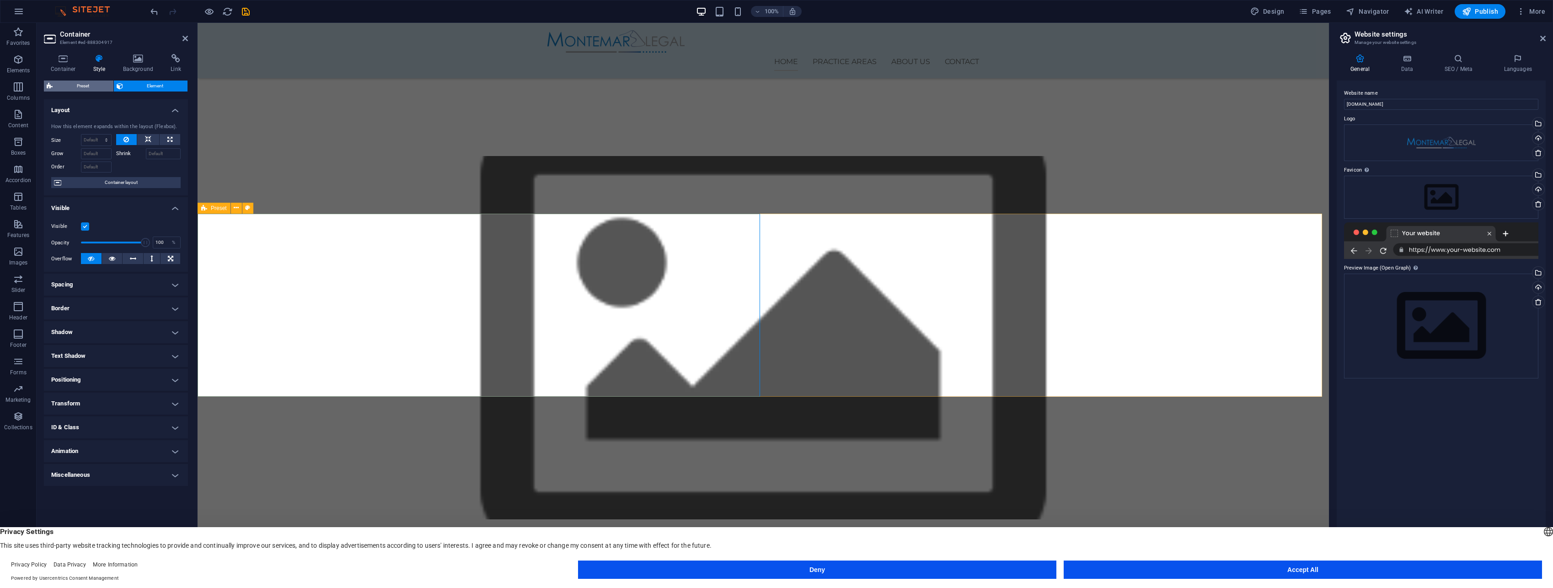
click at [90, 87] on span "Preset" at bounding box center [82, 85] width 55 height 11
select select "px"
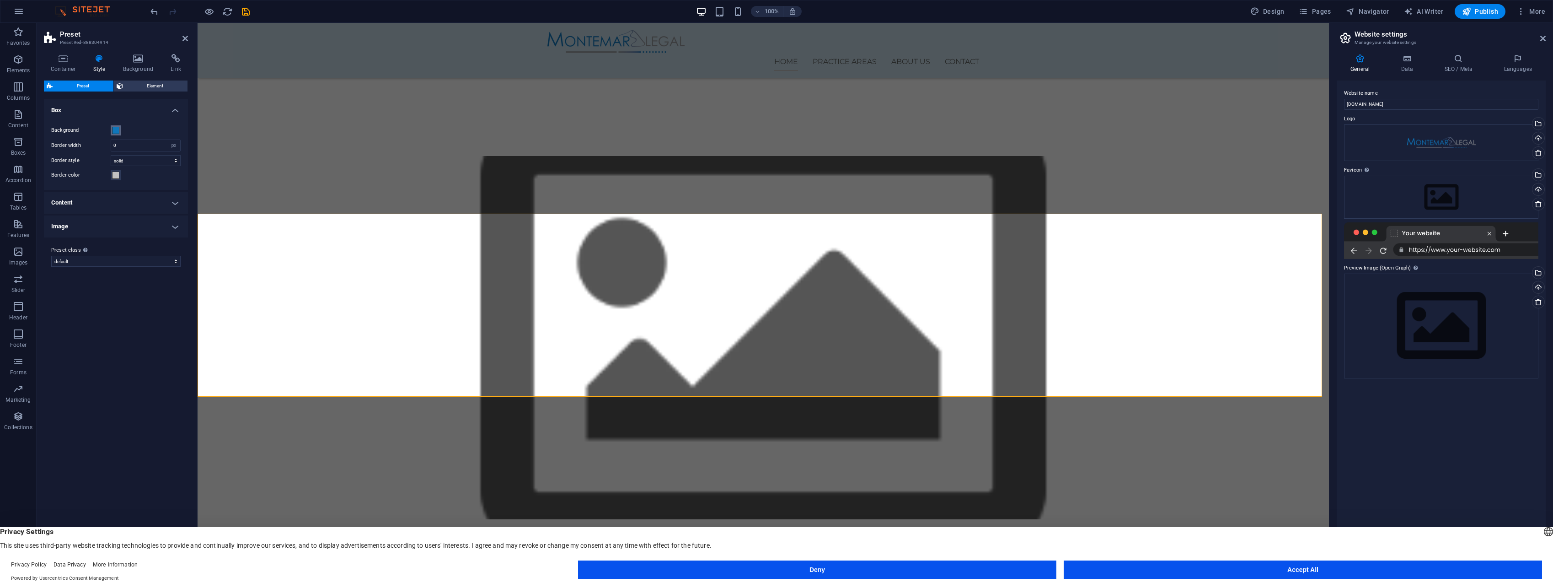
click at [114, 131] on span at bounding box center [115, 130] width 7 height 7
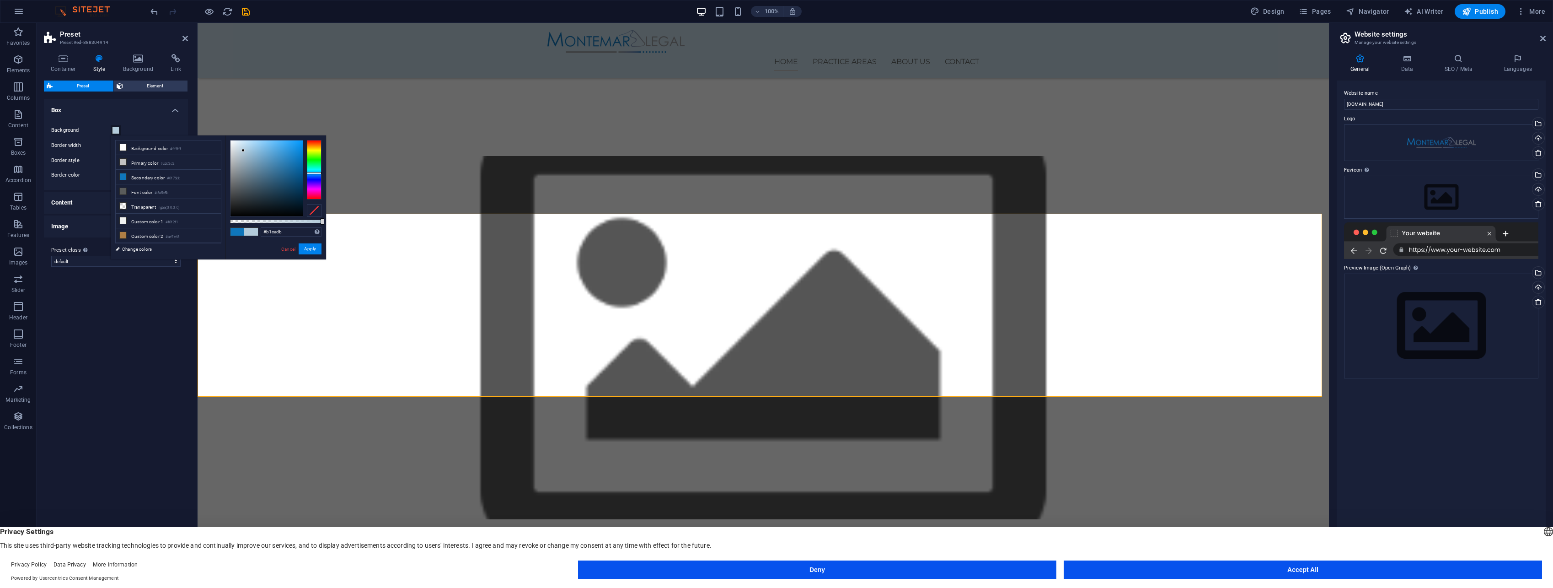
type input "#b3ccdd"
drag, startPoint x: 244, startPoint y: 155, endPoint x: 244, endPoint y: 150, distance: 5.0
click at [244, 150] on div at bounding box center [266, 178] width 72 height 76
click at [112, 133] on span at bounding box center [115, 130] width 7 height 7
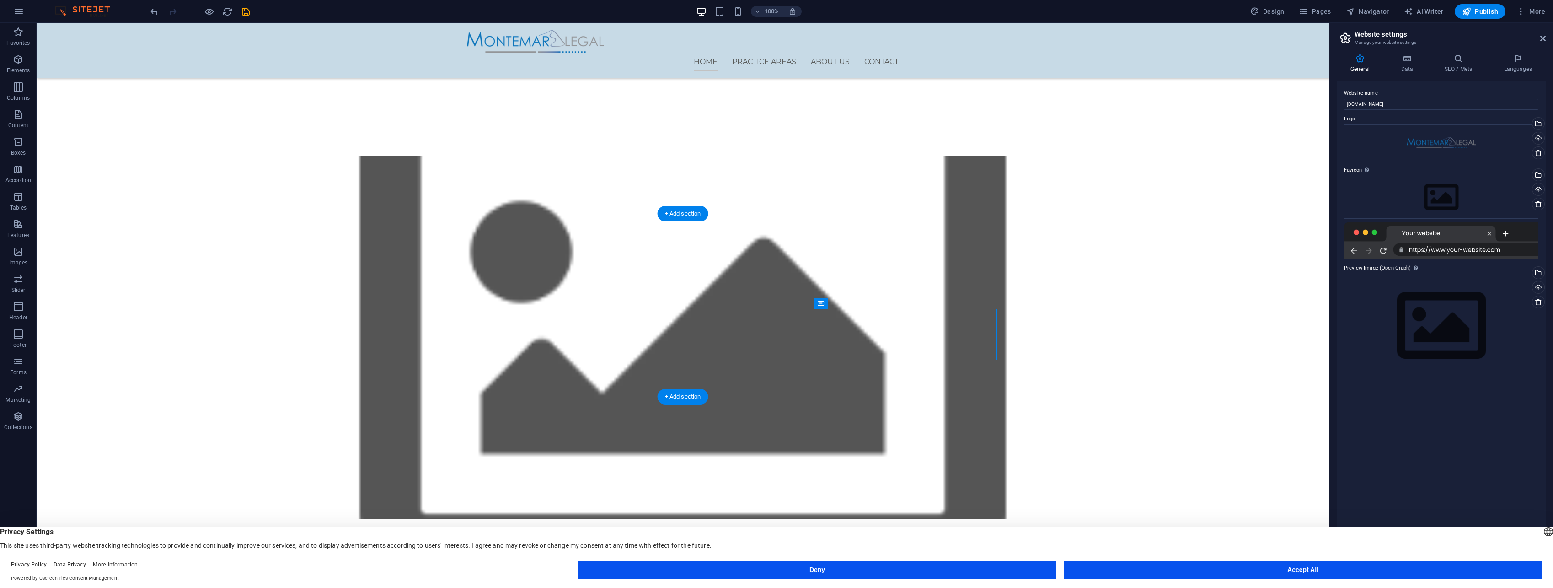
drag, startPoint x: 1026, startPoint y: 266, endPoint x: 1063, endPoint y: 289, distance: 43.1
click at [154, 10] on icon "undo" at bounding box center [154, 11] width 11 height 11
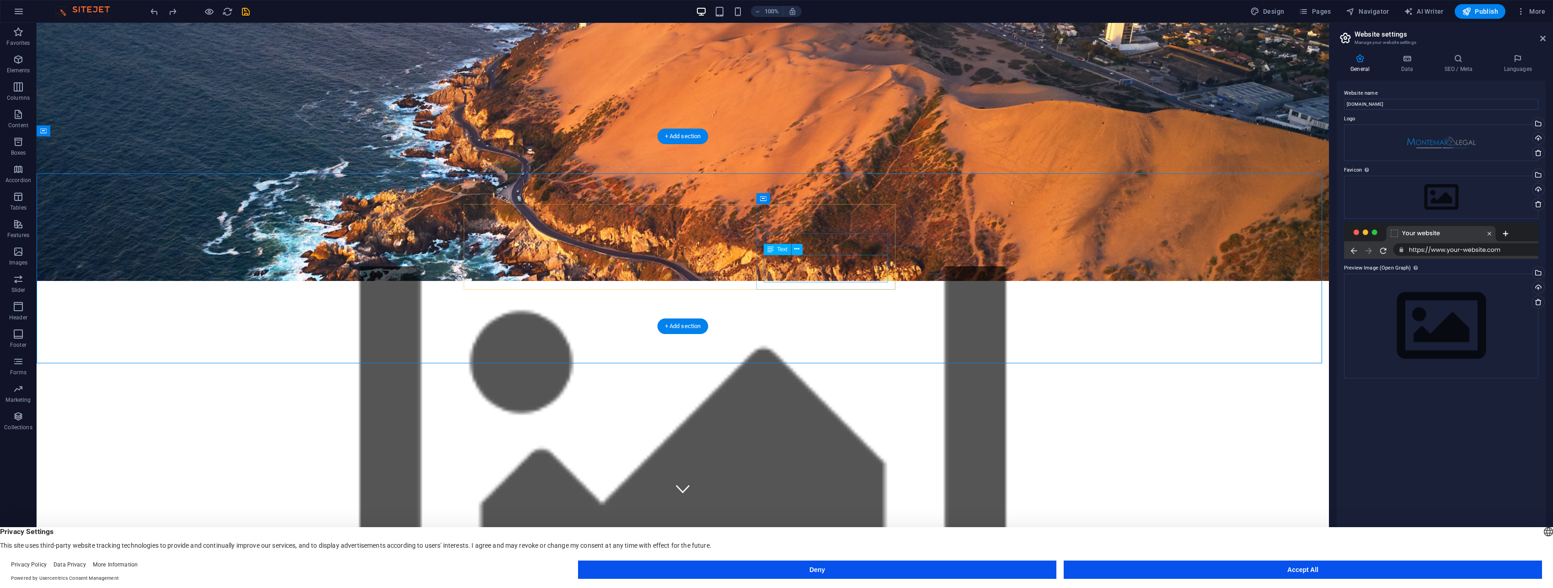
scroll to position [183, 0]
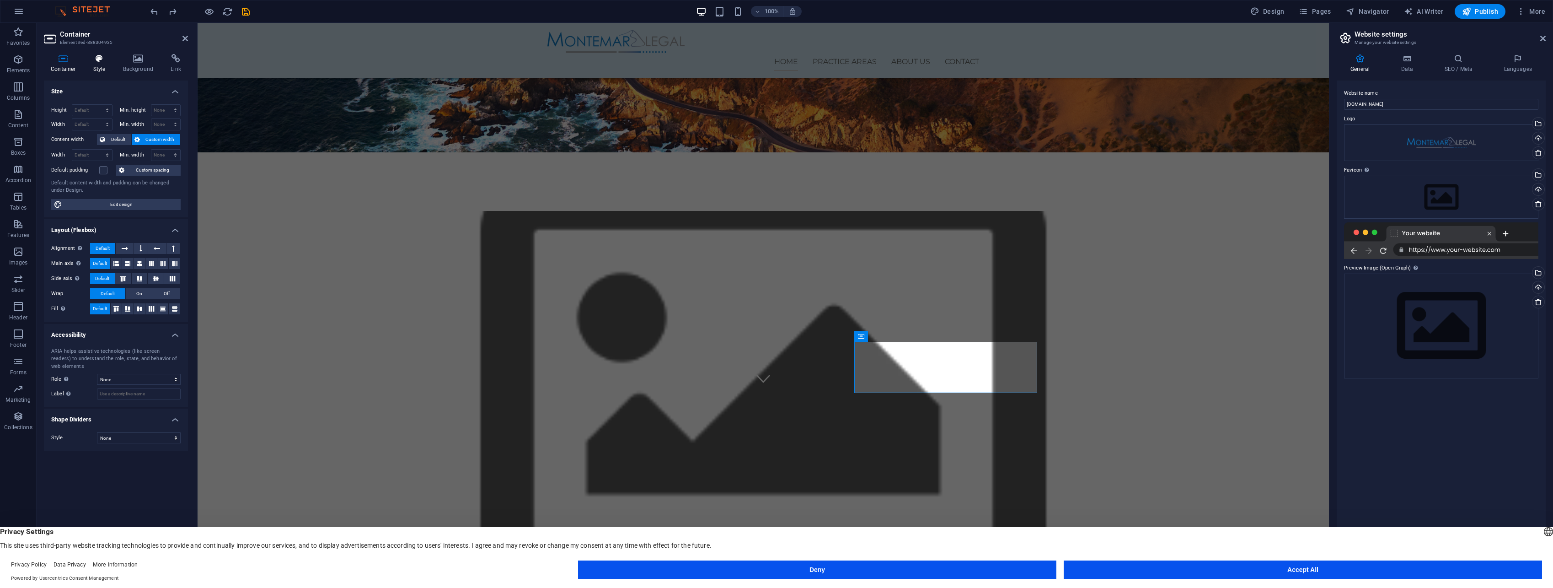
click at [93, 59] on icon at bounding box center [99, 58] width 26 height 9
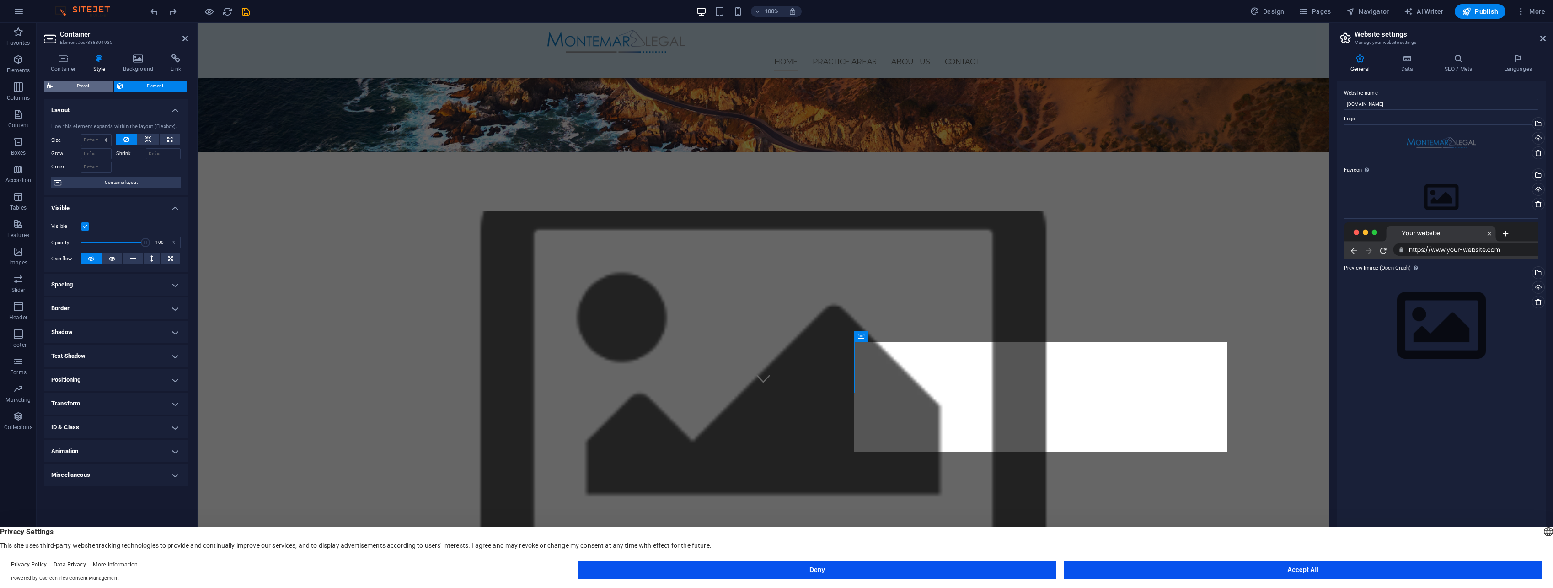
click at [73, 80] on span "Preset" at bounding box center [82, 85] width 55 height 11
select select "px"
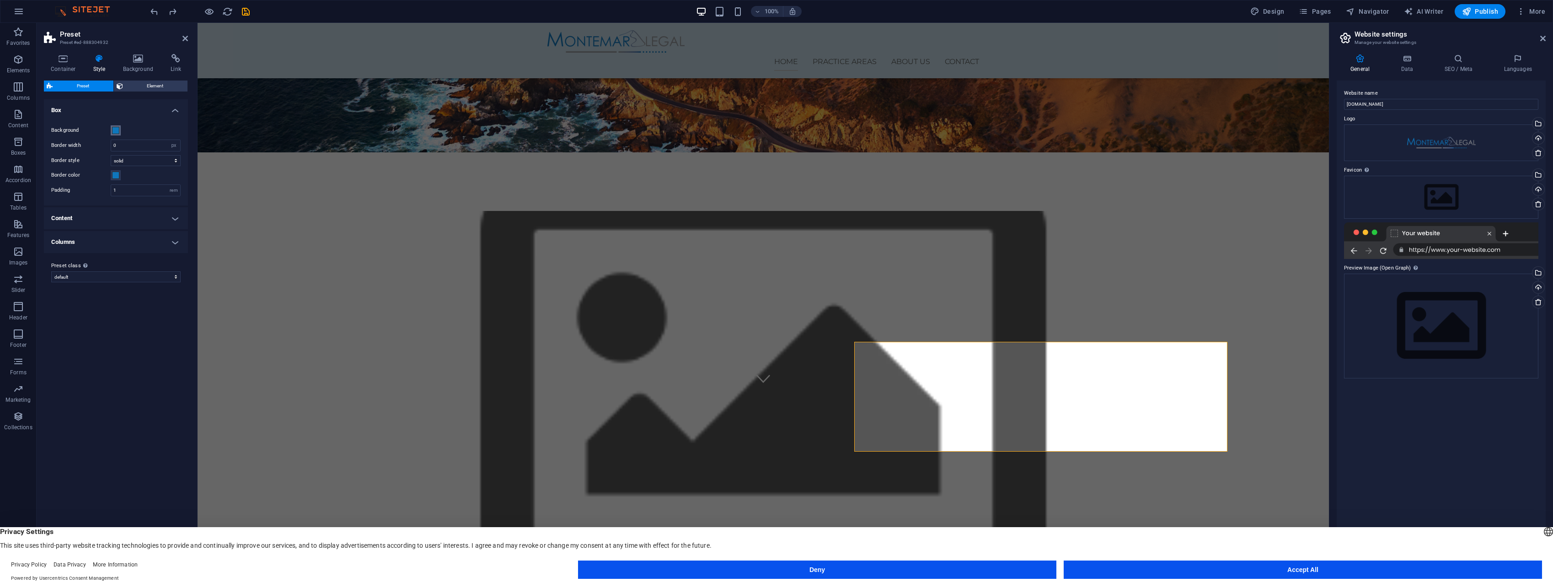
click at [114, 128] on span at bounding box center [115, 130] width 7 height 7
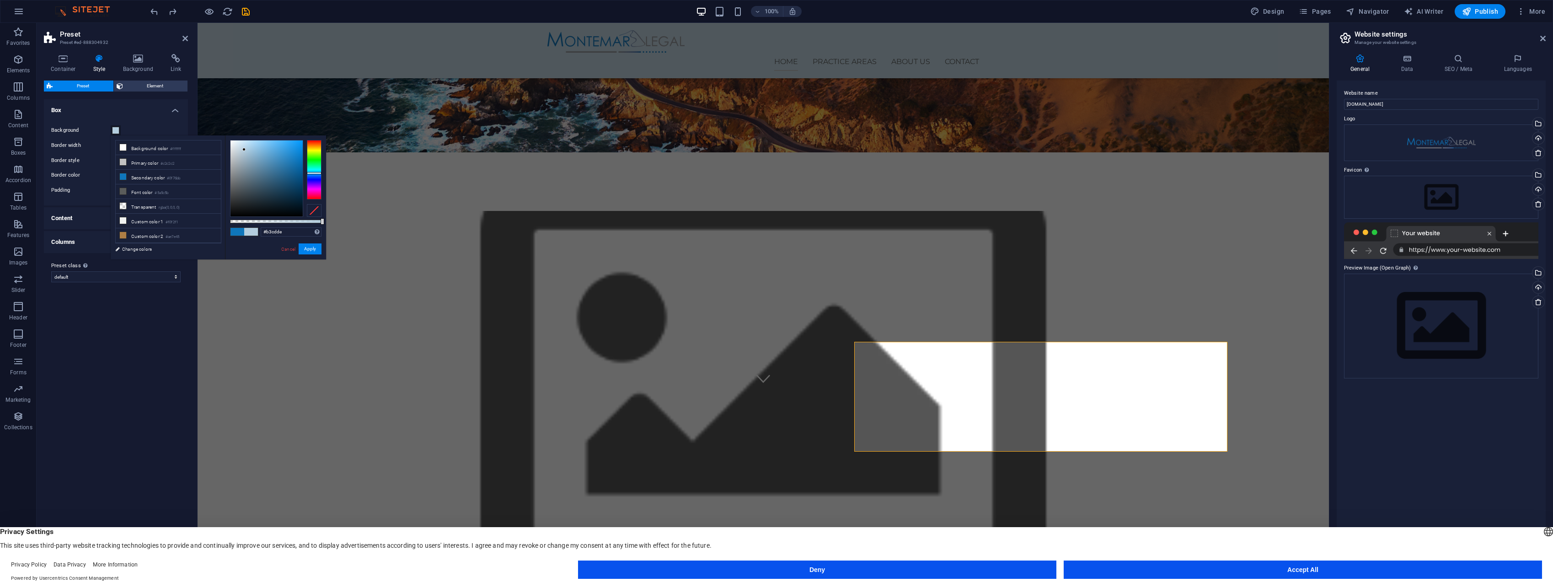
type input "#b4cdde"
click at [244, 150] on div at bounding box center [266, 178] width 72 height 76
drag, startPoint x: 299, startPoint y: 252, endPoint x: 313, endPoint y: 245, distance: 16.0
click at [312, 246] on div "Cancel Apply" at bounding box center [300, 248] width 41 height 11
click at [313, 245] on button "Apply" at bounding box center [310, 248] width 23 height 11
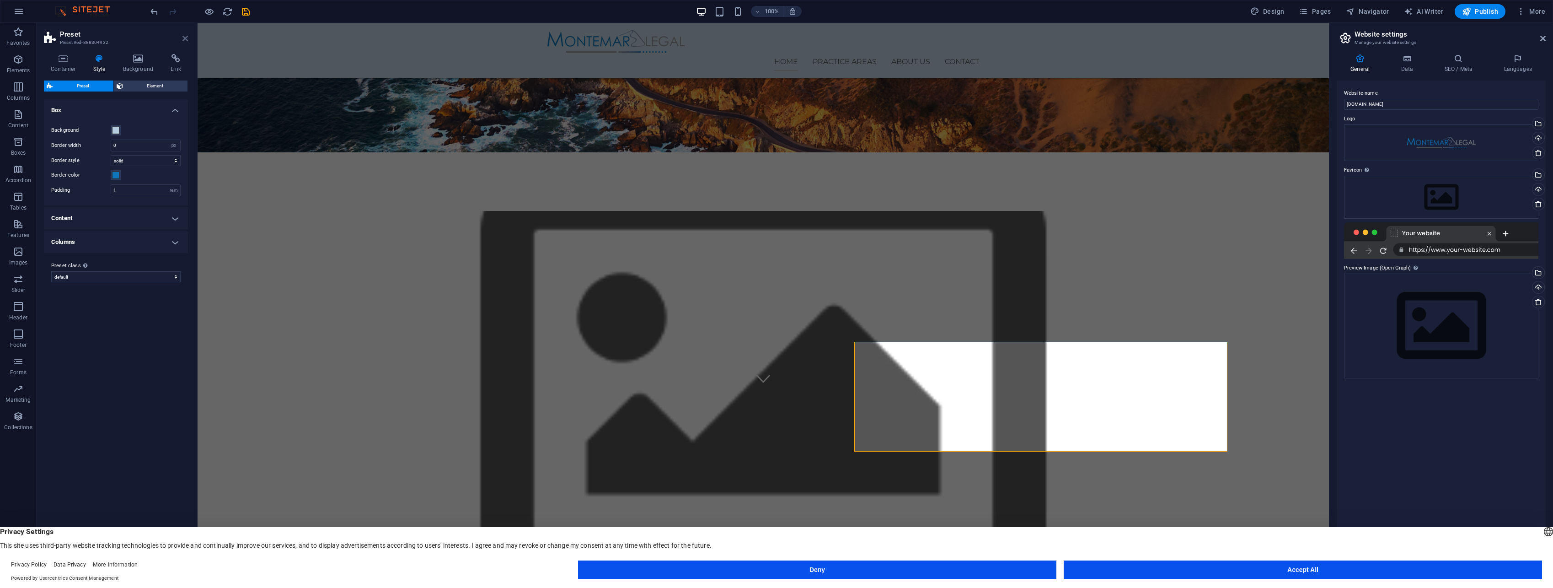
click at [187, 36] on icon at bounding box center [184, 38] width 5 height 7
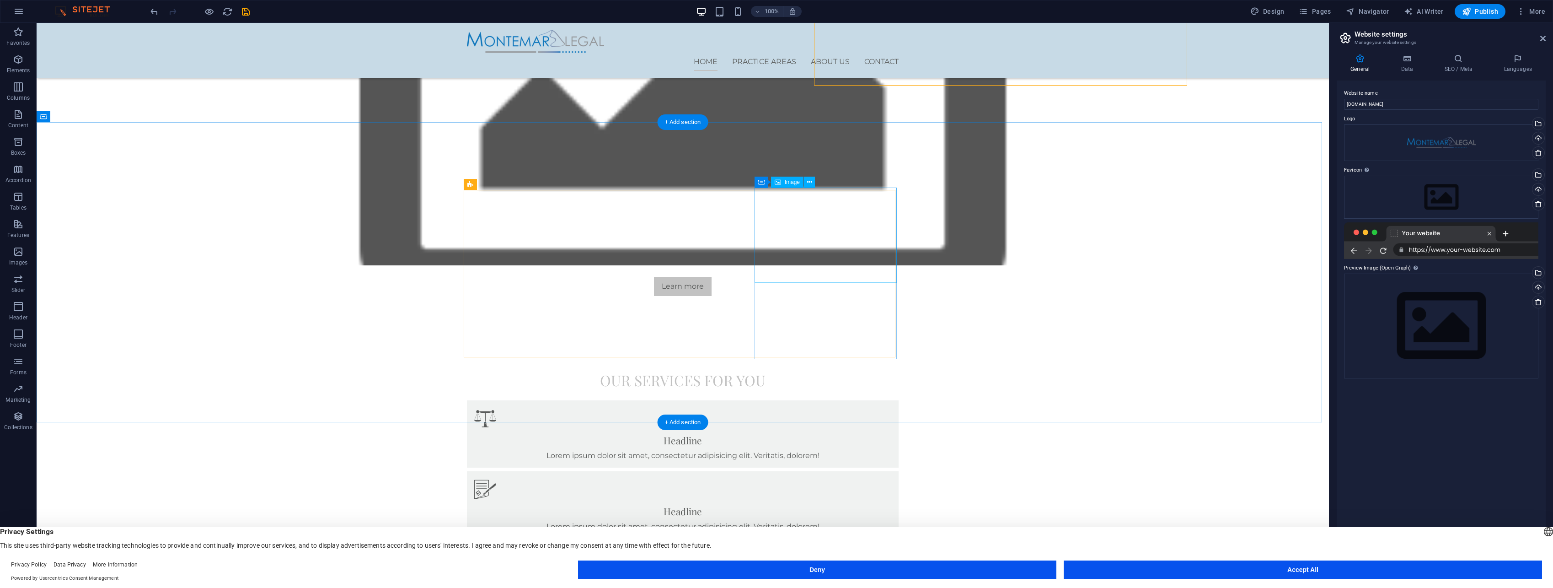
scroll to position [578, 0]
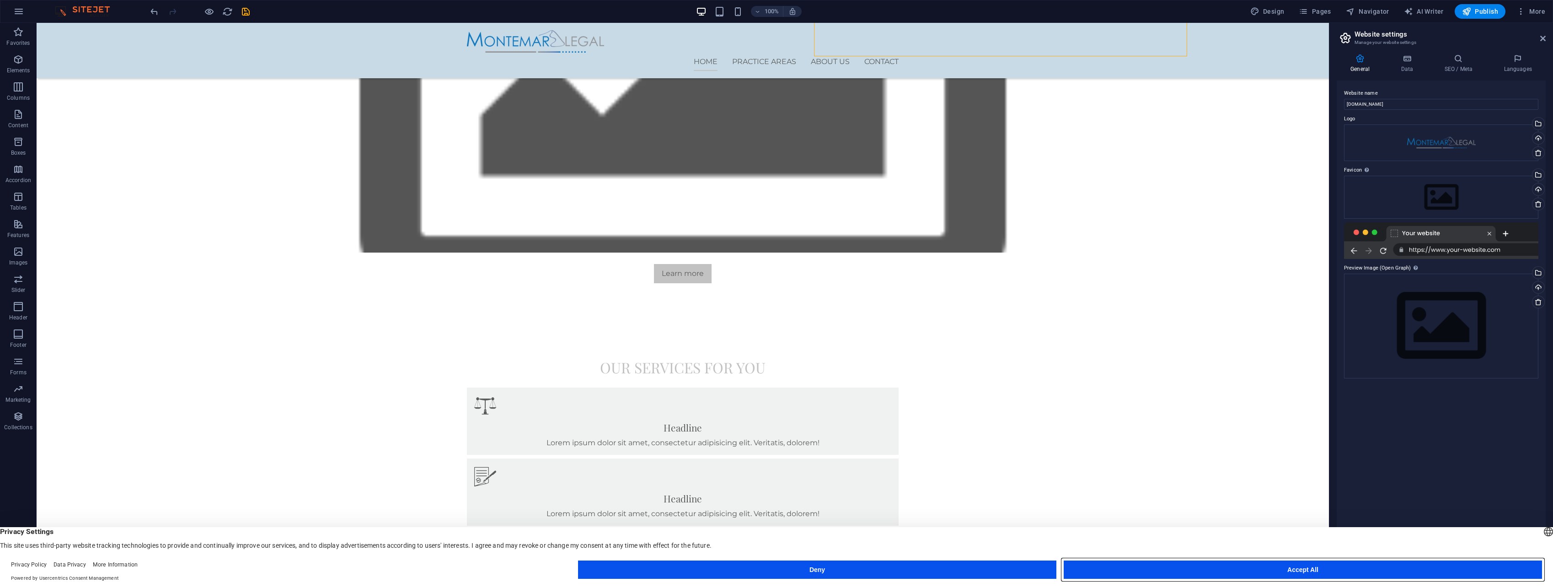
click at [1228, 566] on button "Accept All" at bounding box center [1302, 569] width 478 height 18
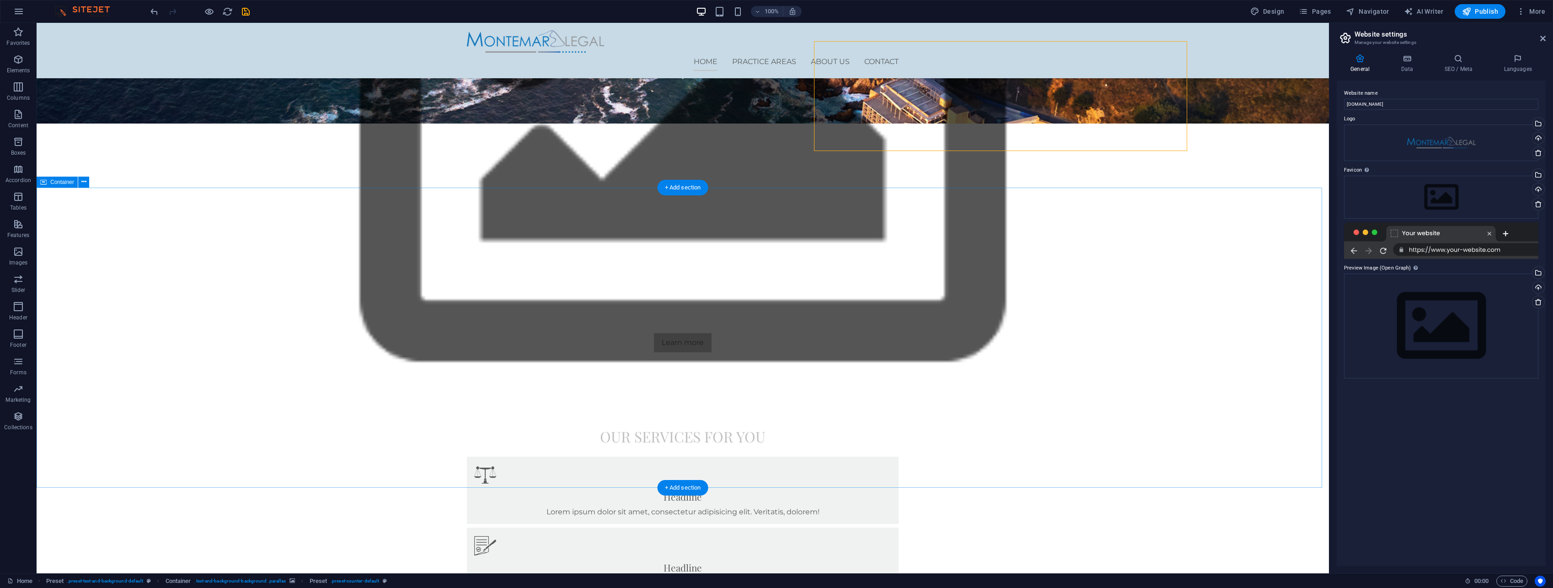
scroll to position [395, 0]
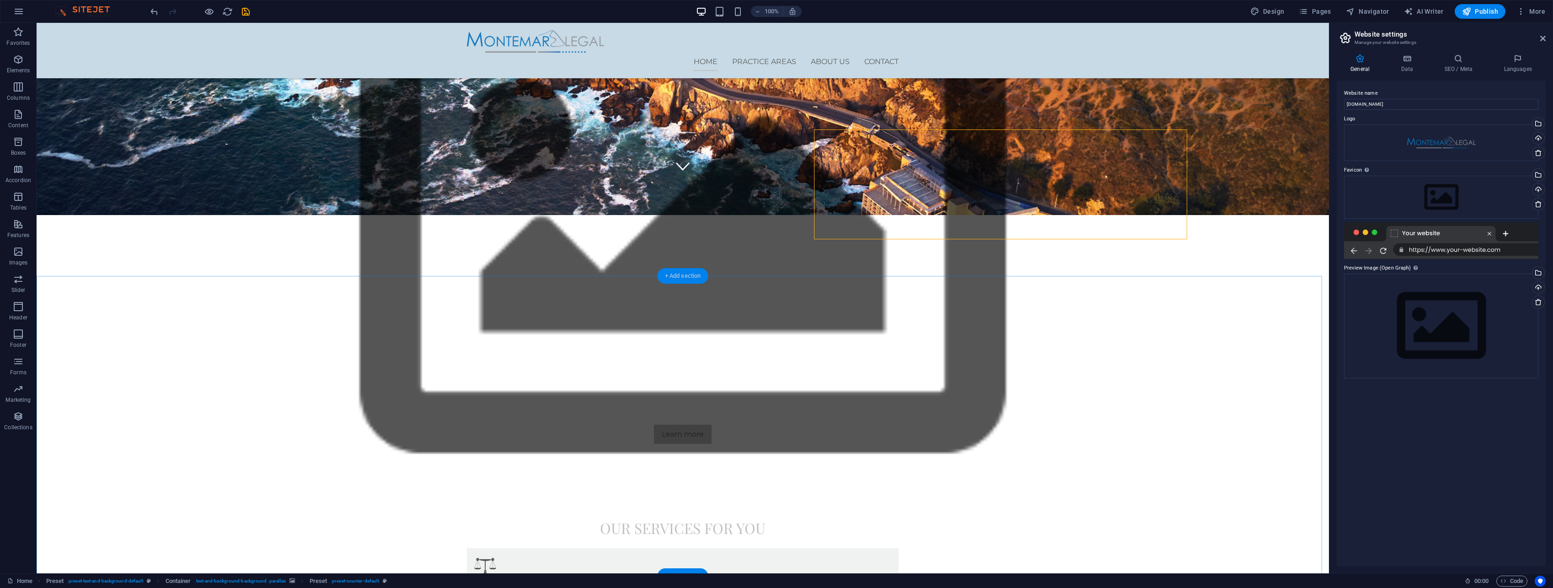
click at [685, 278] on div "+ Add section" at bounding box center [682, 276] width 51 height 16
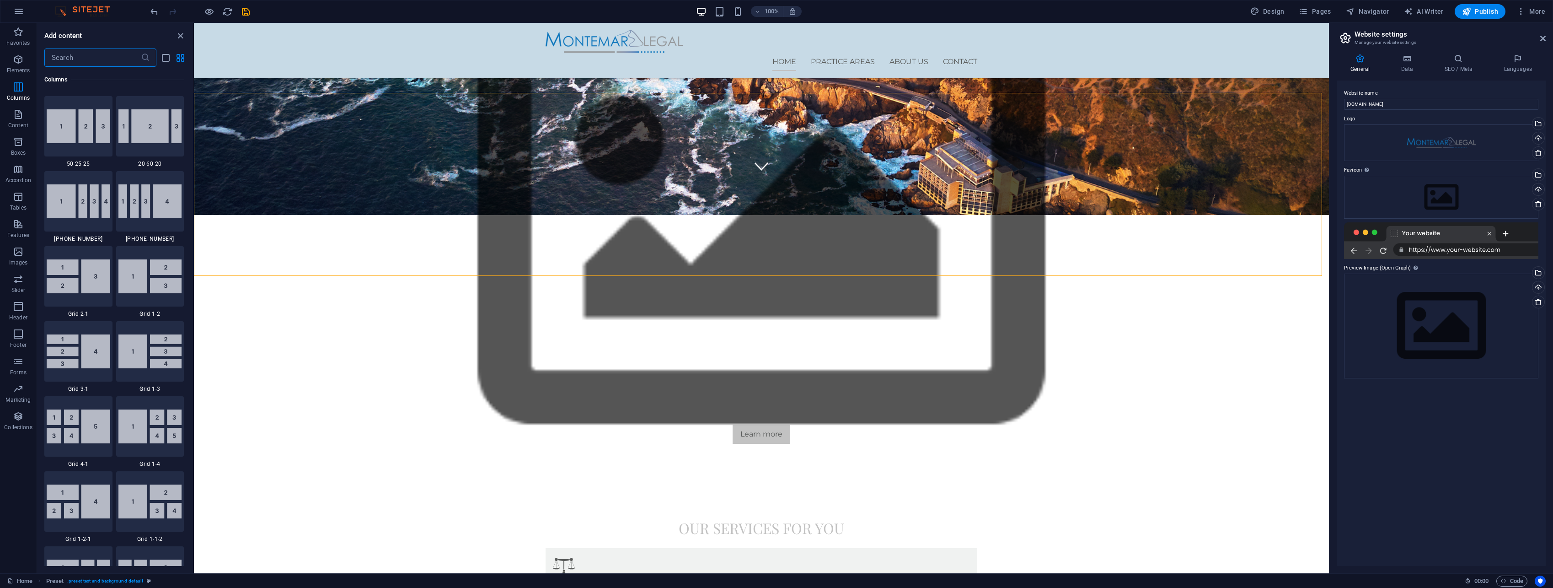
scroll to position [960, 0]
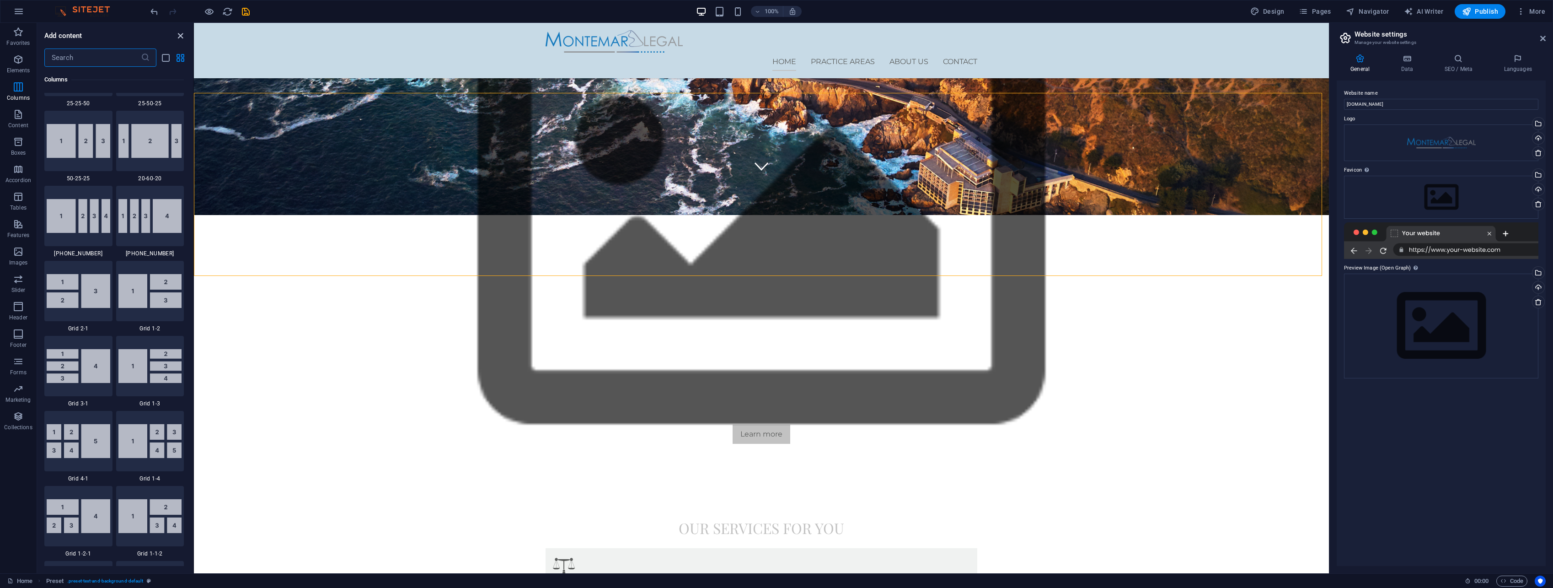
click at [178, 35] on icon "close panel" at bounding box center [180, 36] width 11 height 11
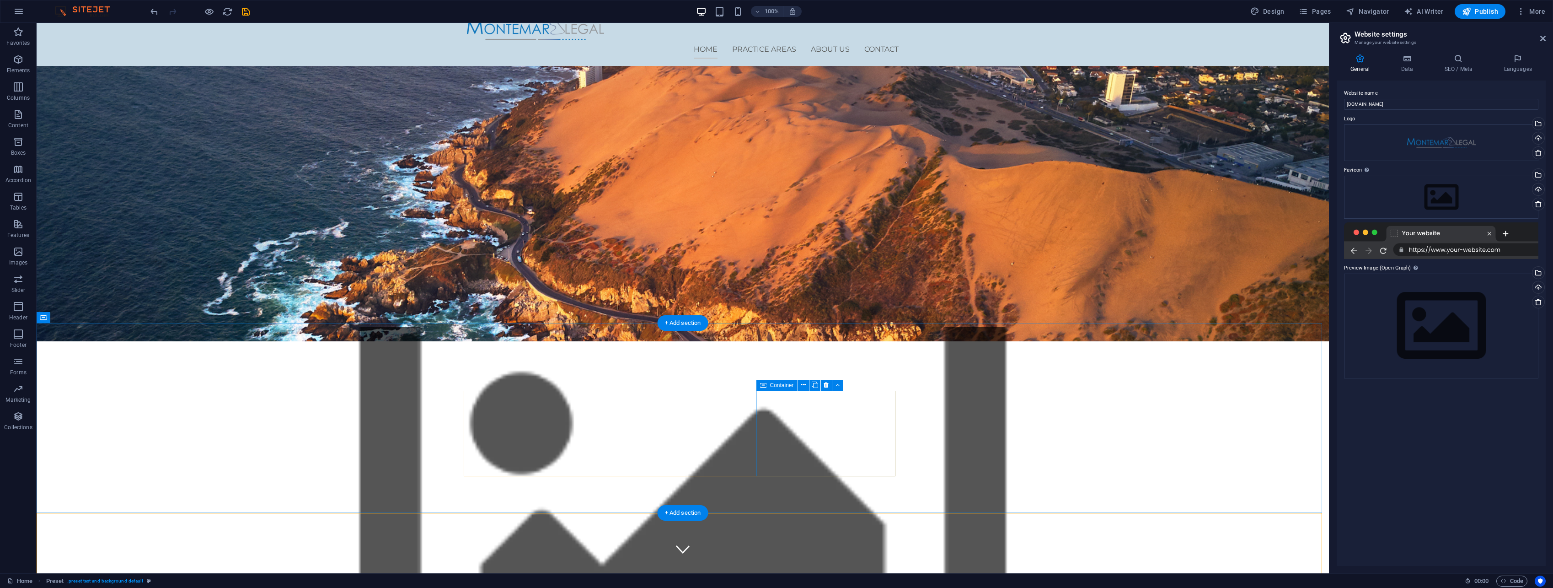
scroll to position [0, 0]
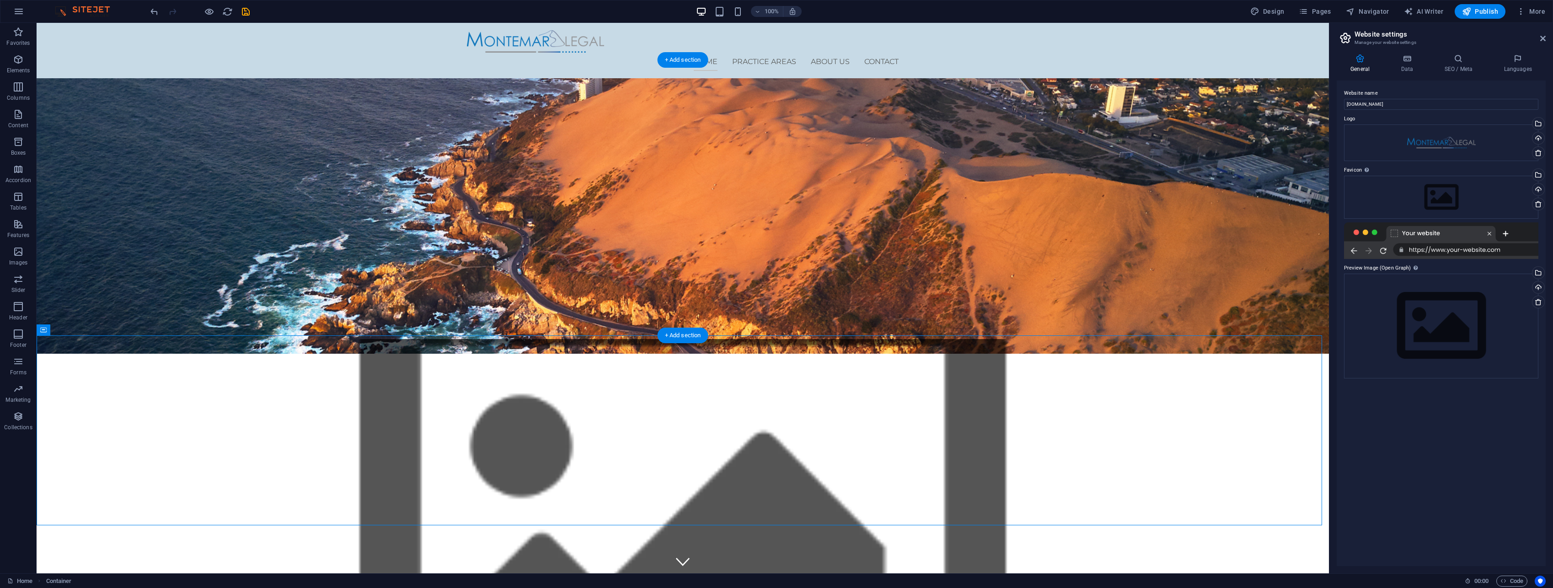
click at [730, 339] on figure at bounding box center [683, 531] width 1292 height 385
click at [733, 339] on figure at bounding box center [683, 531] width 1292 height 385
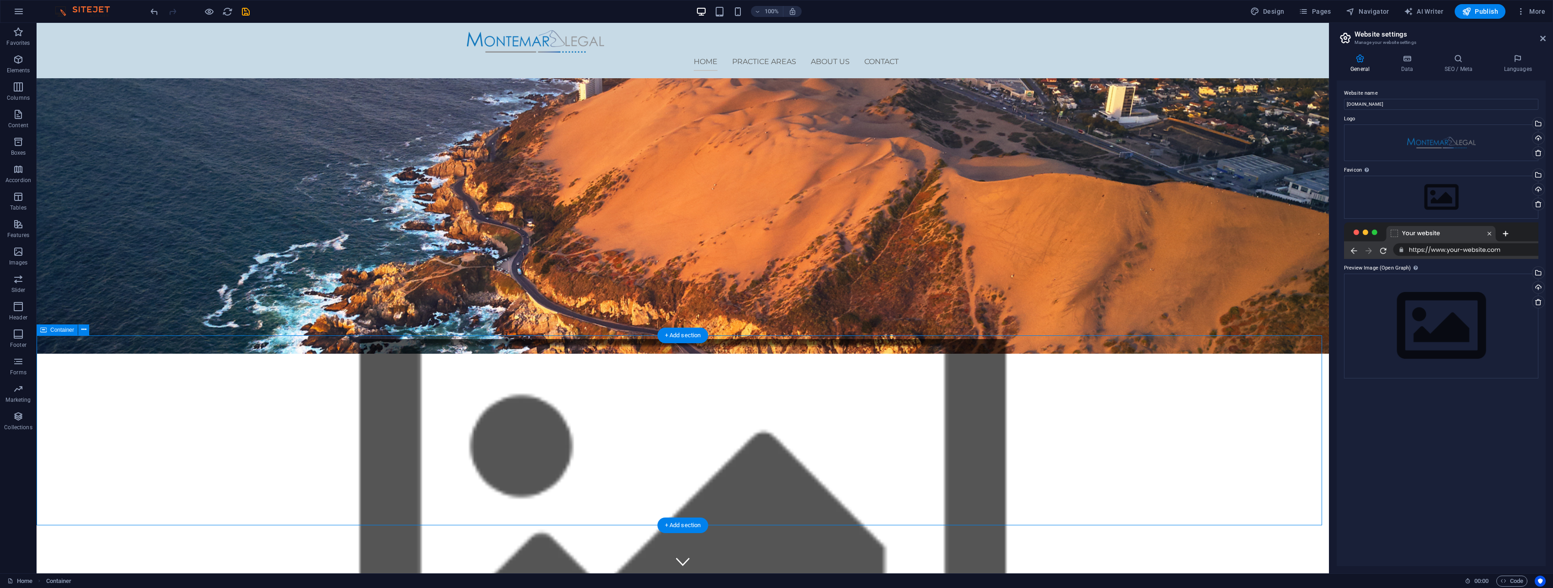
click at [151, 8] on icon "undo" at bounding box center [154, 11] width 11 height 11
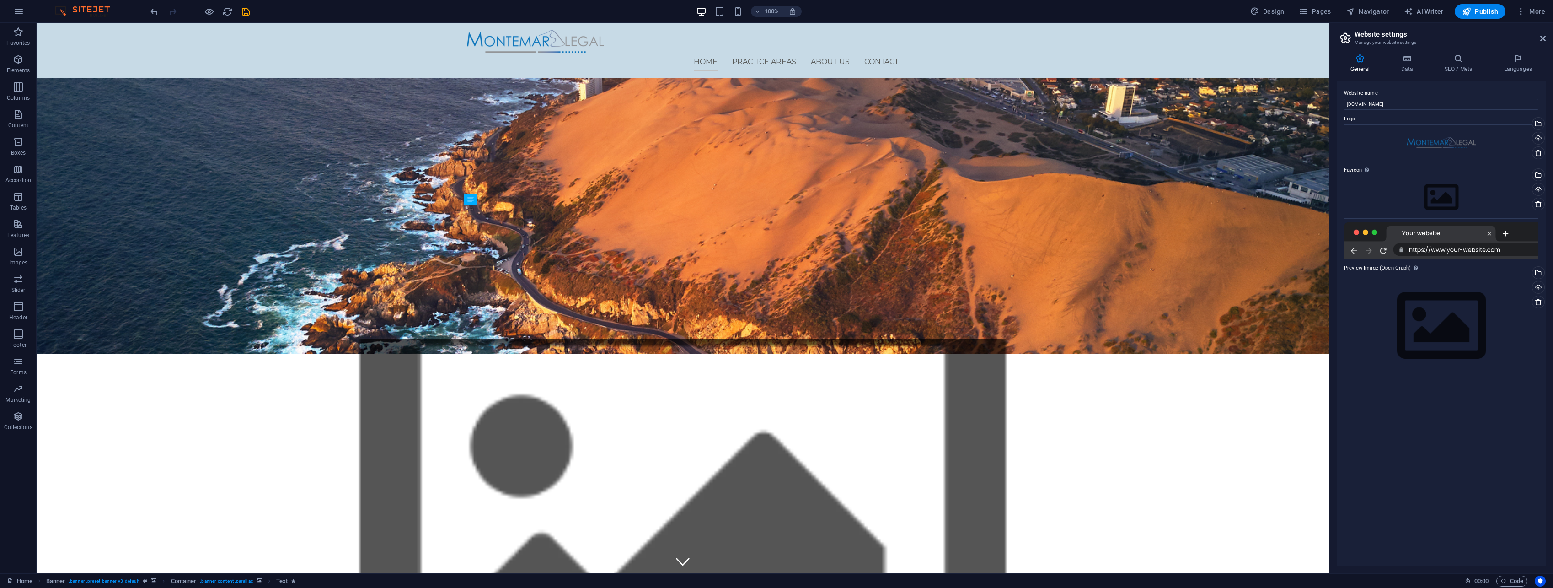
click at [966, 339] on figure at bounding box center [683, 531] width 1292 height 385
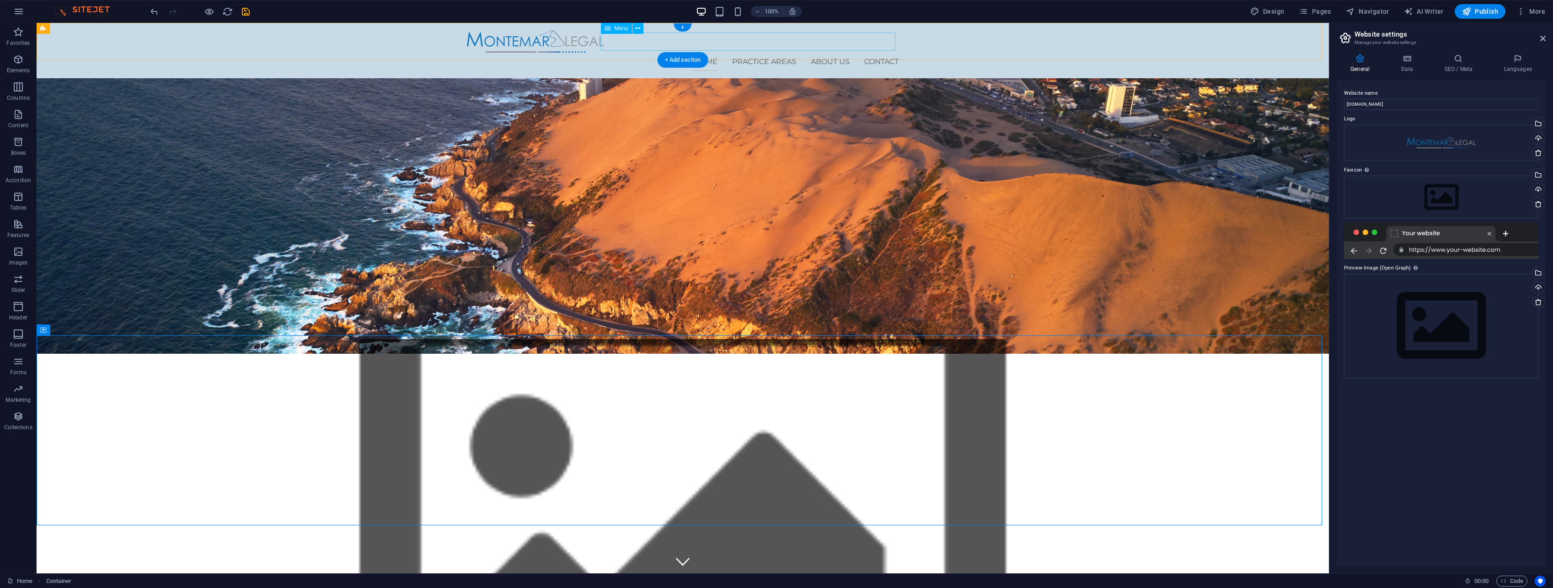
click at [619, 53] on nav "Home Practice Areas About us Contact" at bounding box center [683, 62] width 432 height 18
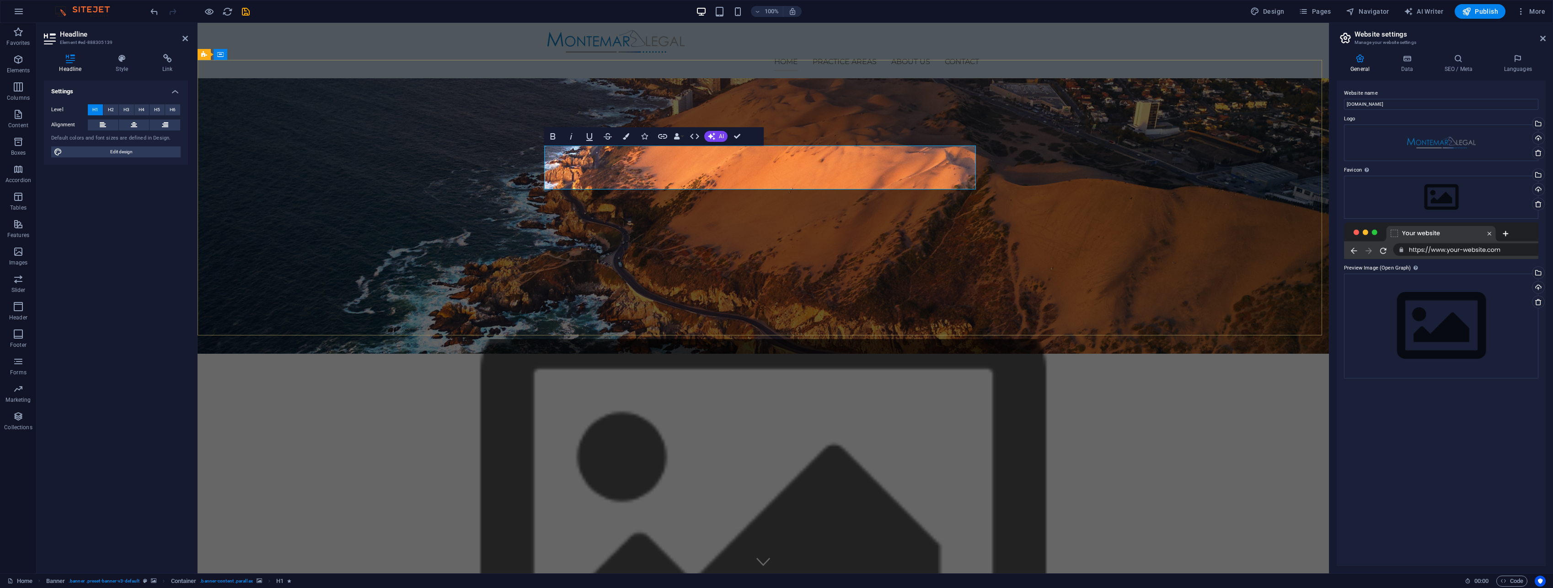
click at [1025, 339] on figure at bounding box center [763, 531] width 1131 height 385
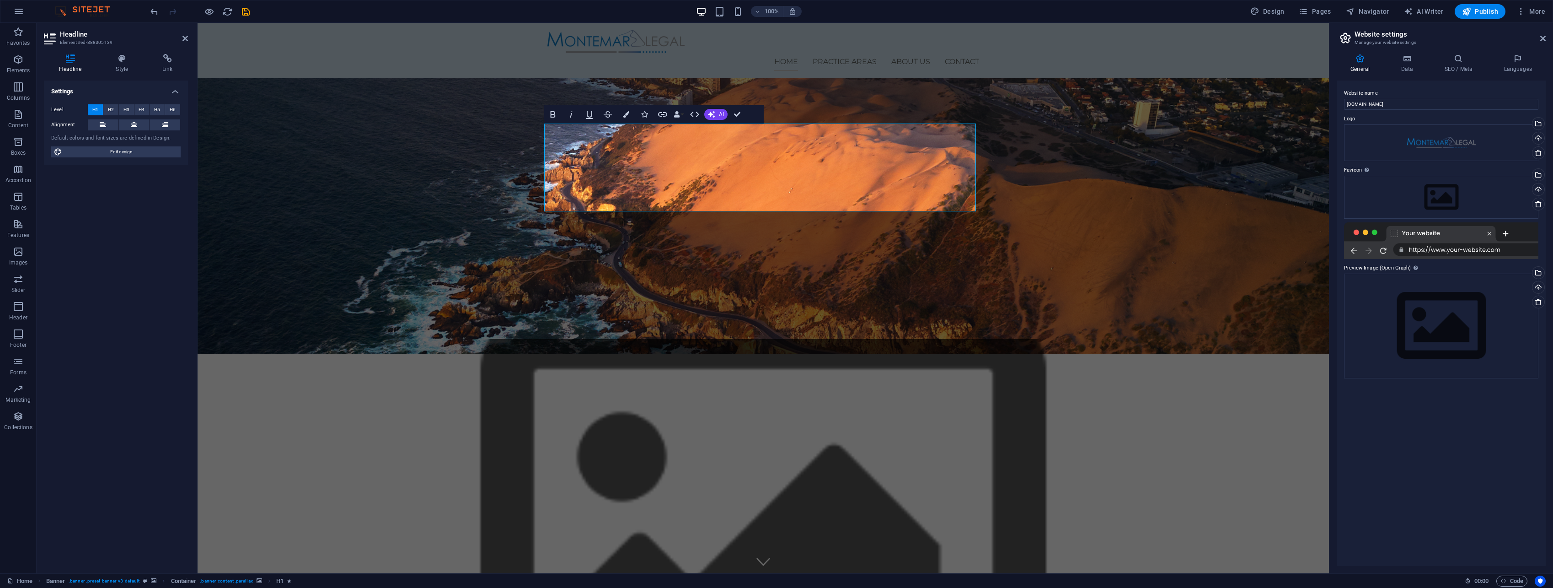
drag, startPoint x: 975, startPoint y: 182, endPoint x: 1003, endPoint y: 183, distance: 27.9
click at [991, 339] on figure at bounding box center [763, 531] width 1131 height 385
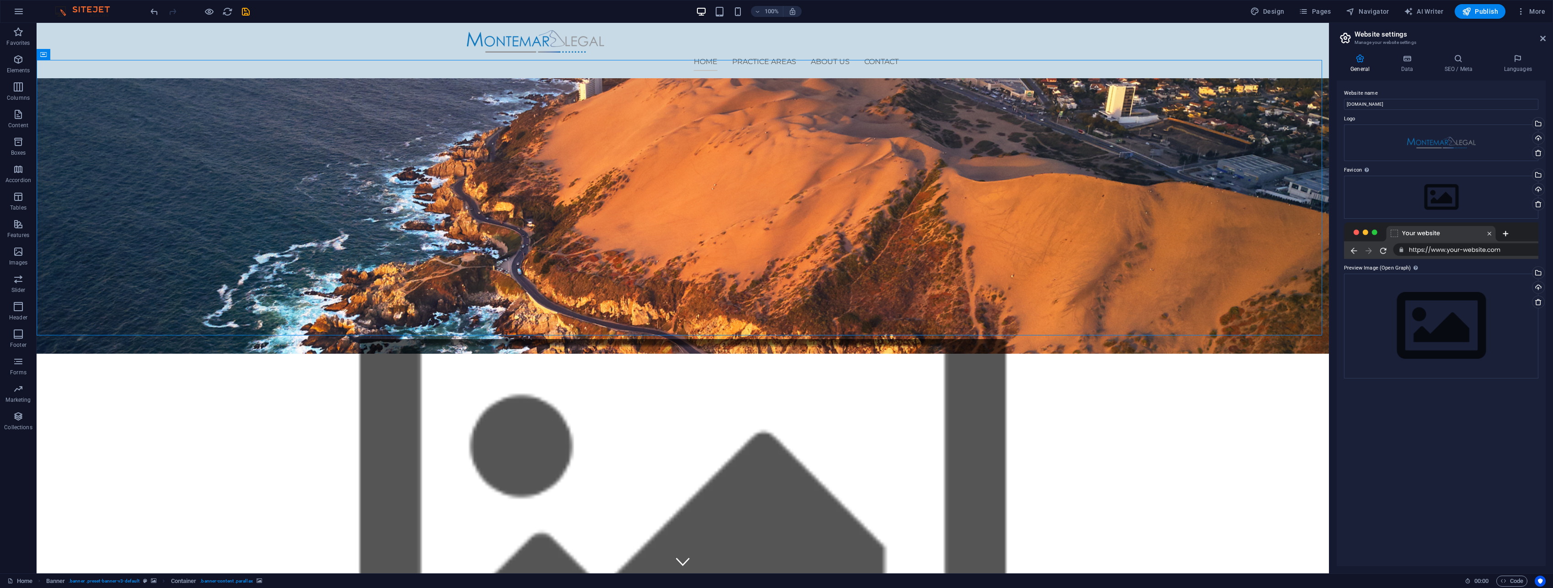
click at [1063, 339] on figure at bounding box center [683, 531] width 1292 height 385
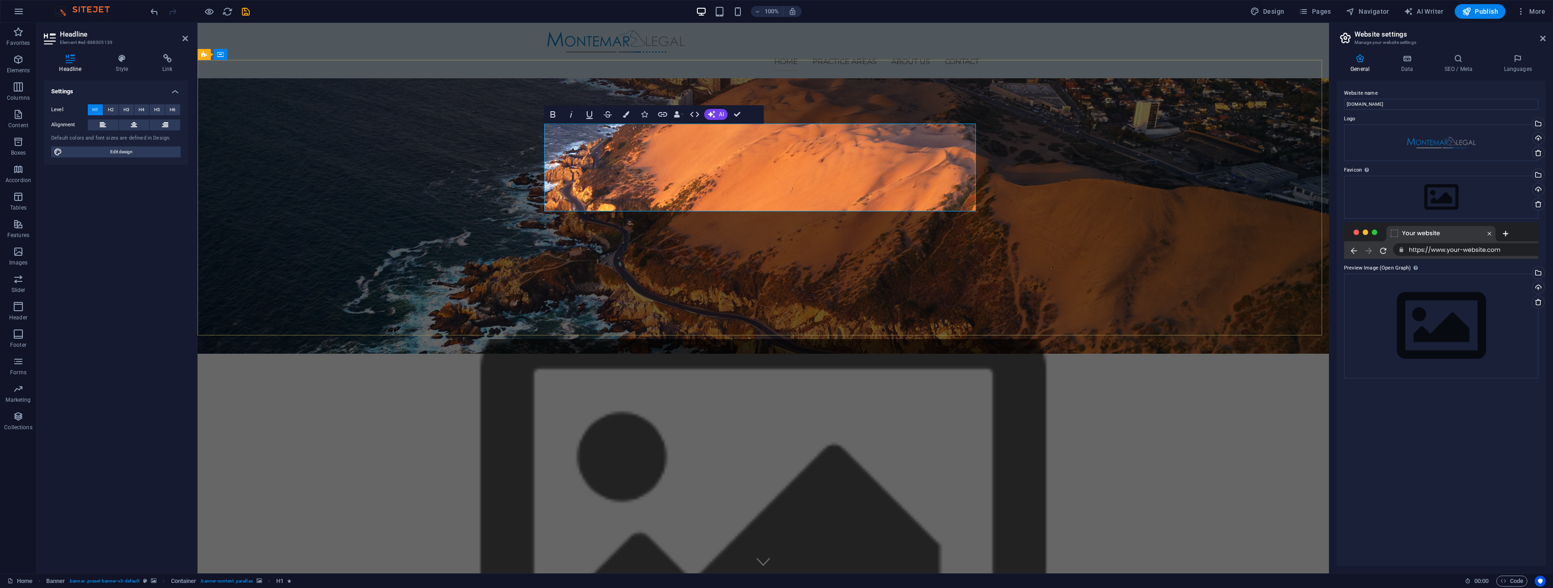
drag, startPoint x: 740, startPoint y: 189, endPoint x: 648, endPoint y: 192, distance: 92.4
click at [816, 339] on figure at bounding box center [763, 531] width 1131 height 385
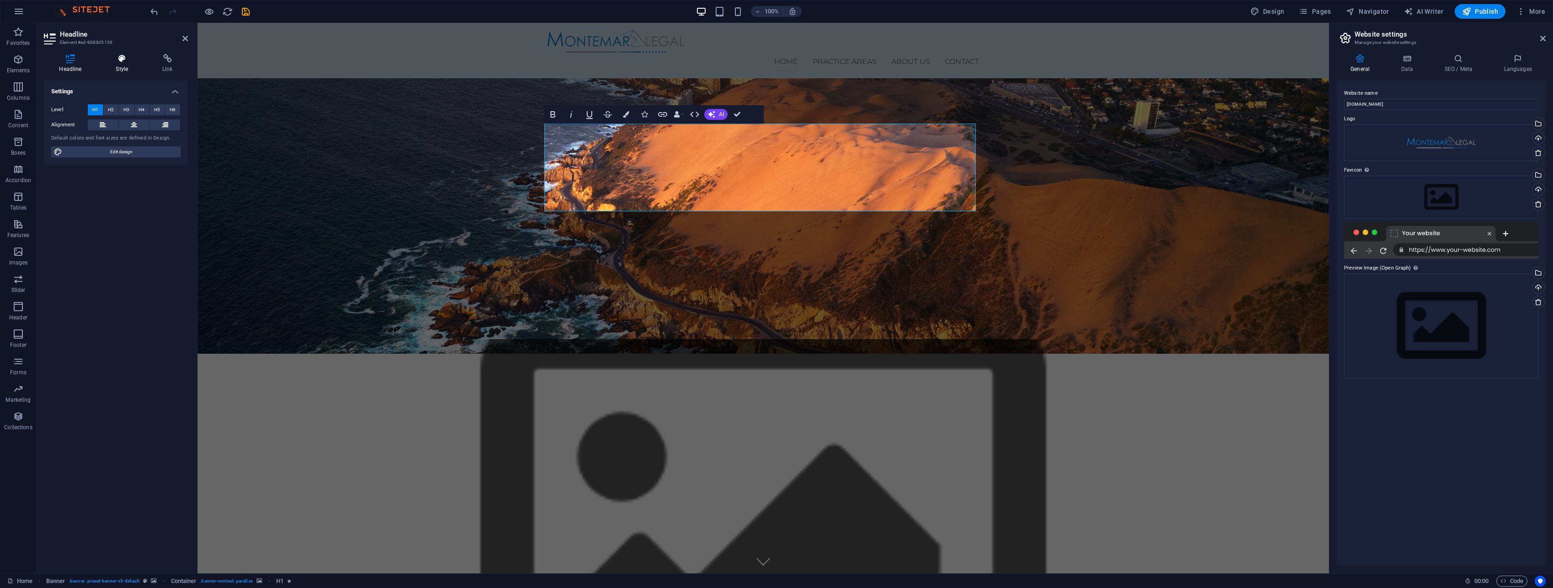
click at [130, 62] on icon at bounding box center [122, 58] width 43 height 9
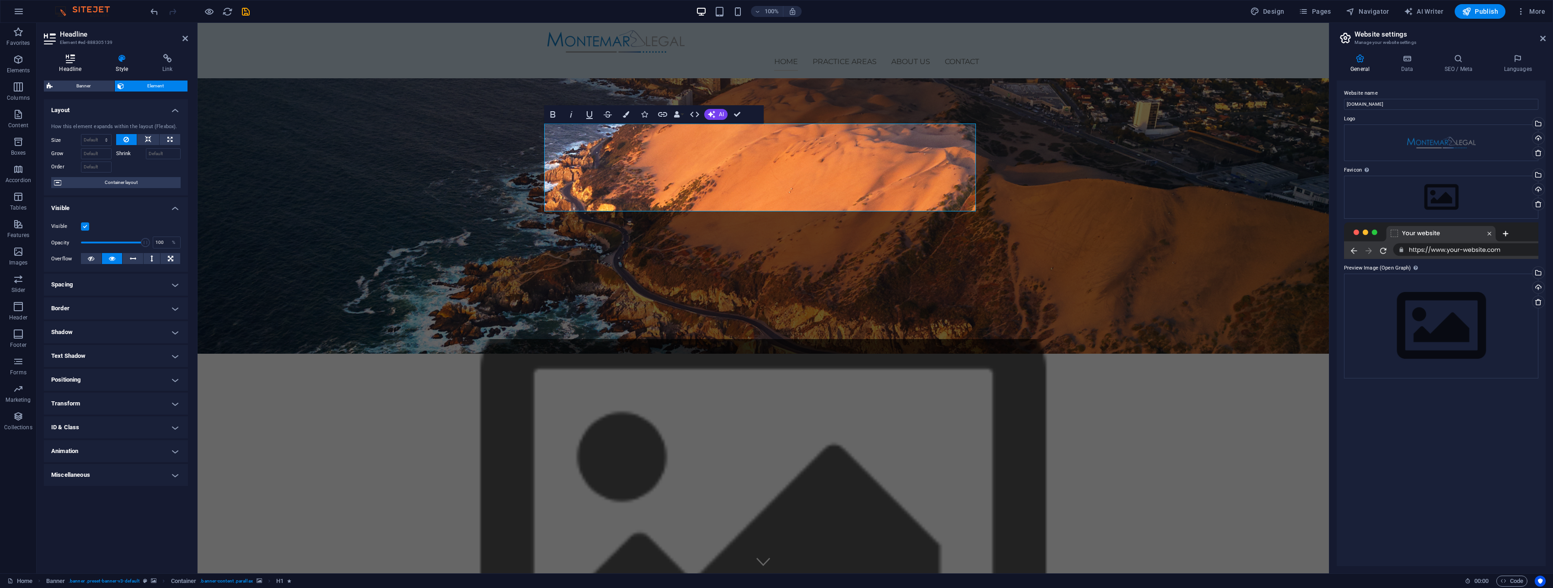
click at [72, 62] on icon at bounding box center [70, 58] width 53 height 9
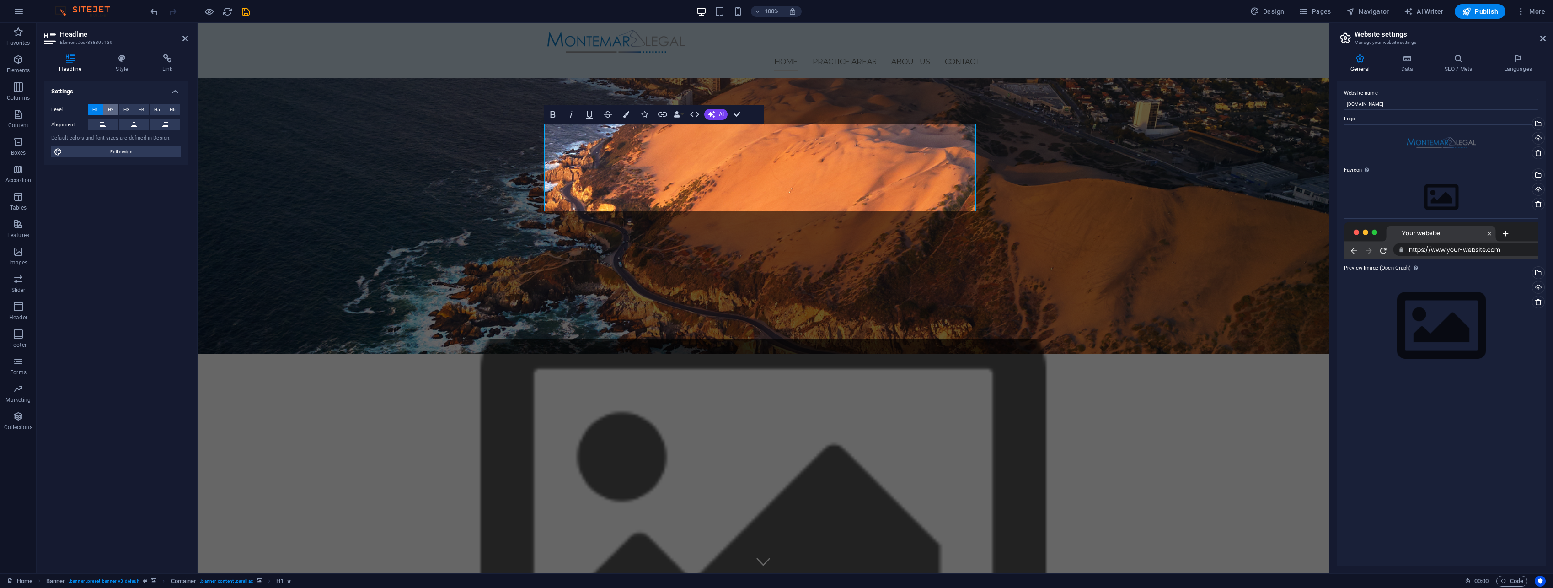
click at [105, 107] on button "H2" at bounding box center [110, 109] width 15 height 11
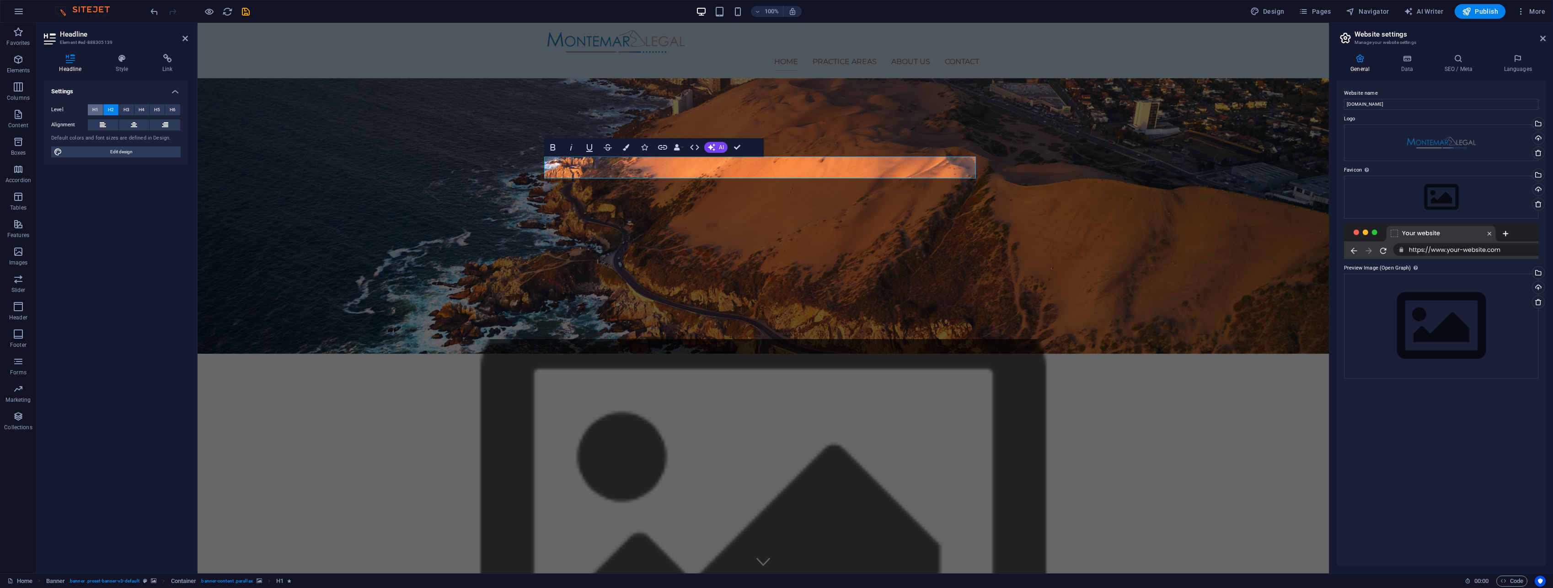
click at [93, 107] on span "H1" at bounding box center [95, 109] width 6 height 11
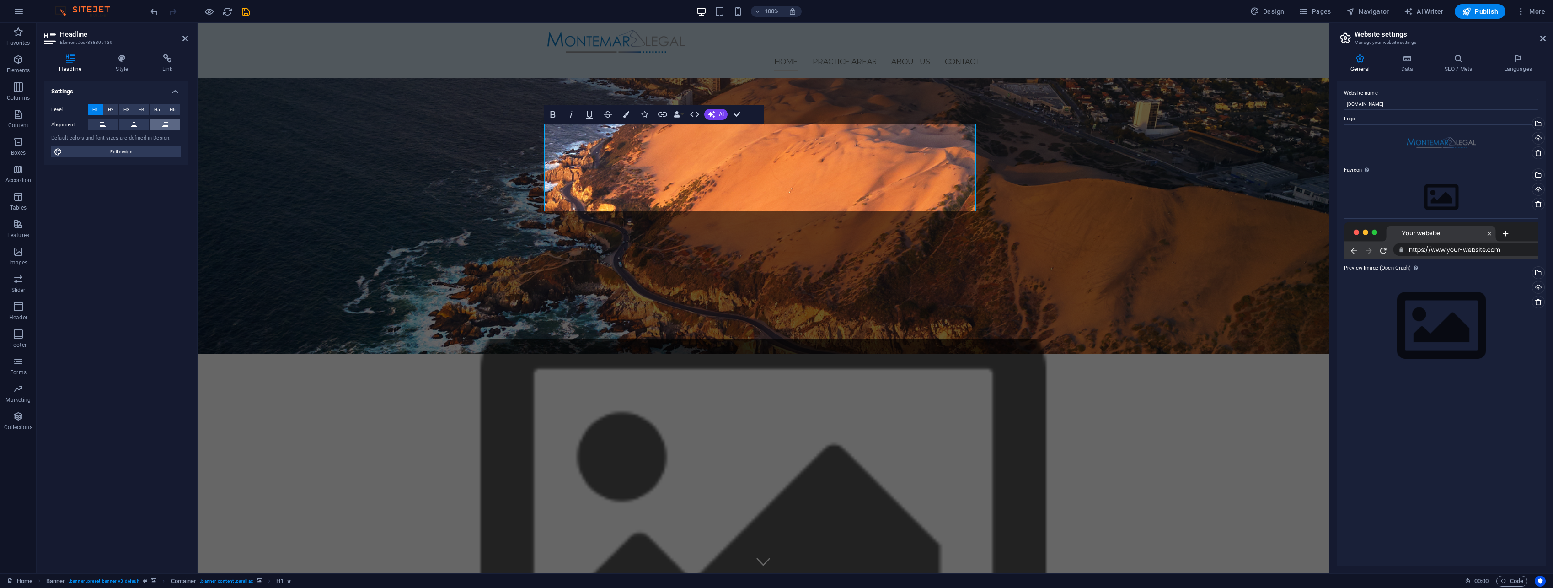
click at [161, 124] on button at bounding box center [165, 124] width 31 height 11
click at [139, 124] on button at bounding box center [134, 124] width 31 height 11
click at [109, 124] on button at bounding box center [103, 124] width 31 height 11
click at [138, 126] on button at bounding box center [134, 124] width 31 height 11
click at [135, 151] on span "Edit design" at bounding box center [121, 151] width 113 height 11
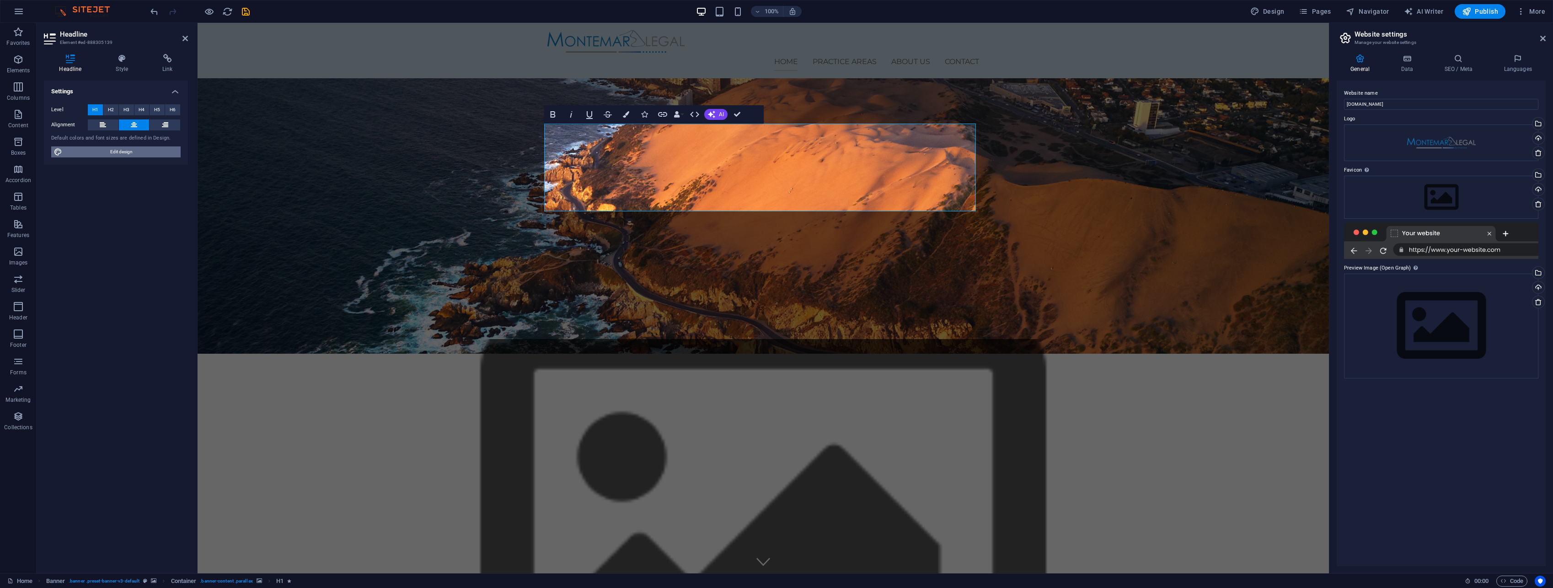
select select "px"
select select "400"
select select "px"
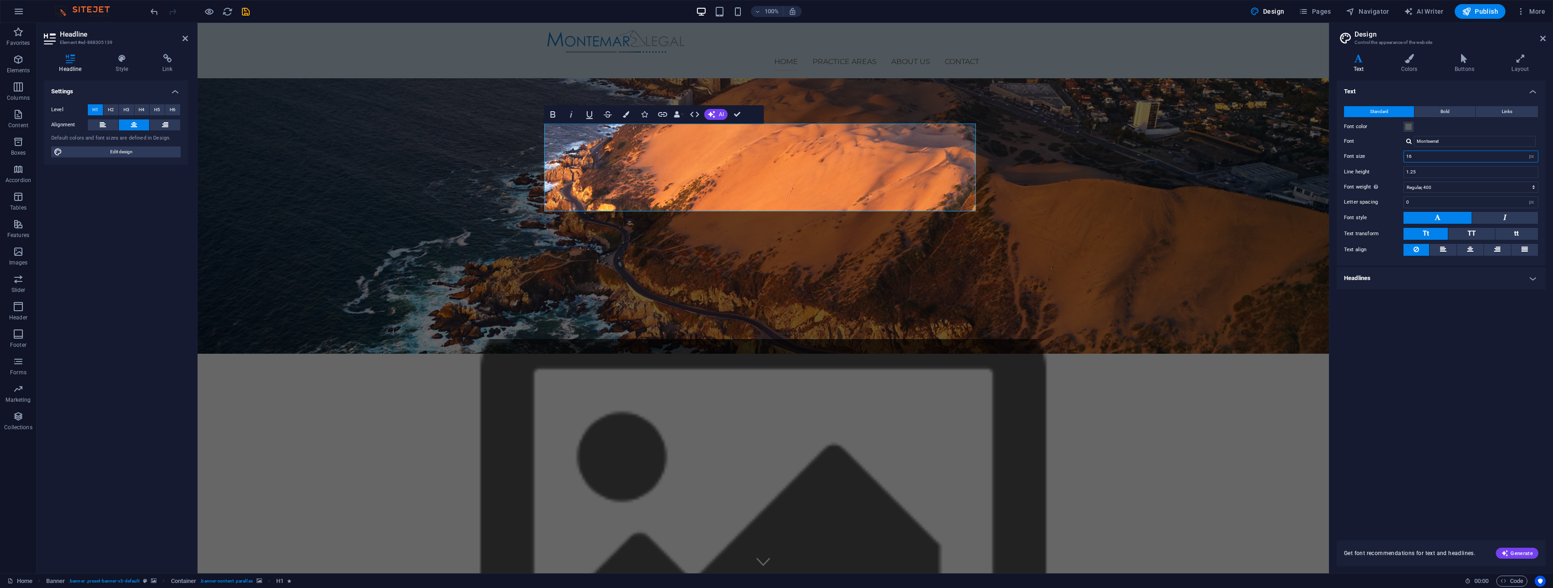
click at [1523, 156] on input "16" at bounding box center [1471, 156] width 134 height 11
click at [1467, 294] on div "Text Standard Bold Links Font color Font Montserrat Font size 14 rem px Line he…" at bounding box center [1440, 304] width 209 height 449
drag, startPoint x: 1520, startPoint y: 433, endPoint x: 1469, endPoint y: 325, distance: 119.2
click at [1520, 433] on div "Text Standard Bold Links Font color Font Montserrat Font size 14 rem px Line he…" at bounding box center [1440, 304] width 209 height 449
click at [1454, 155] on input "14" at bounding box center [1471, 156] width 134 height 11
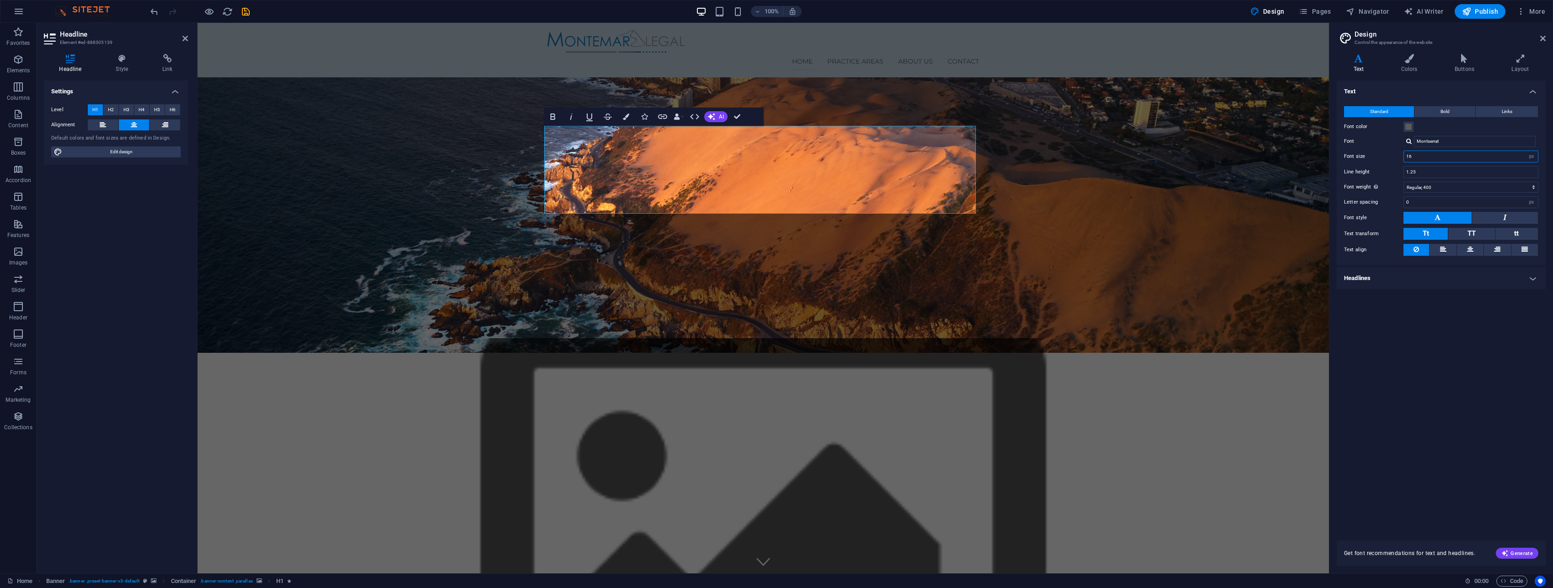
type input "16"
click at [1466, 355] on div "Text Standard Bold Links Font color Font Montserrat Font size 16 rem px Line he…" at bounding box center [1440, 304] width 209 height 449
click at [1441, 110] on span "Bold" at bounding box center [1444, 111] width 9 height 11
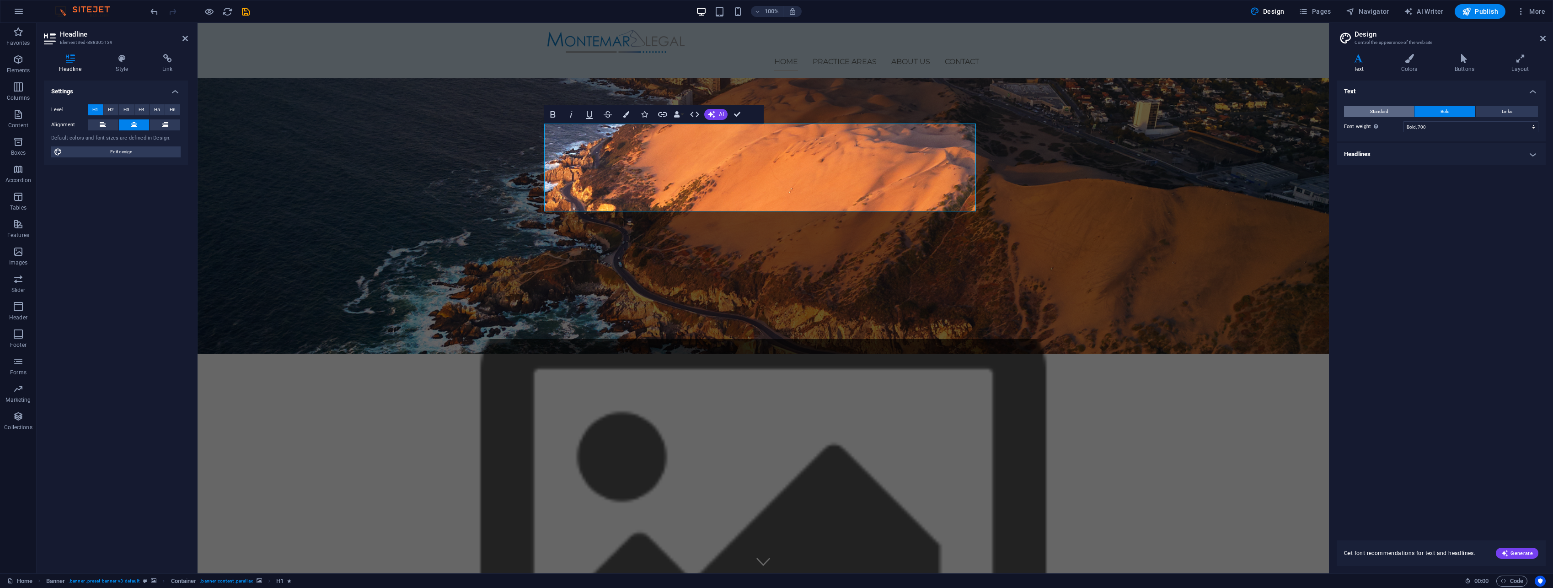
click at [1403, 112] on button "Standard" at bounding box center [1379, 111] width 70 height 11
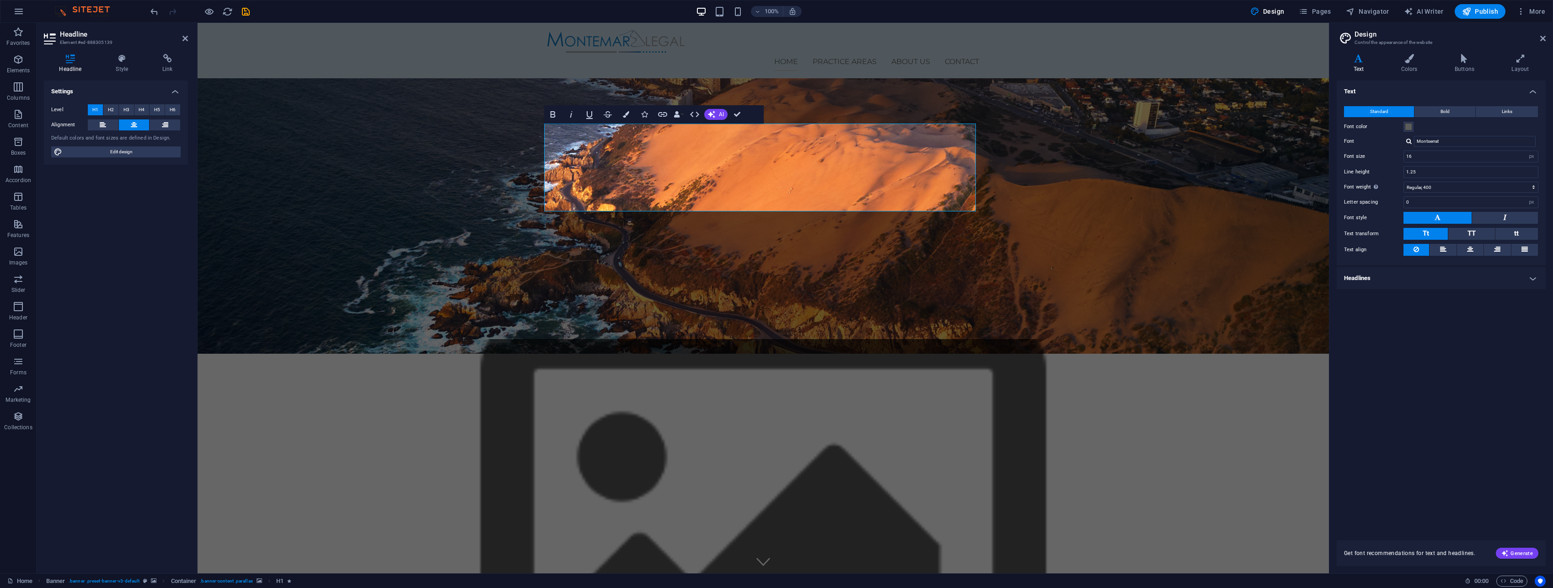
click at [1528, 282] on h4 "Headlines" at bounding box center [1440, 278] width 209 height 22
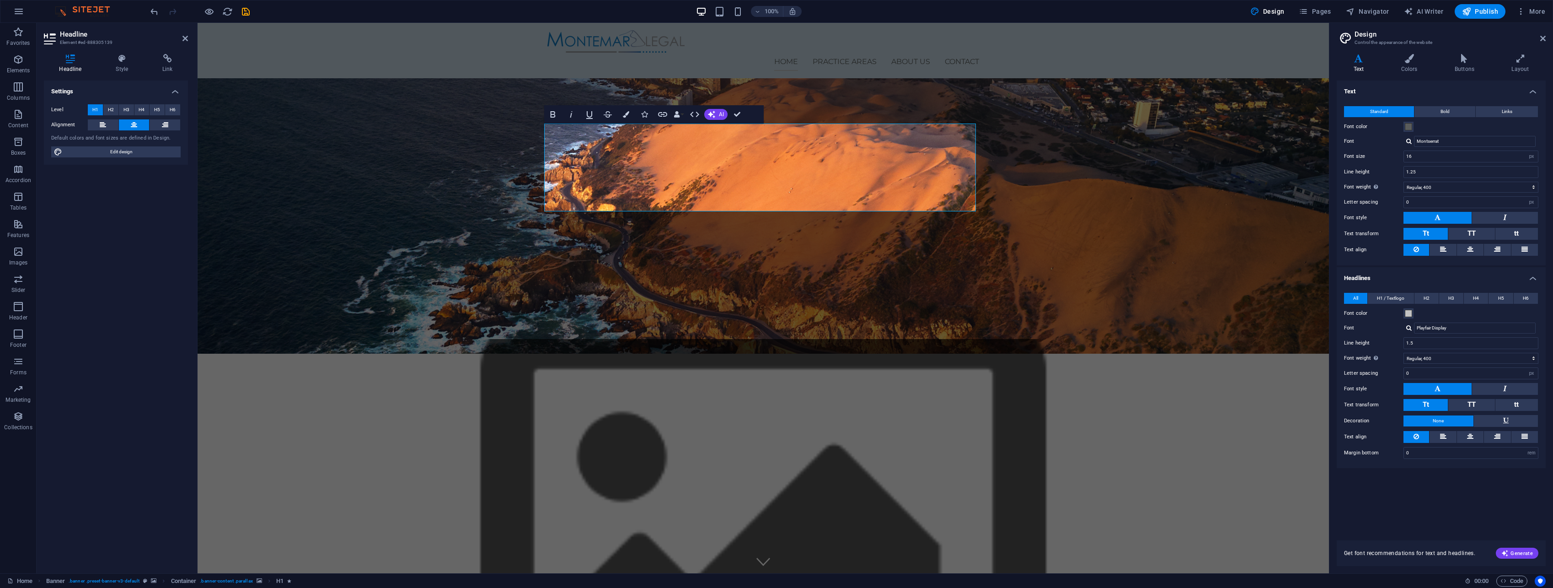
click at [1529, 281] on h4 "Headlines" at bounding box center [1440, 275] width 209 height 16
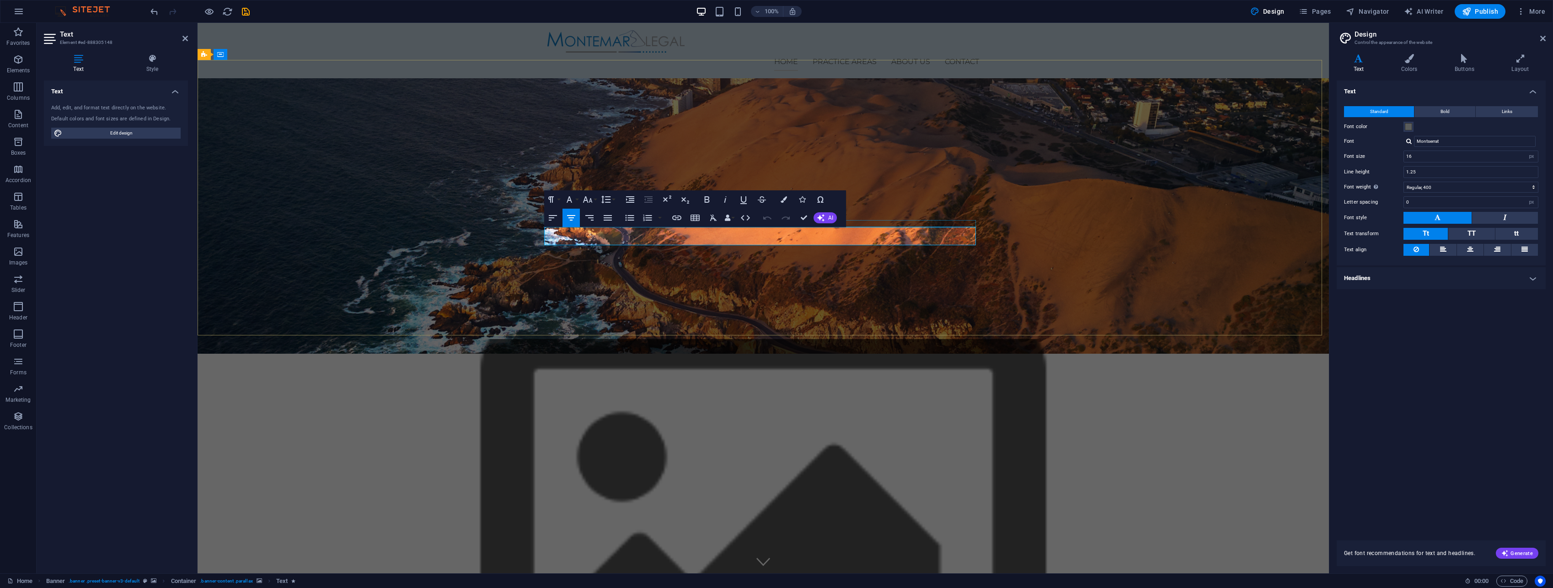
drag, startPoint x: 895, startPoint y: 238, endPoint x: 759, endPoint y: 248, distance: 136.6
